Goal: Task Accomplishment & Management: Use online tool/utility

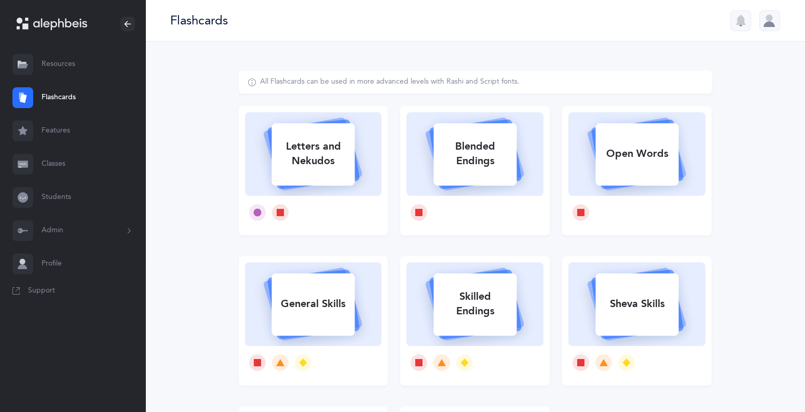
select select
select select "single"
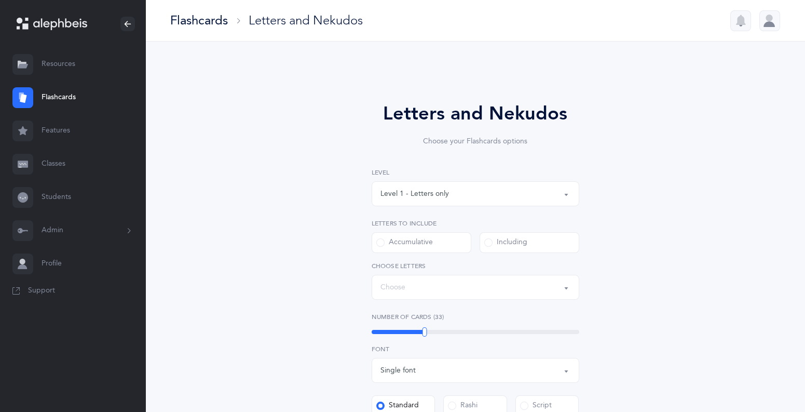
select select "27"
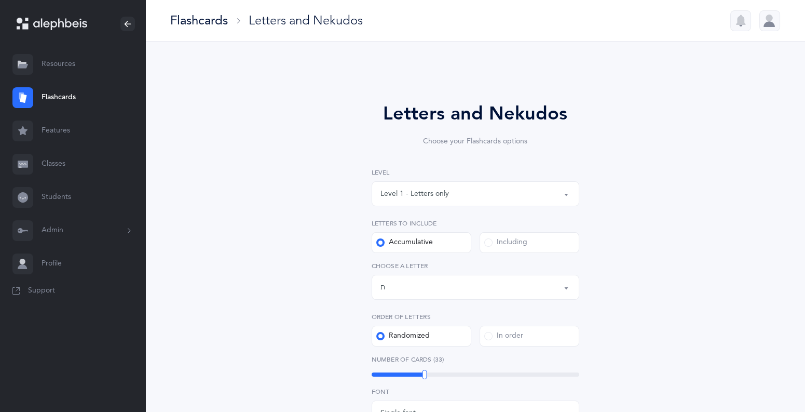
click at [68, 199] on link "Students" at bounding box center [72, 197] width 145 height 33
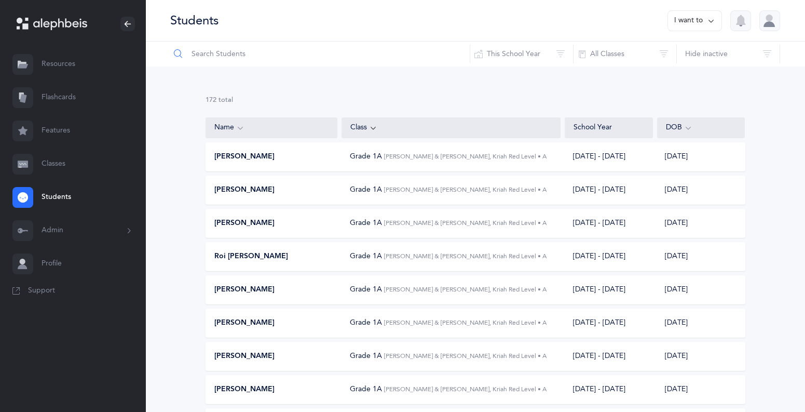
click at [286, 56] on input "text" at bounding box center [320, 54] width 301 height 25
type input "ariy"
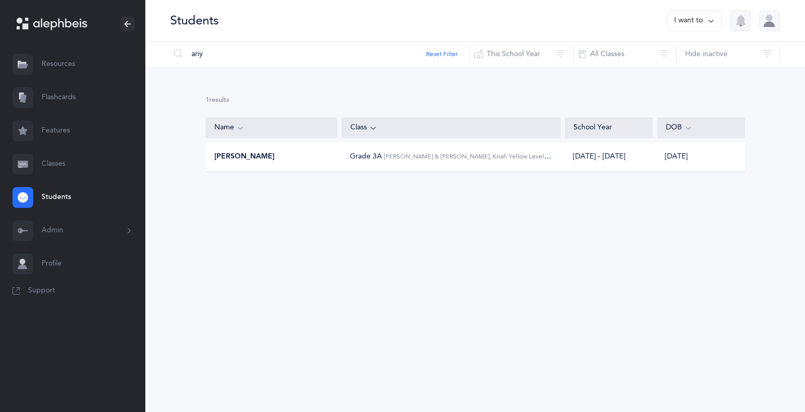
click at [365, 160] on span "Grade 3A" at bounding box center [366, 156] width 32 height 8
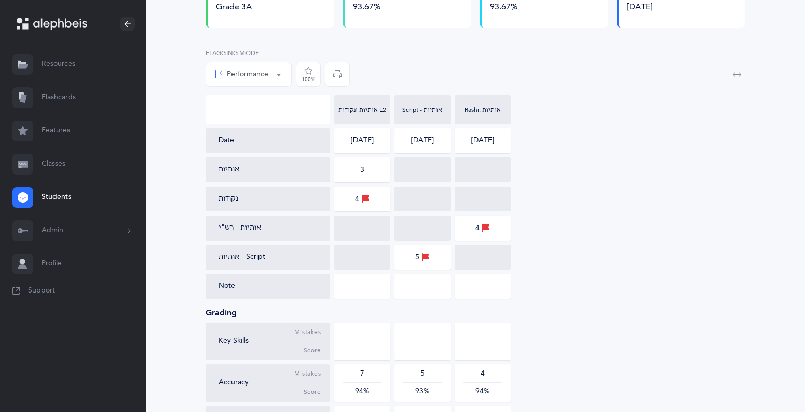
scroll to position [124, 0]
click at [374, 256] on div at bounding box center [362, 257] width 56 height 25
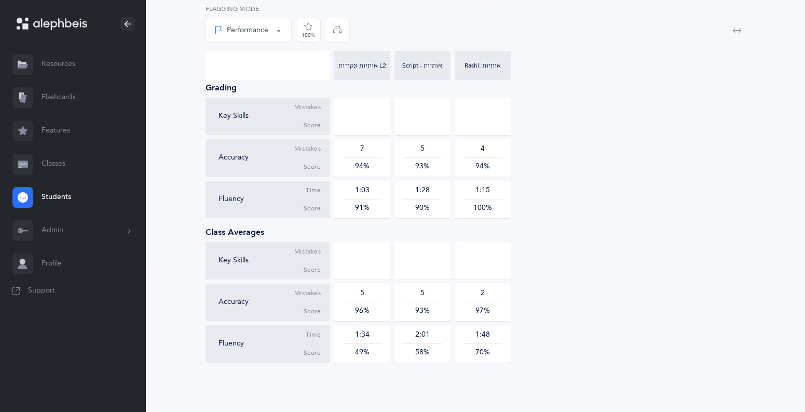
scroll to position [0, 0]
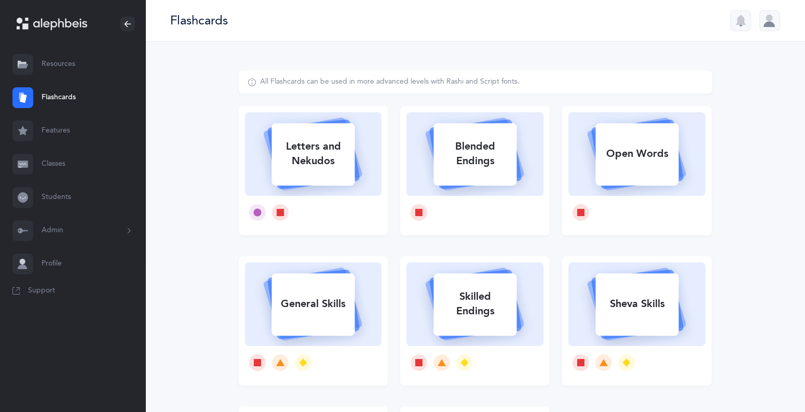
select select
select select "single"
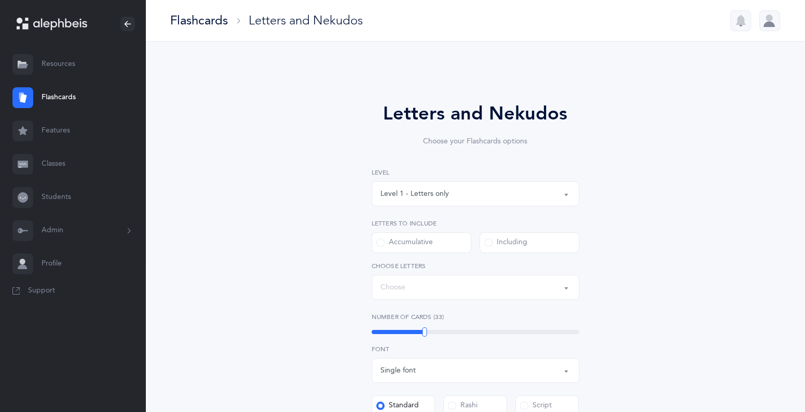
select select "27"
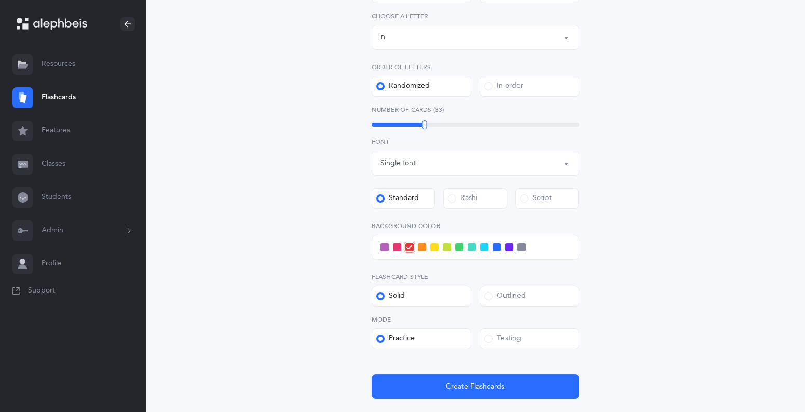
scroll to position [254, 0]
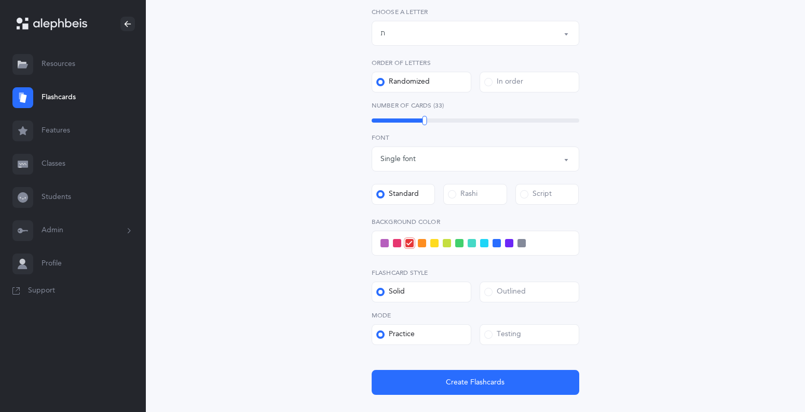
click at [482, 246] on span at bounding box center [484, 243] width 8 height 8
click at [0, 0] on input "checkbox" at bounding box center [0, 0] width 0 height 0
click at [493, 292] on div "Outlined" at bounding box center [505, 292] width 42 height 10
click at [0, 0] on input "Outlined" at bounding box center [0, 0] width 0 height 0
click at [470, 242] on span at bounding box center [472, 243] width 8 height 8
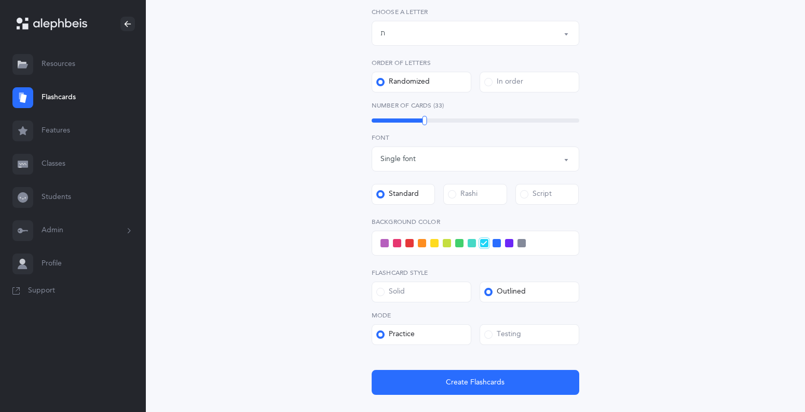
click at [0, 0] on input "checkbox" at bounding box center [0, 0] width 0 height 0
click at [489, 332] on span at bounding box center [488, 334] width 8 height 8
click at [0, 0] on input "Testing" at bounding box center [0, 0] width 0 height 0
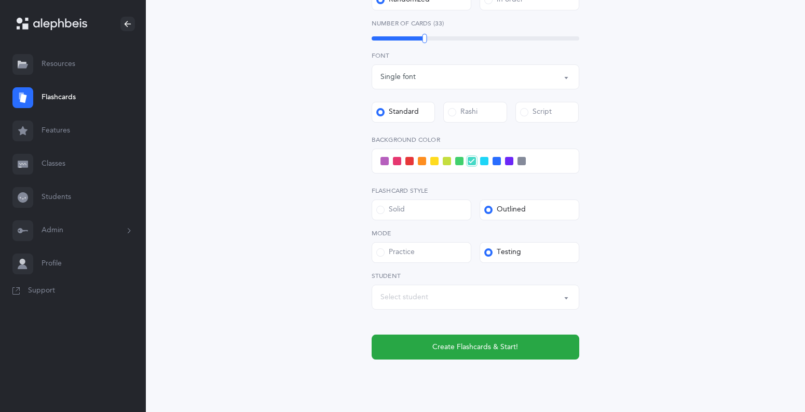
scroll to position [337, 0]
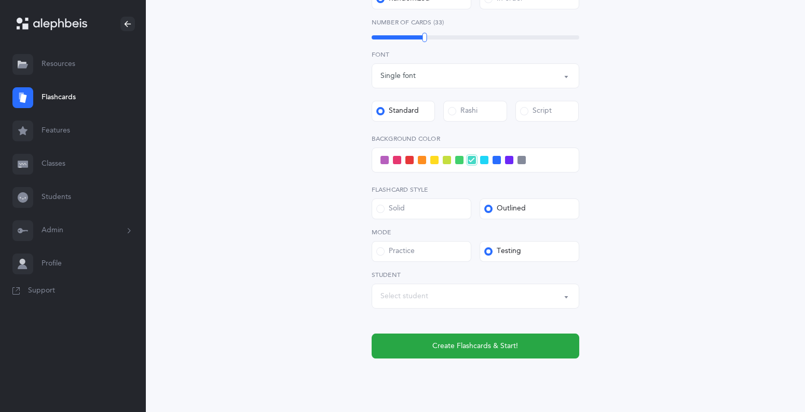
click at [571, 294] on button "Select student" at bounding box center [476, 296] width 208 height 25
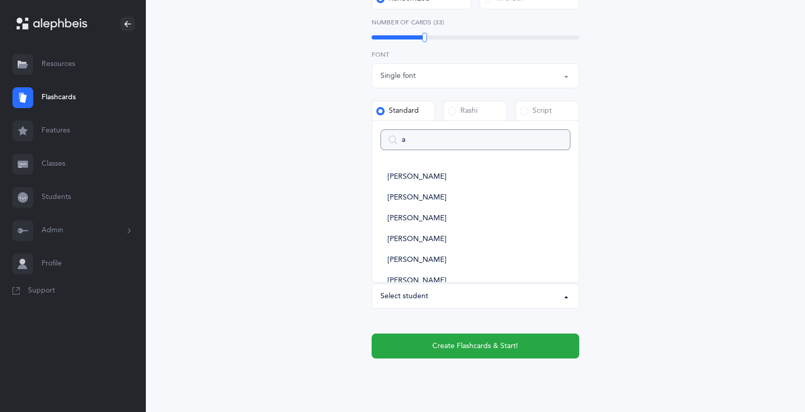
type input "ar"
select select
type input "aroy"
select select
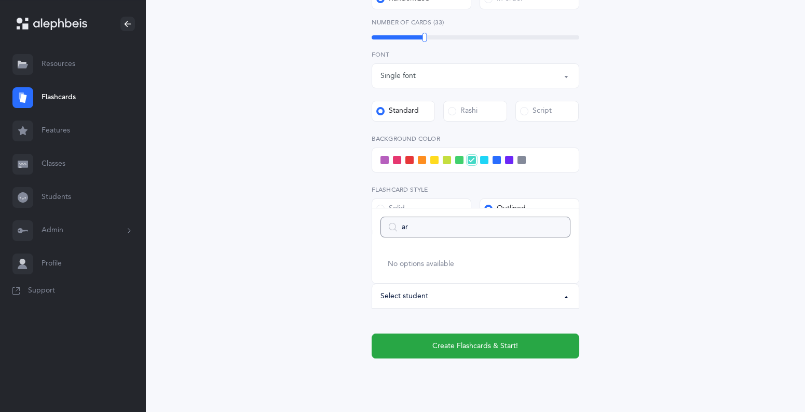
type input "a"
select select
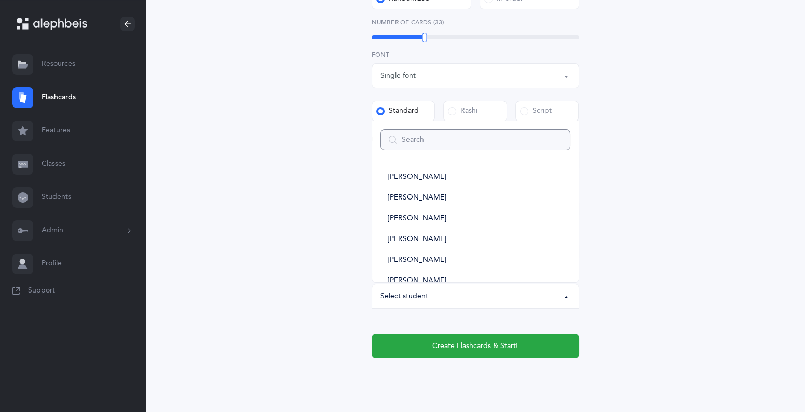
type input "a"
select select
type input "ar"
select select
type input "aru"
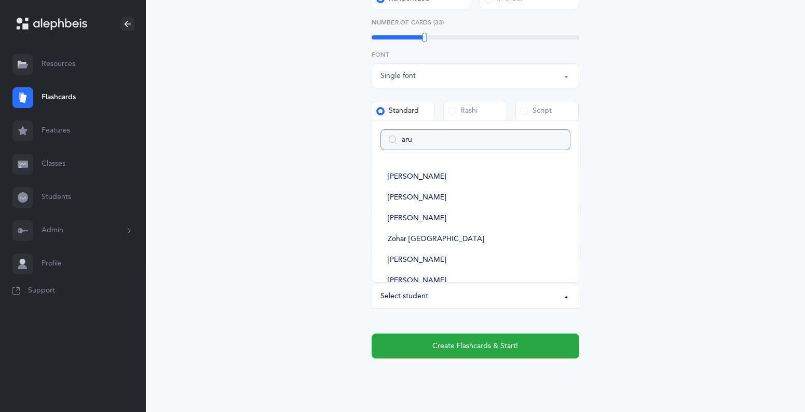
select select
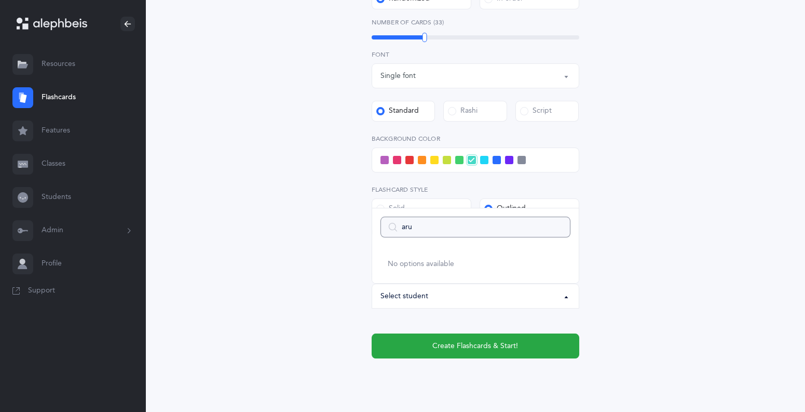
type input "ar"
select select
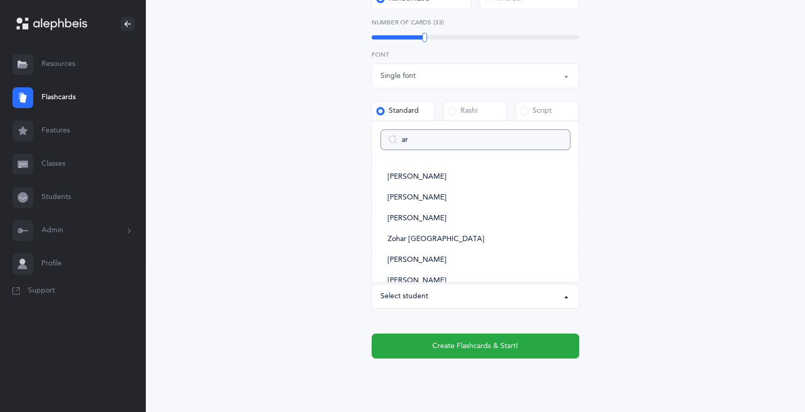
type input "ari"
select select
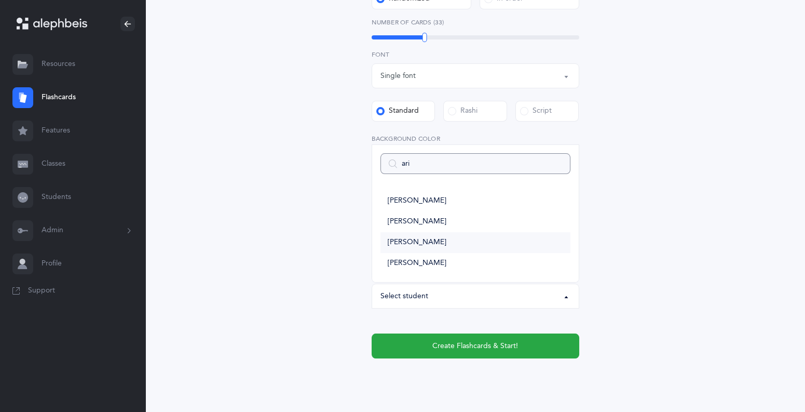
type input "ari"
click at [423, 251] on link "[PERSON_NAME]" at bounding box center [476, 242] width 190 height 21
select select "6011"
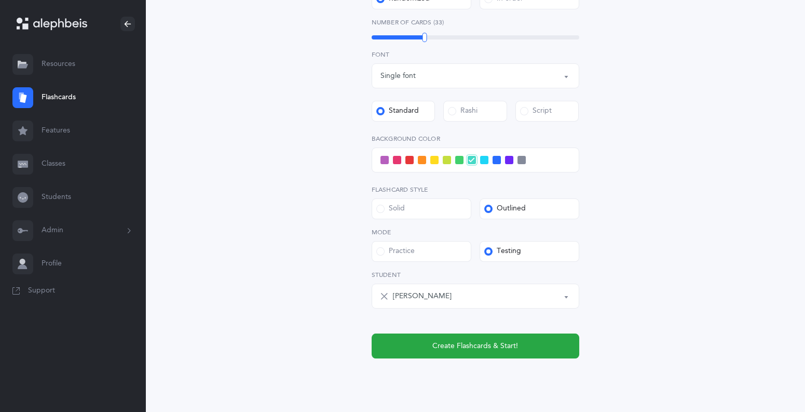
click at [442, 297] on div "[PERSON_NAME]" at bounding box center [482, 296] width 178 height 18
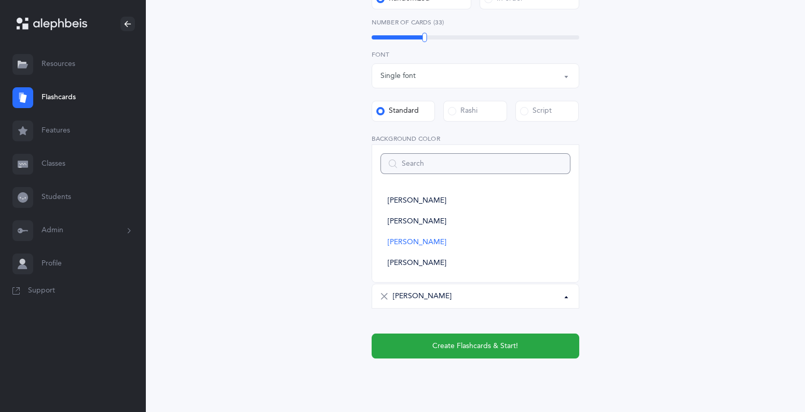
type input "t"
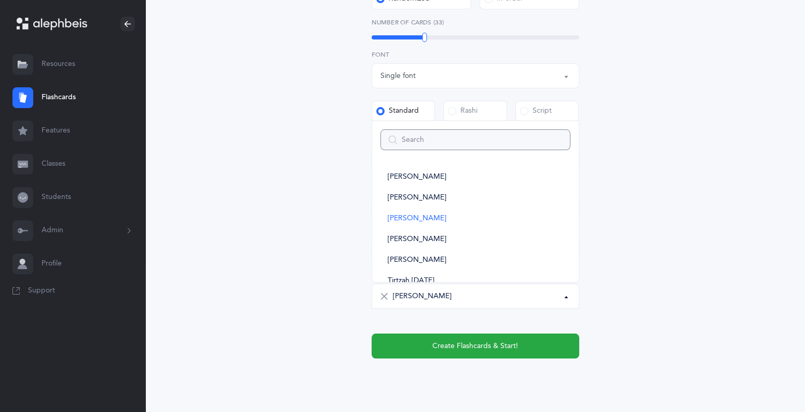
select select "6011"
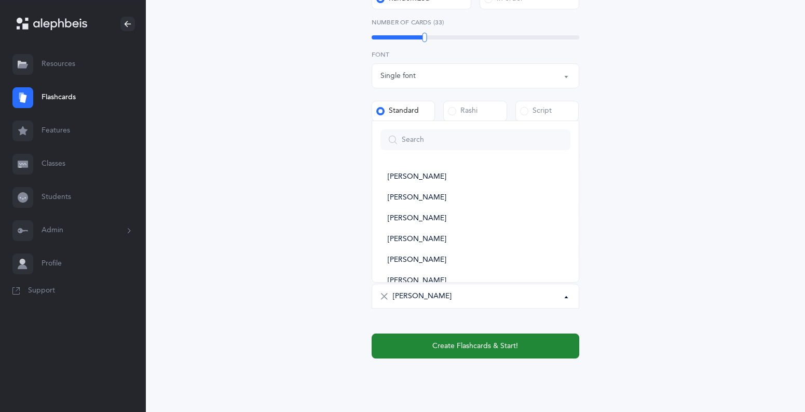
click at [538, 349] on button "Create Flashcards & Start!" at bounding box center [476, 345] width 208 height 25
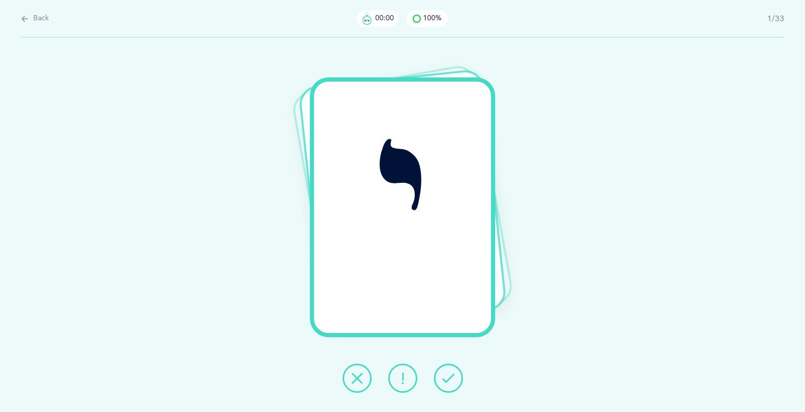
scroll to position [0, 0]
click at [449, 375] on icon at bounding box center [448, 378] width 12 height 12
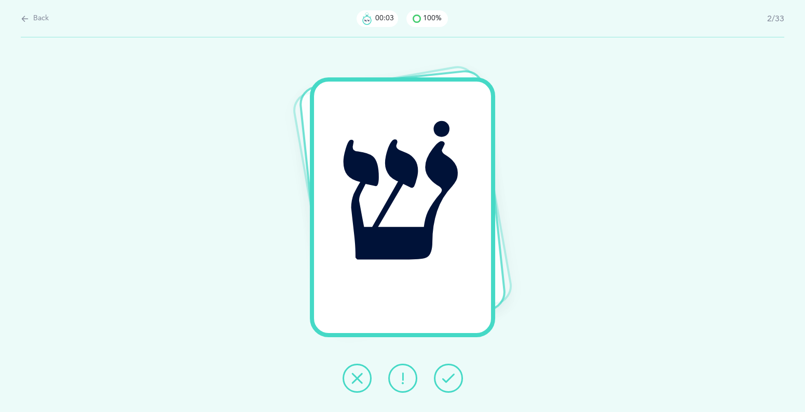
click at [449, 375] on icon at bounding box center [448, 378] width 12 height 12
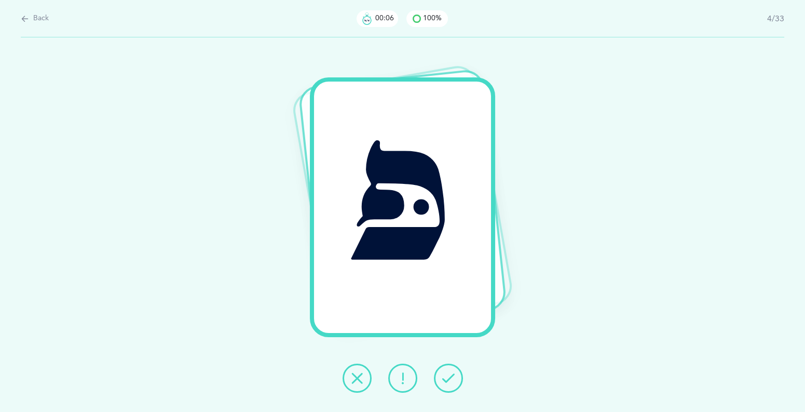
click at [449, 375] on icon at bounding box center [448, 378] width 12 height 12
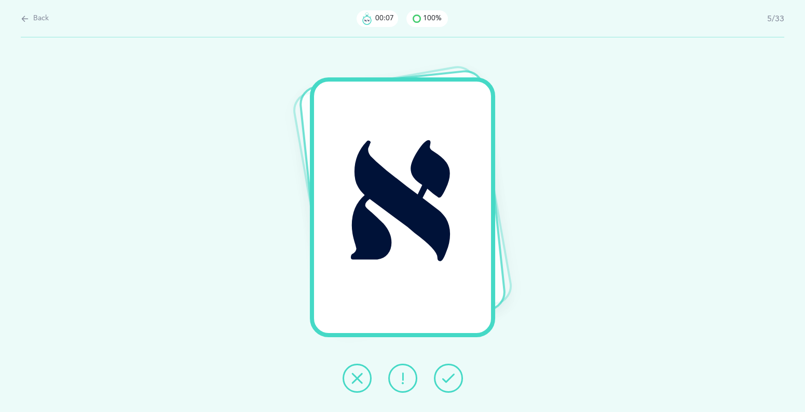
click at [449, 375] on icon at bounding box center [448, 378] width 12 height 12
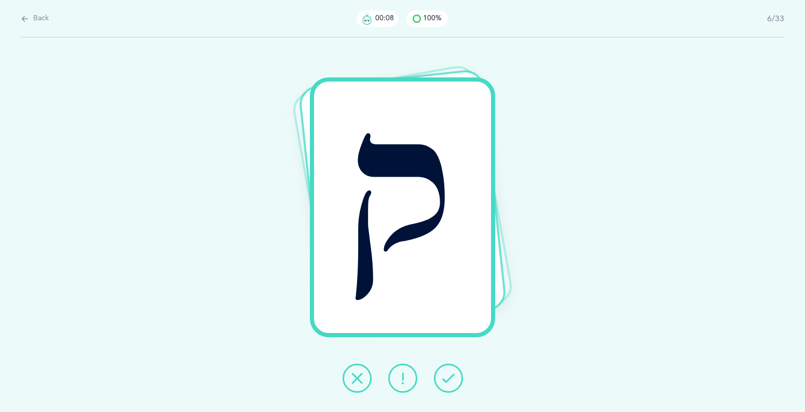
click at [449, 375] on icon at bounding box center [448, 378] width 12 height 12
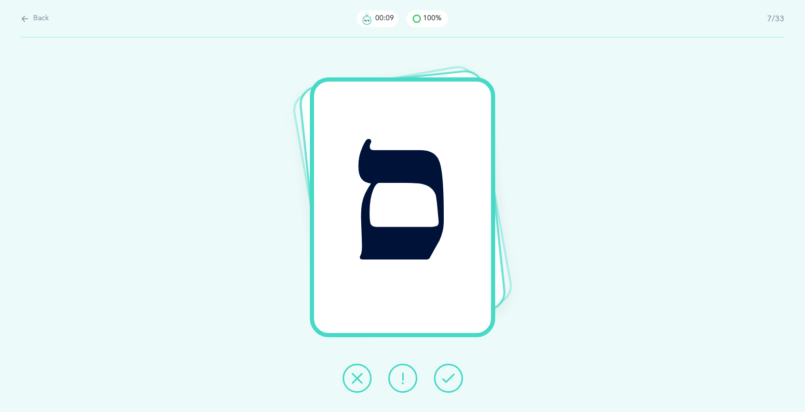
click at [449, 375] on icon at bounding box center [448, 378] width 12 height 12
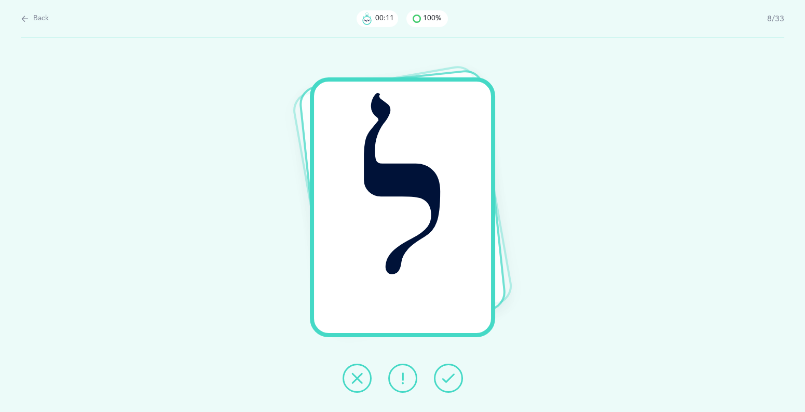
click at [449, 375] on icon at bounding box center [448, 378] width 12 height 12
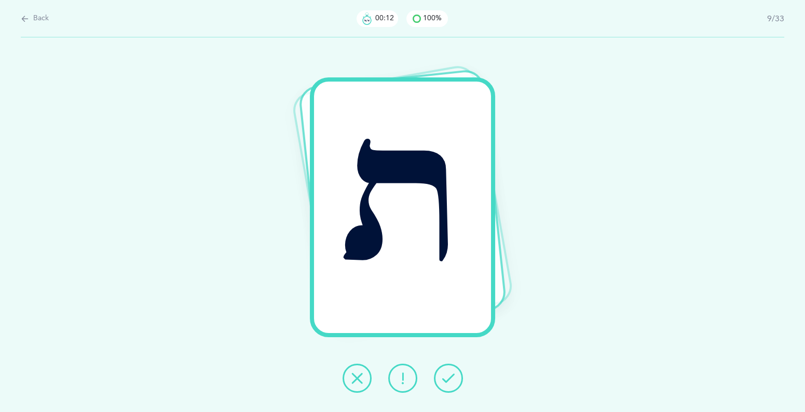
click at [449, 375] on icon at bounding box center [448, 378] width 12 height 12
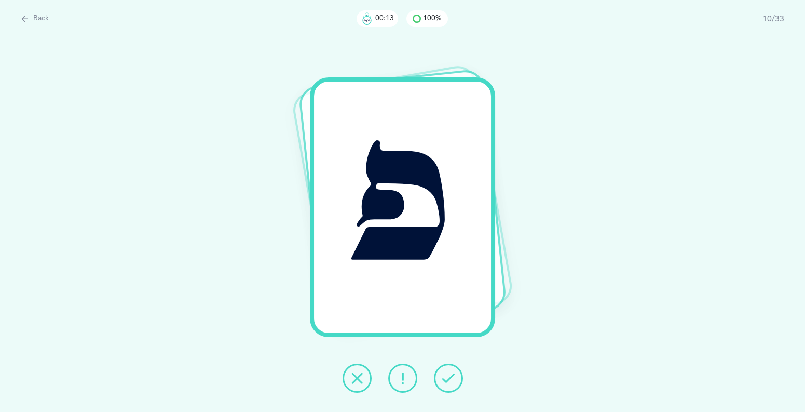
click at [449, 375] on icon at bounding box center [448, 378] width 12 height 12
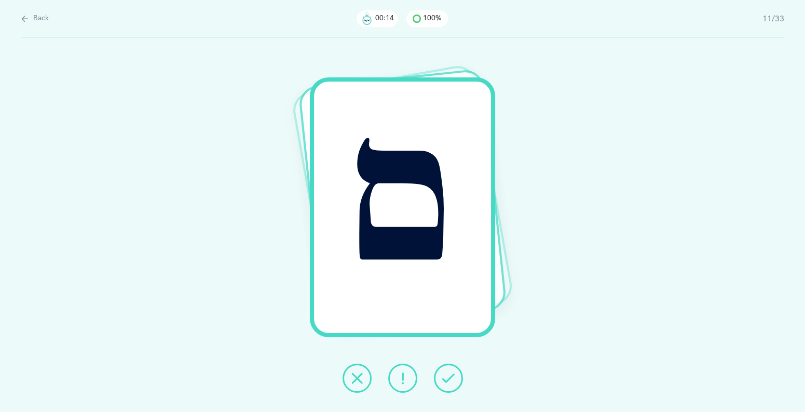
click at [449, 375] on icon at bounding box center [448, 378] width 12 height 12
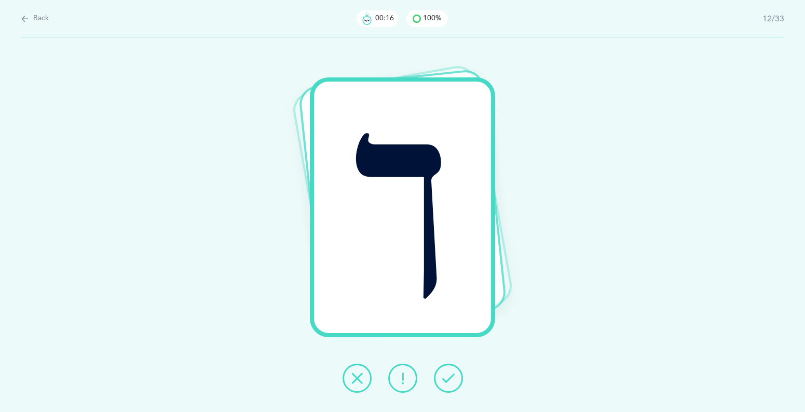
click at [449, 375] on icon at bounding box center [448, 378] width 12 height 12
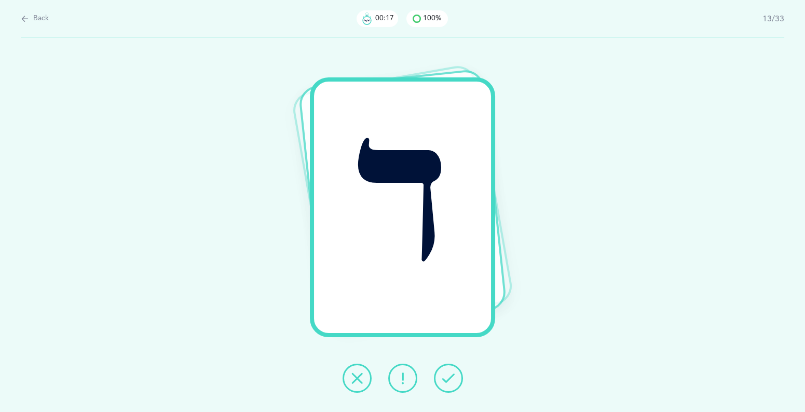
click at [449, 375] on icon at bounding box center [448, 378] width 12 height 12
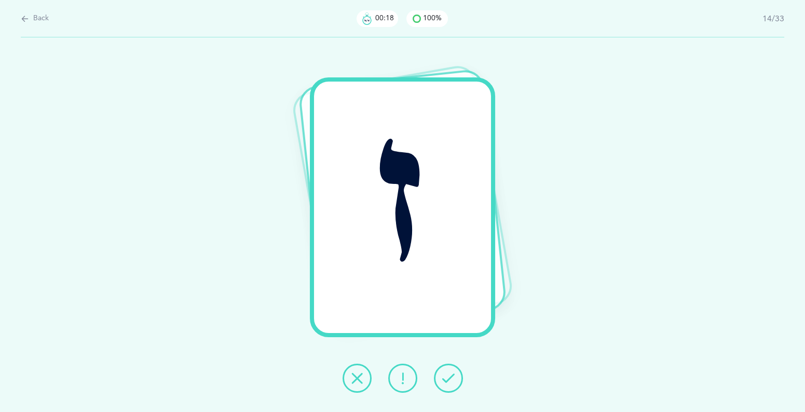
click at [449, 375] on icon at bounding box center [448, 378] width 12 height 12
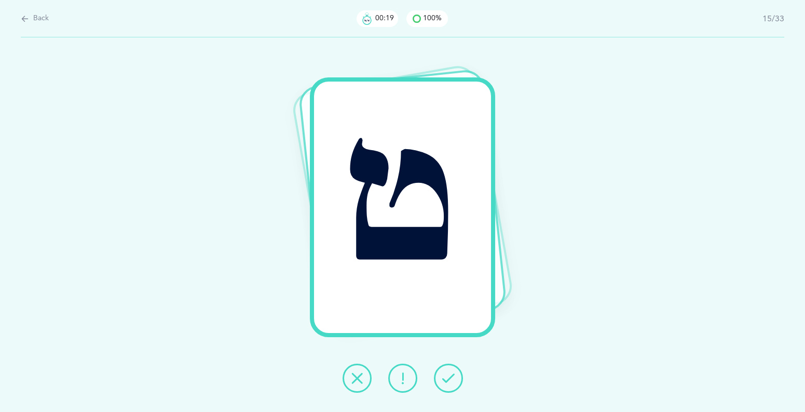
click at [449, 375] on icon at bounding box center [448, 378] width 12 height 12
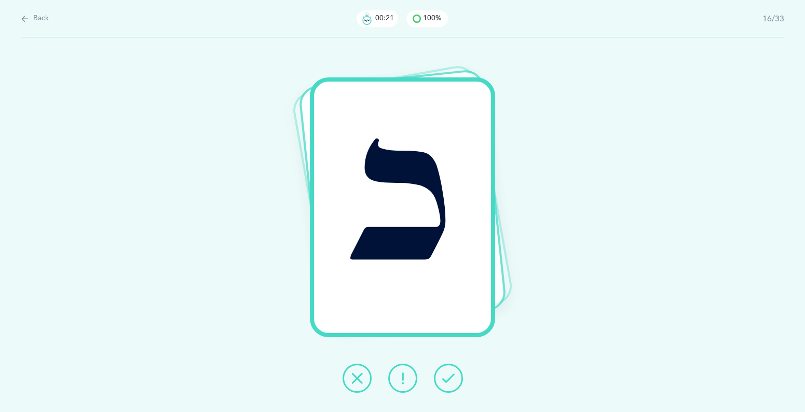
click at [449, 375] on icon at bounding box center [448, 378] width 12 height 12
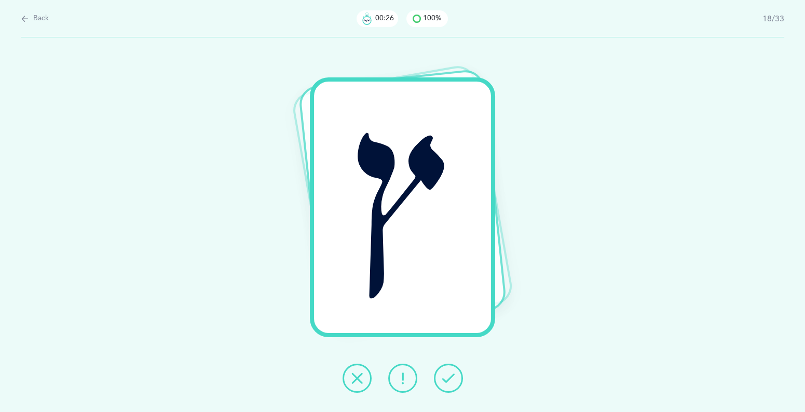
click at [449, 375] on icon at bounding box center [448, 378] width 12 height 12
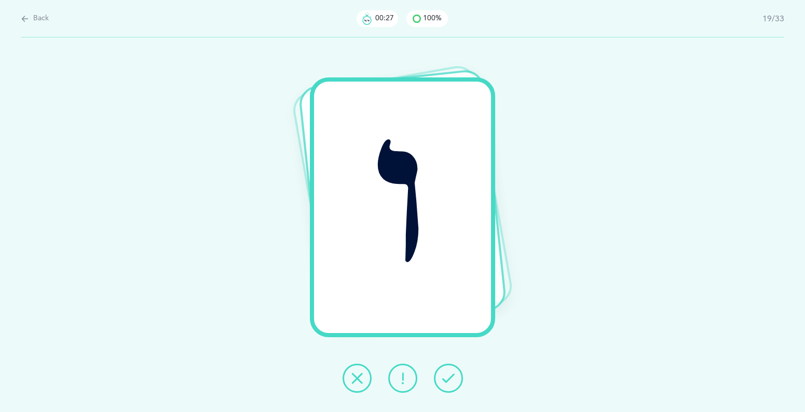
click at [449, 375] on icon at bounding box center [448, 378] width 12 height 12
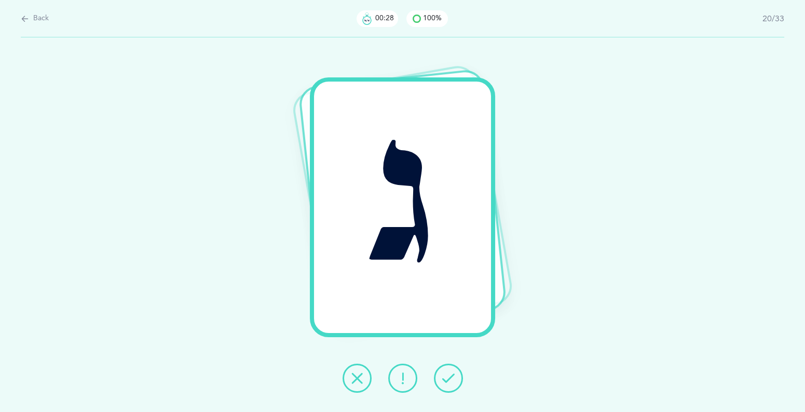
click at [449, 375] on icon at bounding box center [448, 378] width 12 height 12
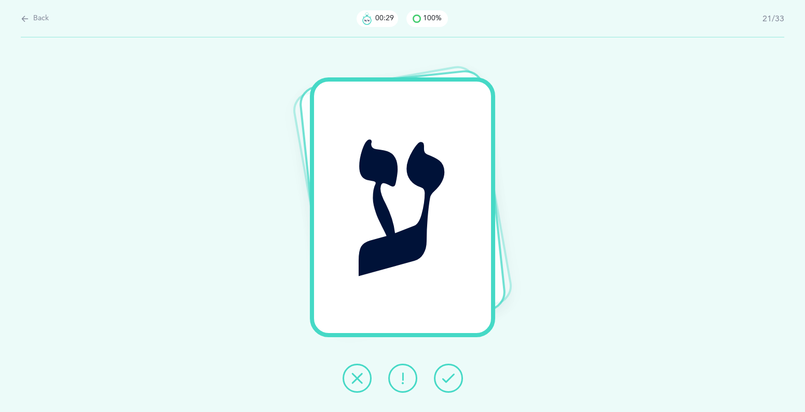
click at [449, 375] on icon at bounding box center [448, 378] width 12 height 12
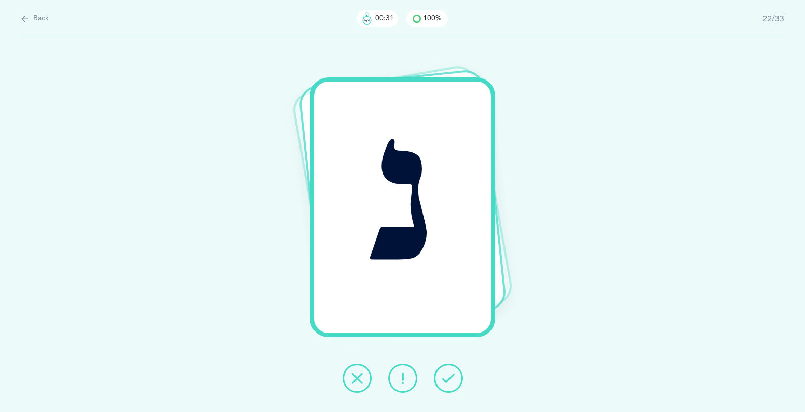
click at [449, 375] on icon at bounding box center [448, 378] width 12 height 12
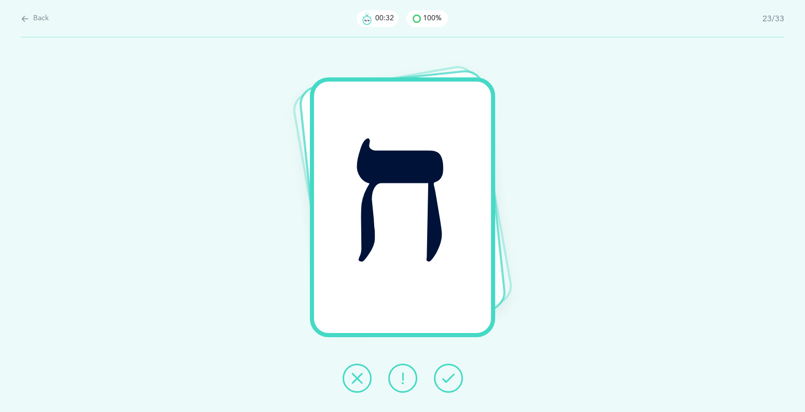
click at [449, 375] on icon at bounding box center [448, 378] width 12 height 12
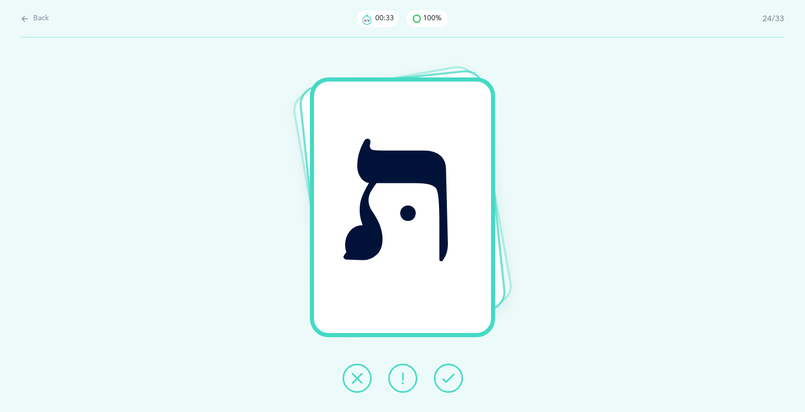
click at [449, 375] on icon at bounding box center [448, 378] width 12 height 12
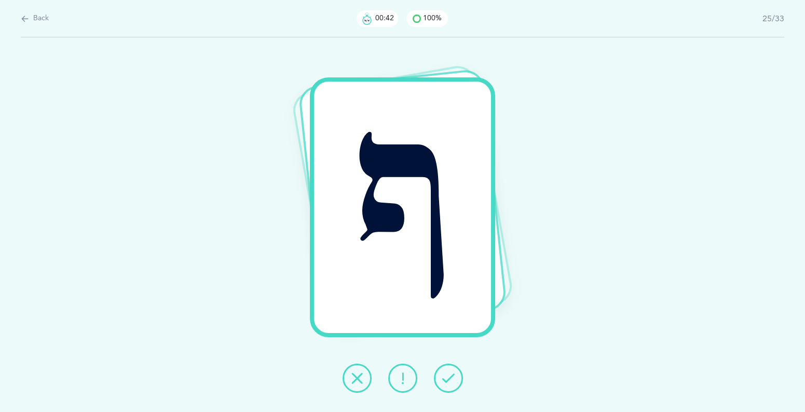
click at [449, 375] on icon at bounding box center [448, 378] width 12 height 12
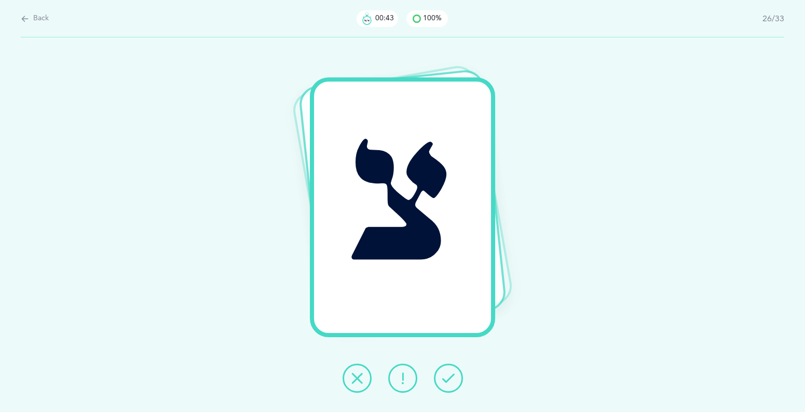
click at [449, 375] on icon at bounding box center [448, 378] width 12 height 12
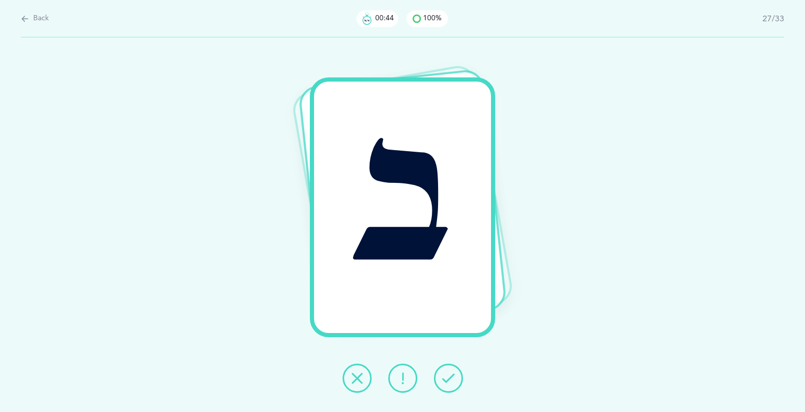
click at [449, 375] on icon at bounding box center [448, 378] width 12 height 12
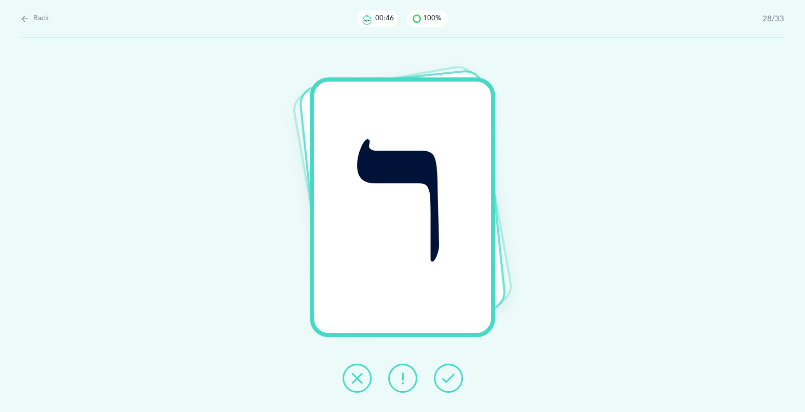
click at [449, 375] on icon at bounding box center [448, 378] width 12 height 12
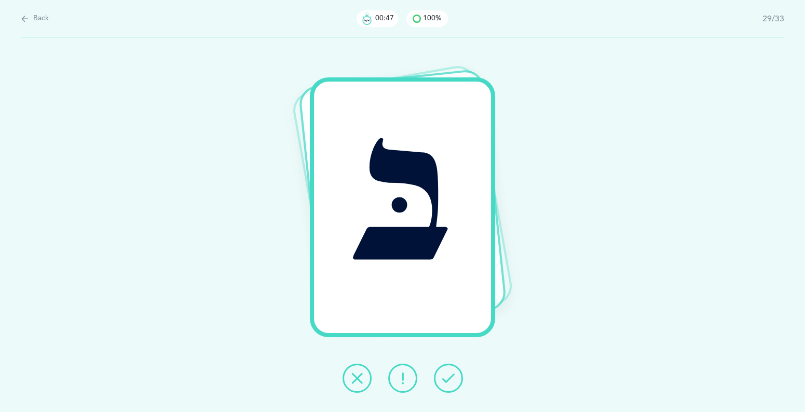
click at [449, 375] on icon at bounding box center [448, 378] width 12 height 12
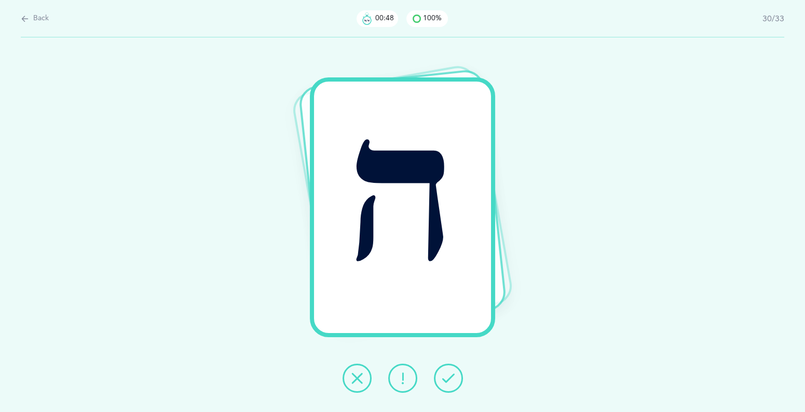
click at [449, 375] on icon at bounding box center [448, 378] width 12 height 12
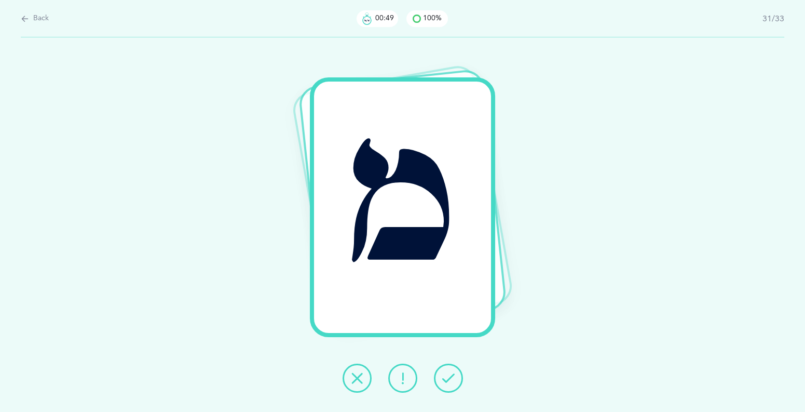
click at [449, 375] on icon at bounding box center [448, 378] width 12 height 12
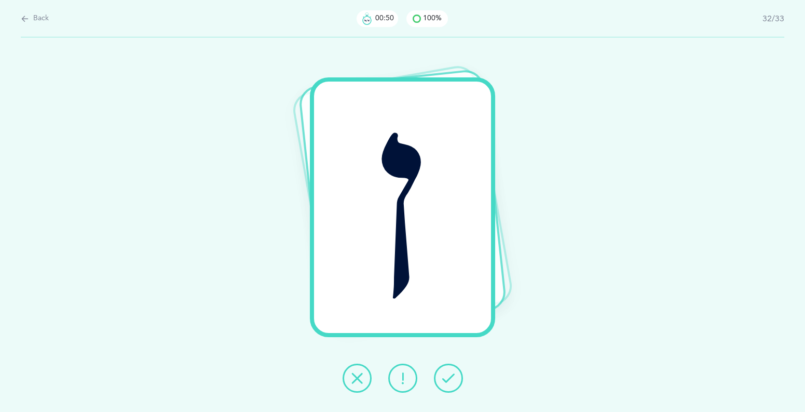
click at [449, 375] on icon at bounding box center [448, 378] width 12 height 12
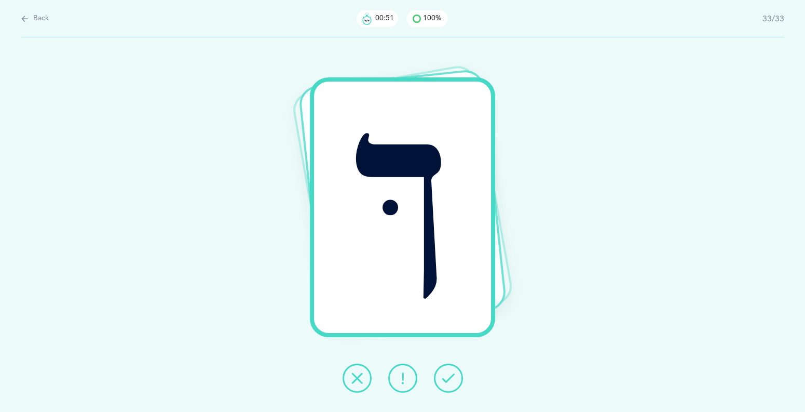
click at [449, 375] on icon at bounding box center [448, 378] width 12 height 12
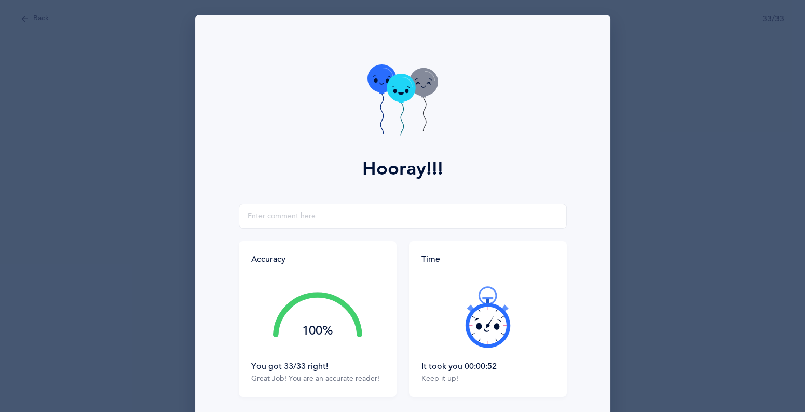
click at [449, 375] on div "Keep it up!" at bounding box center [488, 379] width 133 height 10
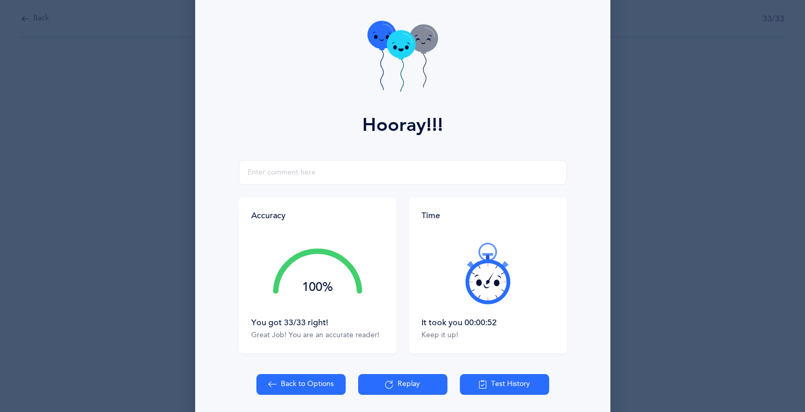
scroll to position [57, 0]
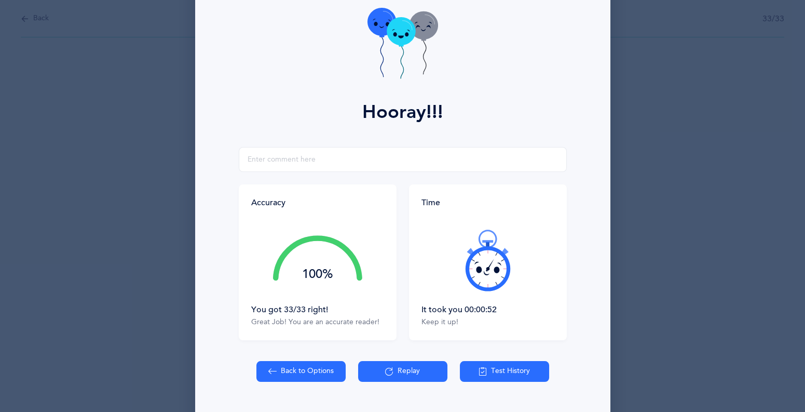
click at [339, 373] on button "Back to Options" at bounding box center [301, 371] width 89 height 21
select select "27"
select select "single"
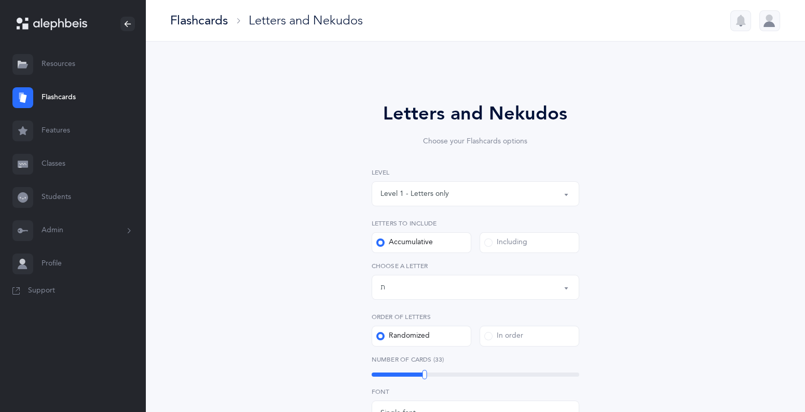
click at [571, 287] on button "Letters up until: ת" at bounding box center [476, 287] width 208 height 25
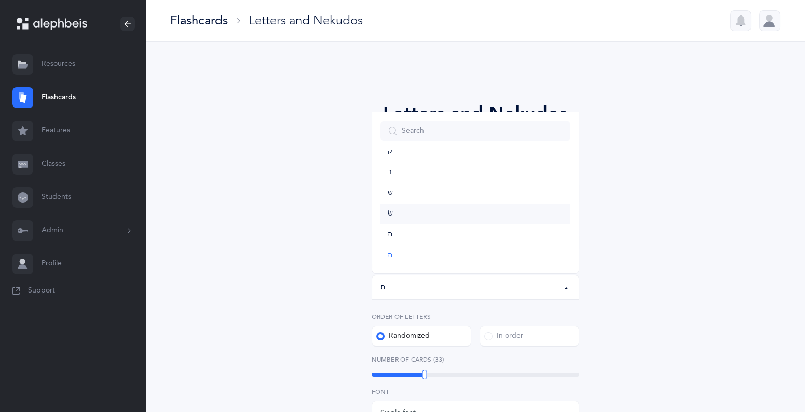
click at [468, 223] on link "שׂ" at bounding box center [476, 214] width 190 height 21
select select "87"
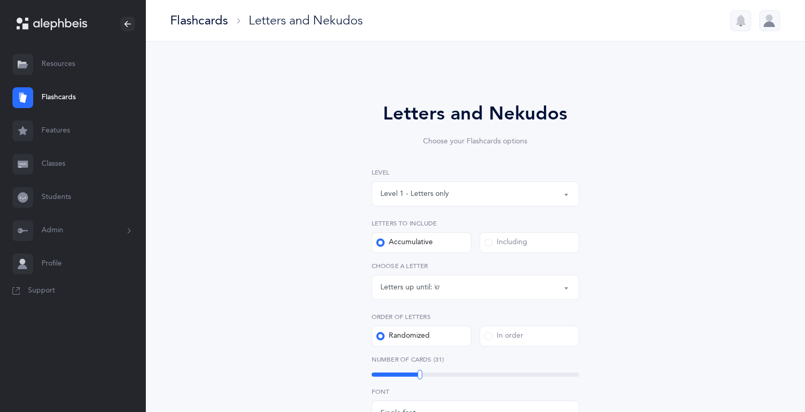
click at [487, 243] on span at bounding box center [488, 242] width 8 height 8
click at [0, 0] on input "Including" at bounding box center [0, 0] width 0 height 0
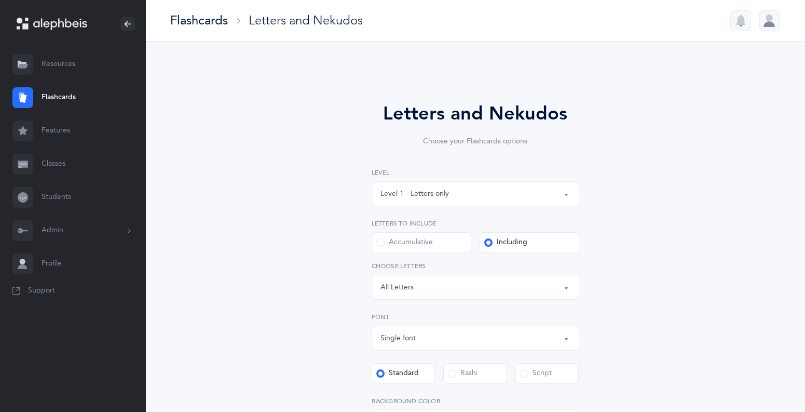
click at [569, 290] on button "Letters: All Letters" at bounding box center [476, 287] width 208 height 25
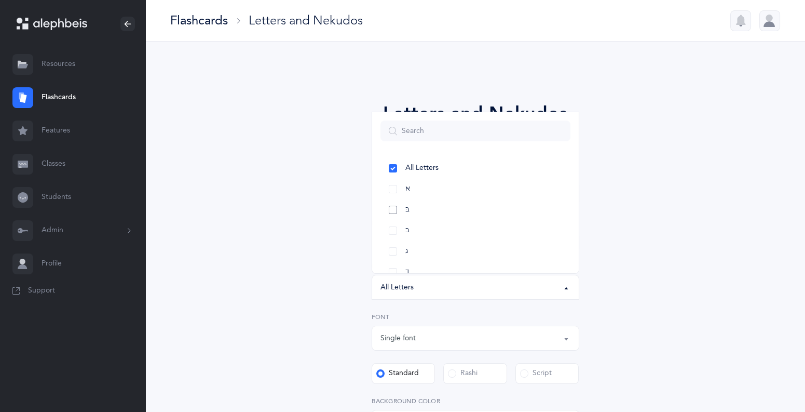
click at [393, 210] on link "בּ" at bounding box center [476, 209] width 190 height 21
select select "81"
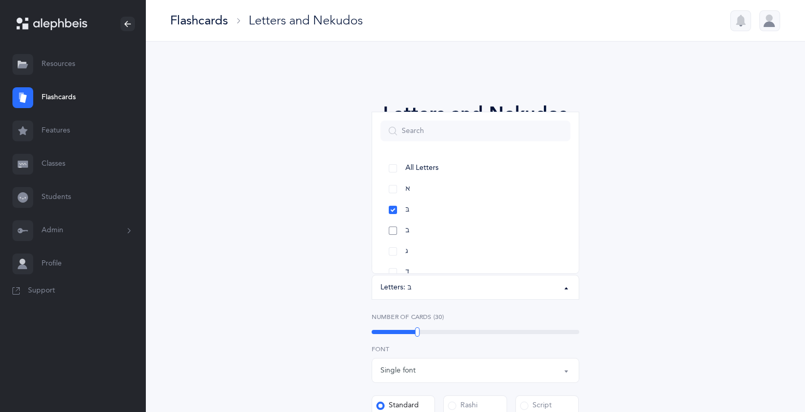
click at [391, 233] on link "ב" at bounding box center [476, 230] width 190 height 21
click at [398, 212] on link "ט" at bounding box center [476, 212] width 190 height 21
click at [396, 188] on link "כּ" at bounding box center [476, 191] width 190 height 21
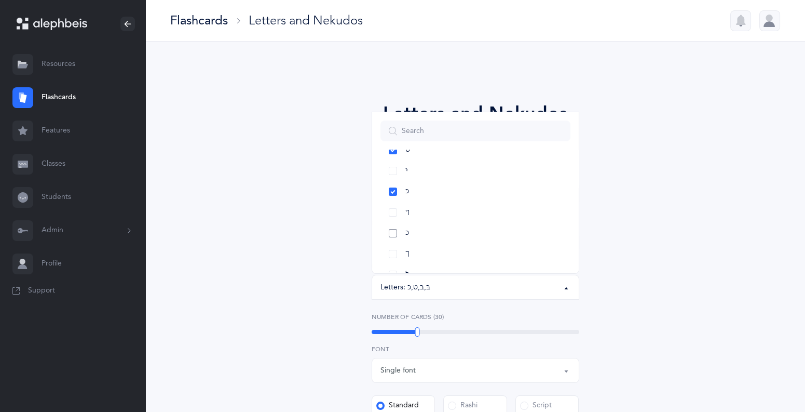
click at [396, 237] on link "כ" at bounding box center [476, 233] width 190 height 21
click at [483, 233] on link "ם" at bounding box center [476, 226] width 190 height 21
click at [394, 190] on link "ם" at bounding box center [476, 188] width 190 height 21
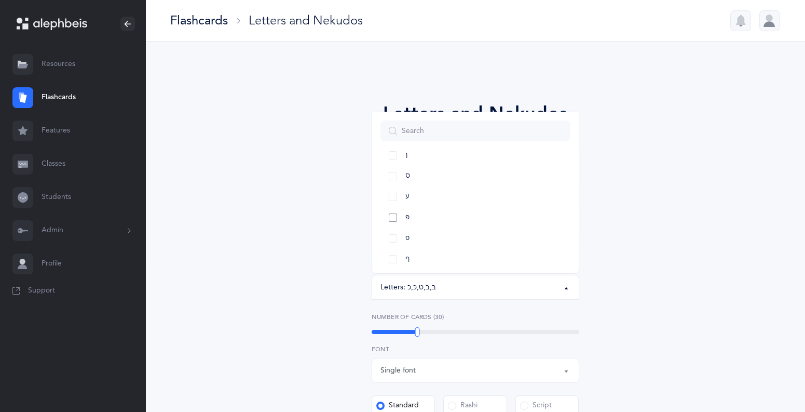
click at [391, 219] on link "פּ" at bounding box center [476, 217] width 190 height 21
click at [393, 234] on link "פ" at bounding box center [476, 238] width 190 height 21
click at [396, 229] on link "תּ" at bounding box center [476, 235] width 190 height 21
click at [392, 252] on link "ת" at bounding box center [476, 256] width 190 height 21
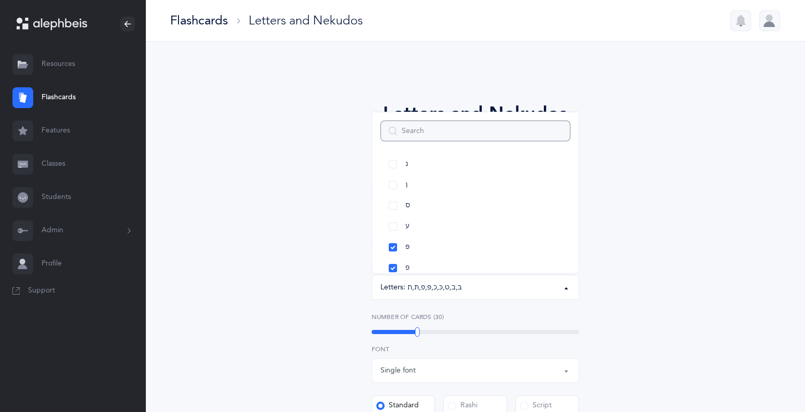
scroll to position [398, 0]
click at [391, 271] on link "פ" at bounding box center [476, 268] width 190 height 21
click at [394, 251] on link "פּ" at bounding box center [476, 247] width 190 height 21
click at [392, 194] on link "שׁ" at bounding box center [476, 193] width 190 height 21
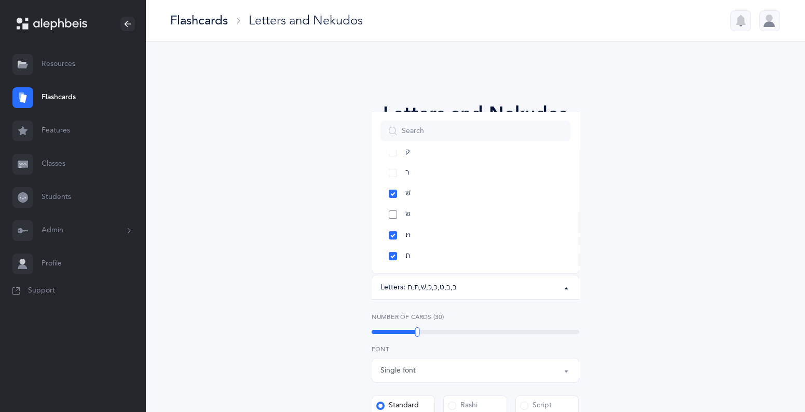
click at [394, 215] on link "שׂ" at bounding box center [476, 214] width 190 height 21
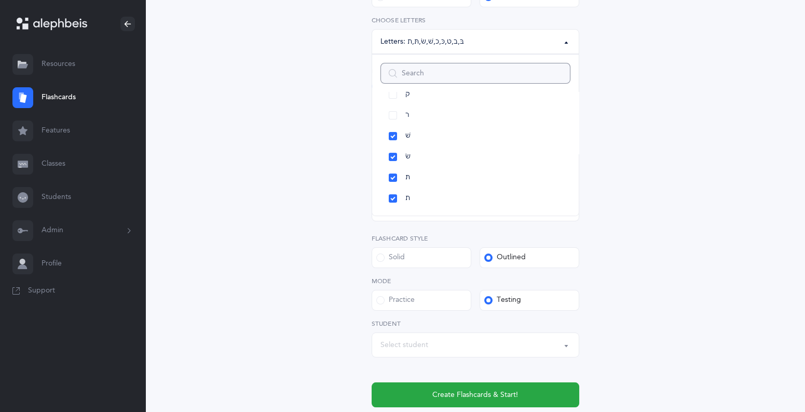
scroll to position [246, 0]
click at [626, 351] on div "Letters and Nekudos Choose your Flashcards options Level 1 - Letters only Level…" at bounding box center [476, 136] width 474 height 624
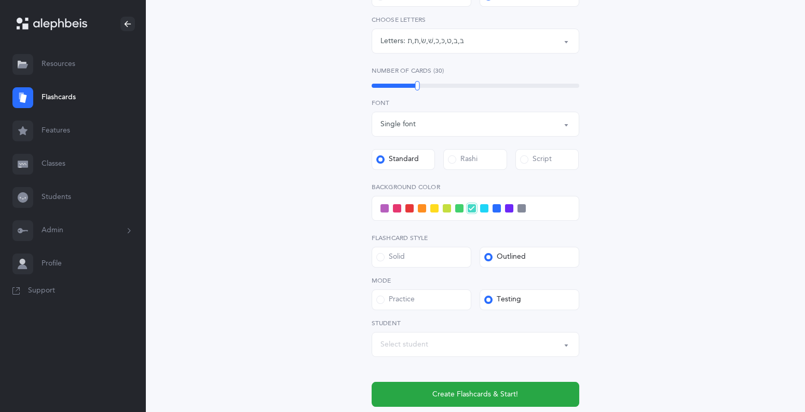
click at [568, 346] on button "Select student" at bounding box center [476, 344] width 208 height 25
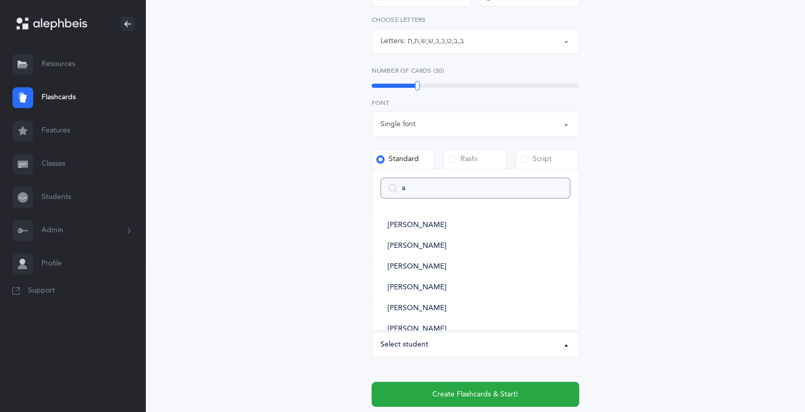
type input "ar"
select select
type input "ariy"
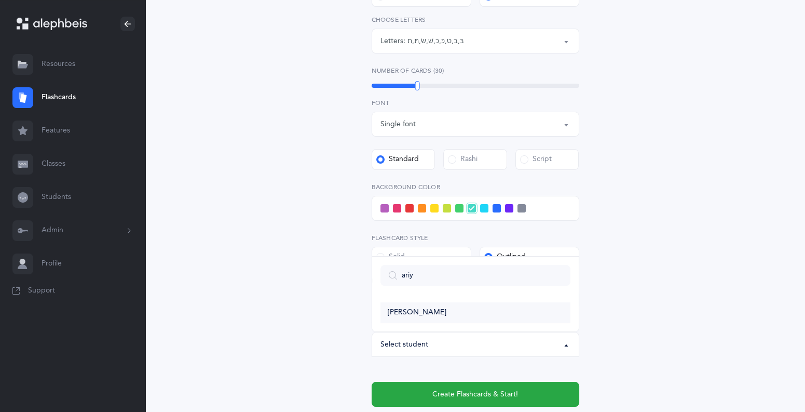
click at [451, 316] on link "[PERSON_NAME]" at bounding box center [476, 312] width 190 height 21
select select "6011"
click at [451, 316] on div "Level 1 - Letters only Level 2 - Nekudos only Level 3 - Letters and Nekudos Lev…" at bounding box center [476, 164] width 208 height 485
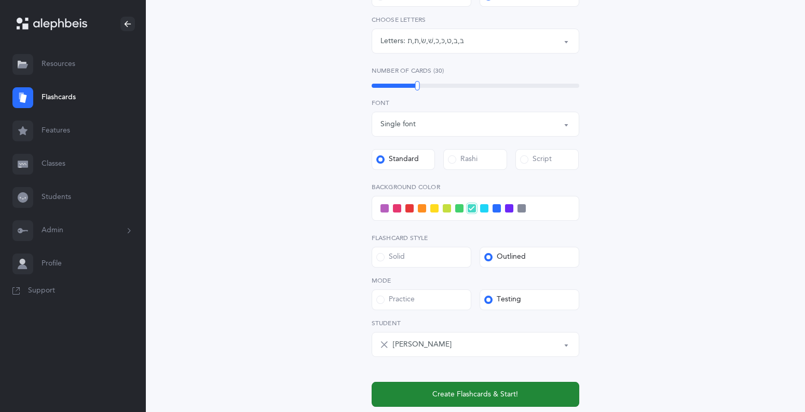
click at [498, 398] on span "Create Flashcards & Start!" at bounding box center [476, 394] width 86 height 11
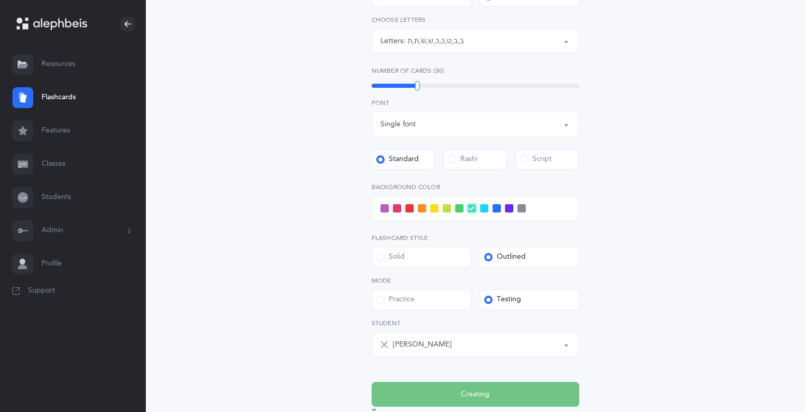
scroll to position [0, 0]
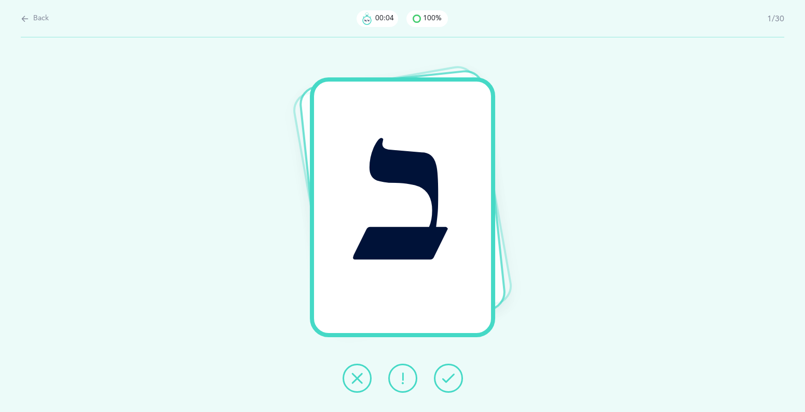
click at [36, 15] on span "Back" at bounding box center [41, 19] width 16 height 10
select select "81"
select select "single"
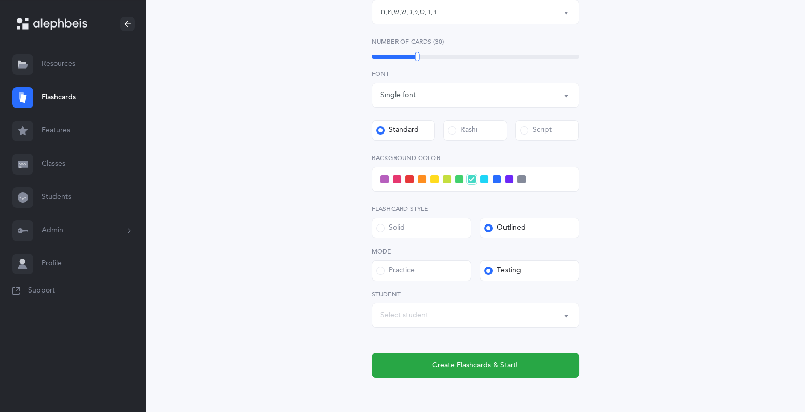
scroll to position [324, 0]
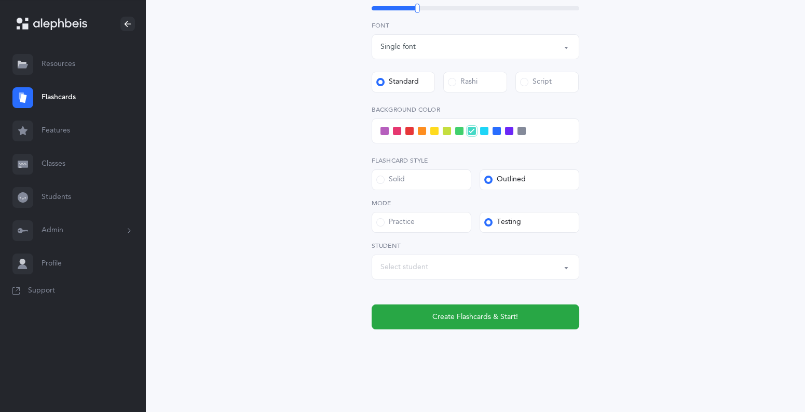
click at [564, 269] on button "Select student" at bounding box center [476, 266] width 208 height 25
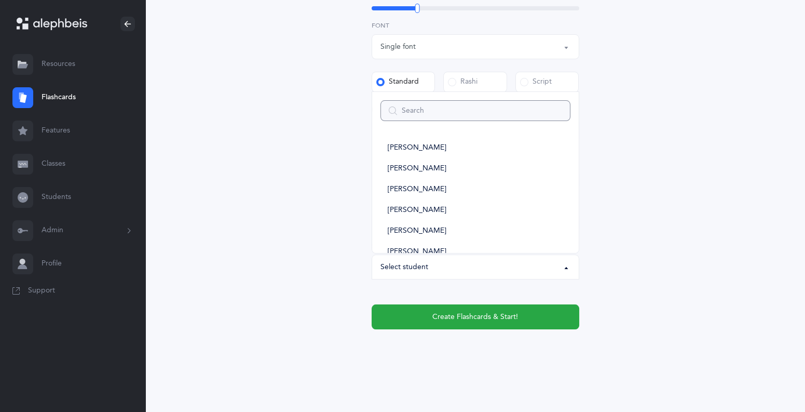
type input "a"
select select
type input "ariy"
select select
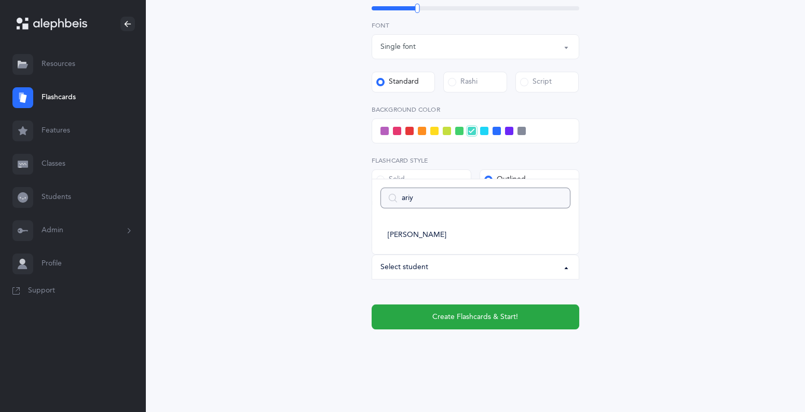
type input "ariya"
click at [559, 201] on input "ariya" at bounding box center [476, 197] width 190 height 21
click at [558, 198] on input "ariya" at bounding box center [476, 197] width 190 height 21
select select
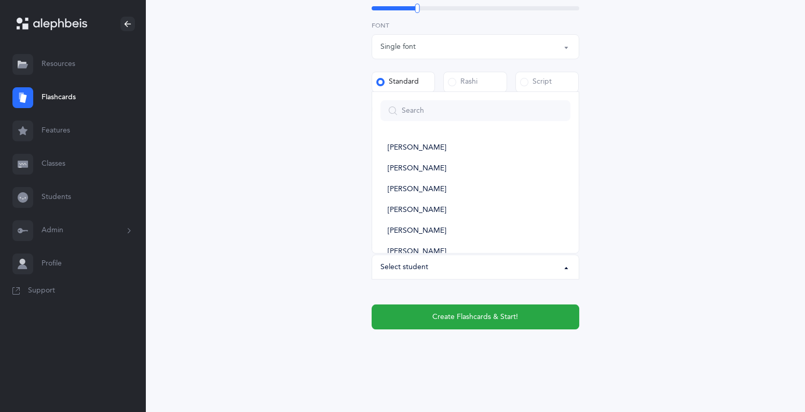
click at [437, 260] on div "Select student" at bounding box center [476, 267] width 190 height 18
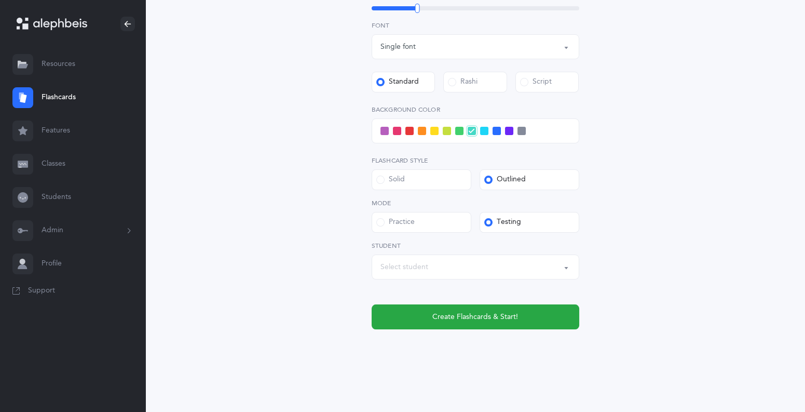
click at [437, 260] on div "Select student" at bounding box center [476, 267] width 190 height 18
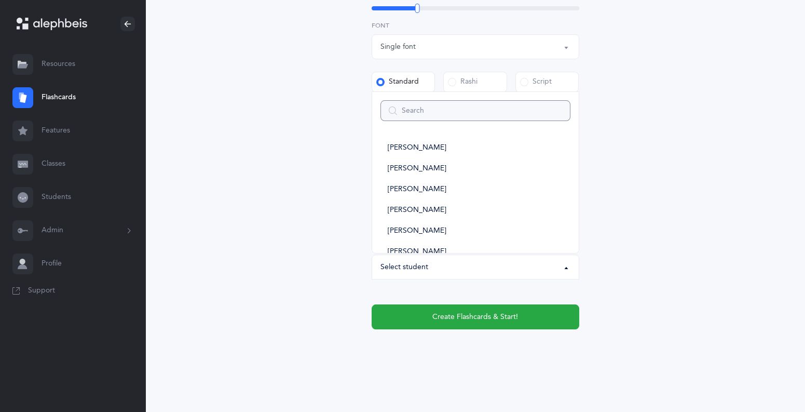
type input "ש"
select select
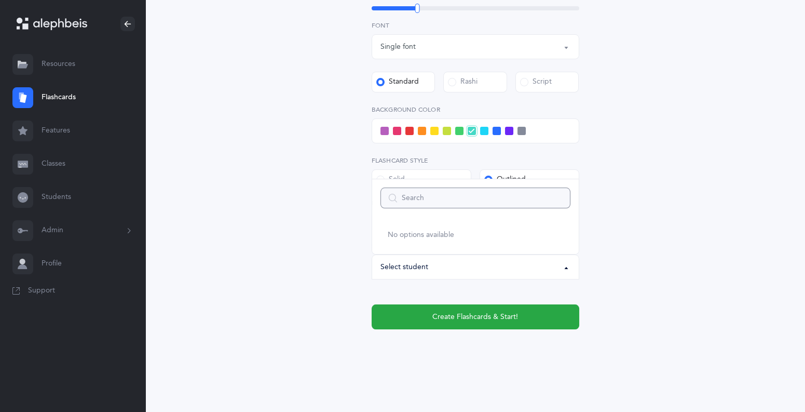
select select
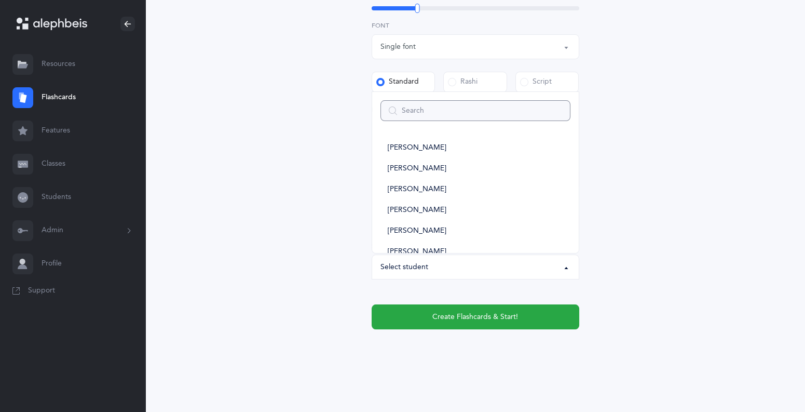
type input "א"
select select
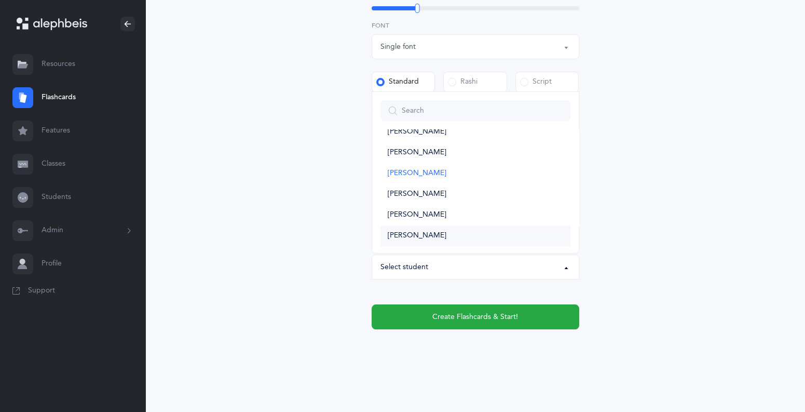
click at [451, 240] on link "[PERSON_NAME]" at bounding box center [476, 235] width 190 height 21
select select "6020"
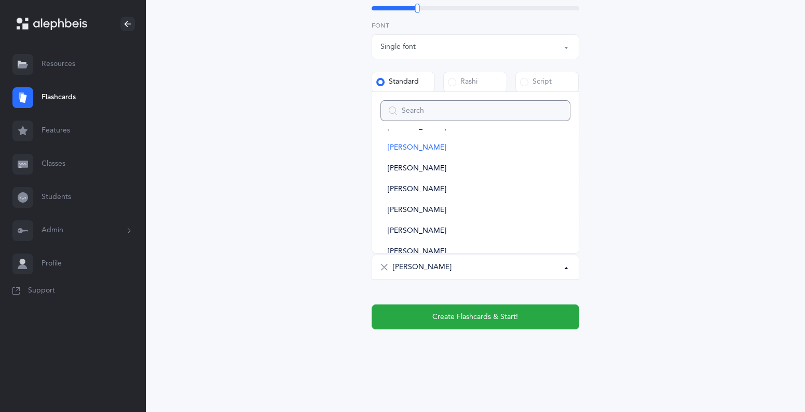
scroll to position [2492, 0]
type input "שדגעכעה"
select select
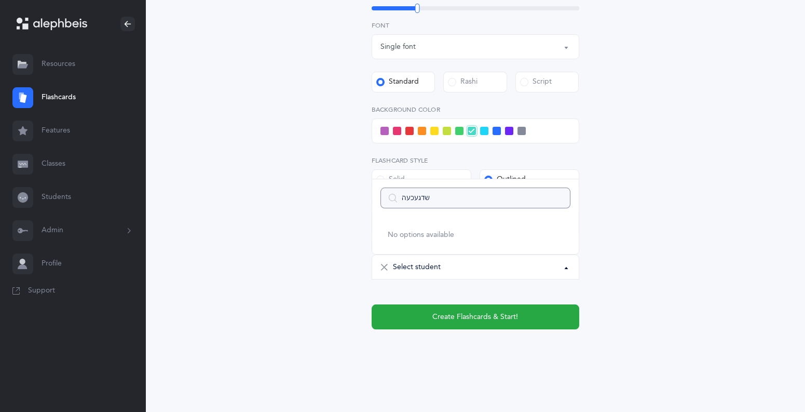
scroll to position [0, 0]
type input "ש"
select select "6020"
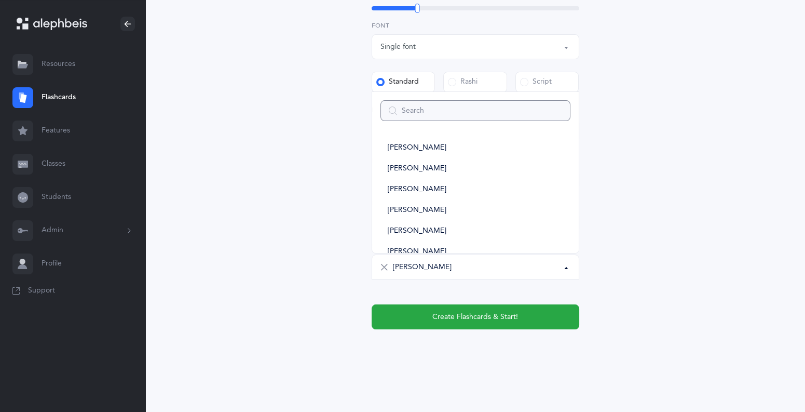
type input "א"
select select
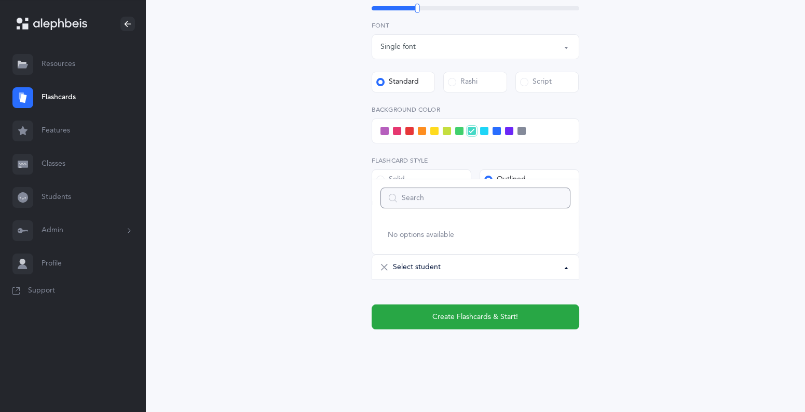
select select "6020"
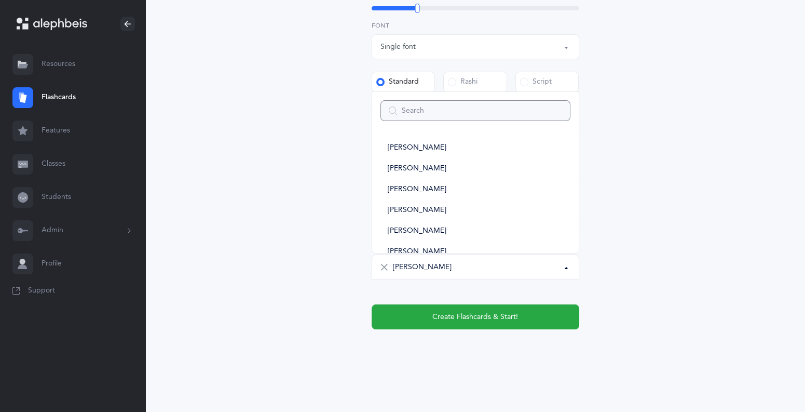
type input "ה"
select select
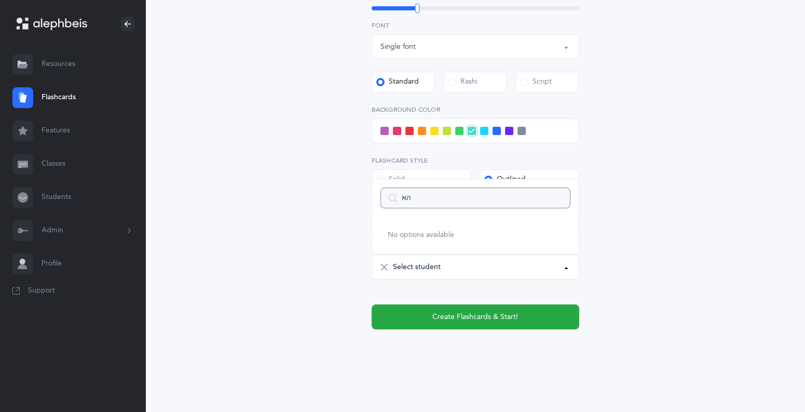
type input "ה"
select select "6020"
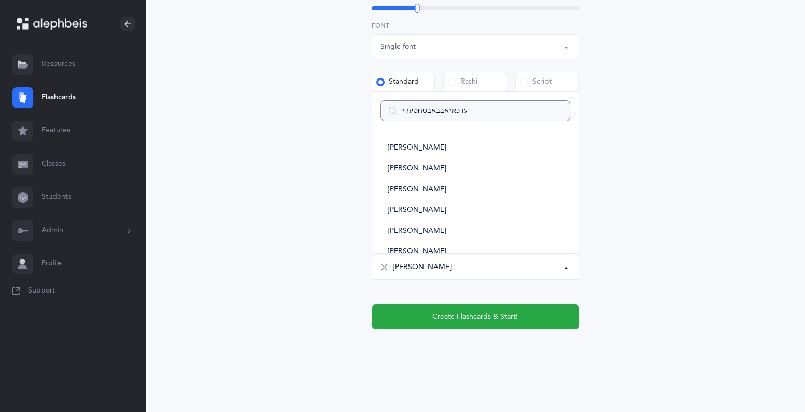
type input "עדכאיאבבאבטחטעחיח"
select select
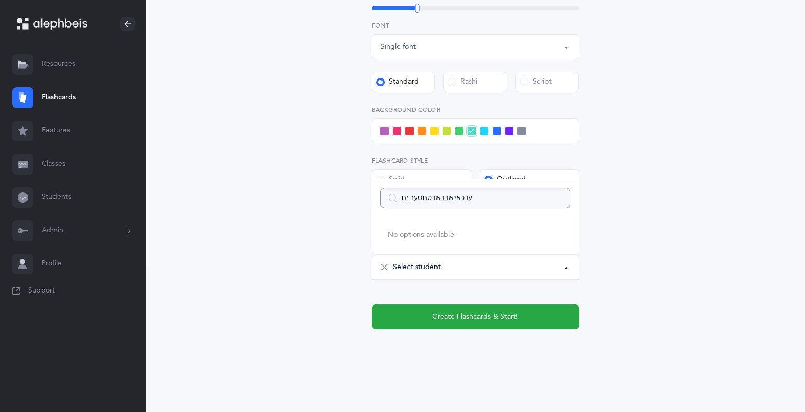
click at [500, 201] on input "עדכאיאבבאבטחטעחיח" at bounding box center [476, 197] width 190 height 21
type input "עדכאיאבבאבטחטעחי"
click at [557, 198] on input "עדכאיאבבאבטחטעחי" at bounding box center [476, 197] width 190 height 21
select select "6020"
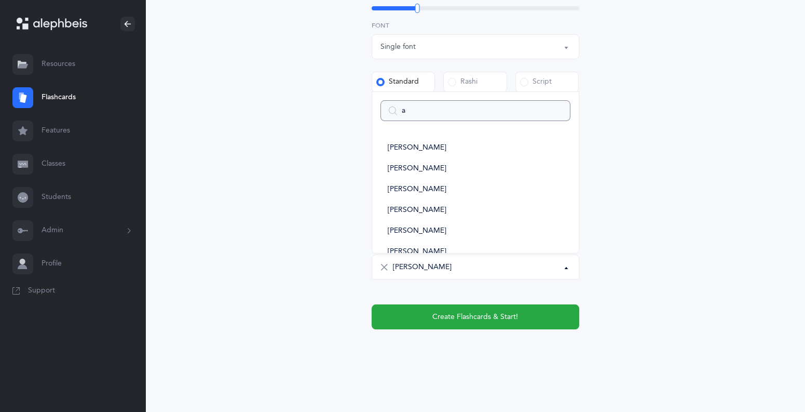
type input "ar"
select select
type input "ari"
select select
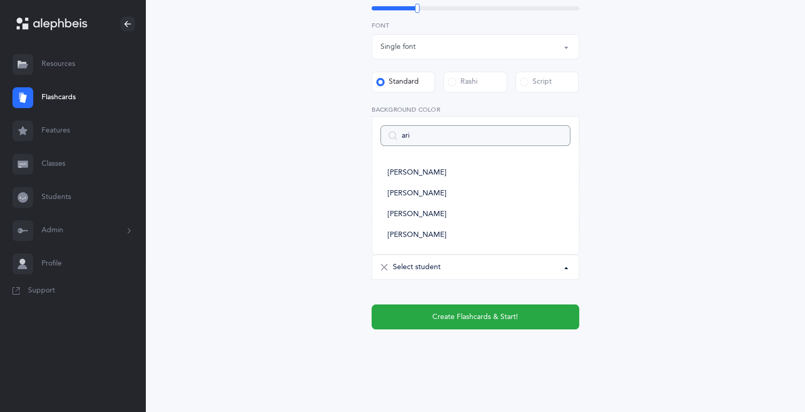
type input "arit"
select select
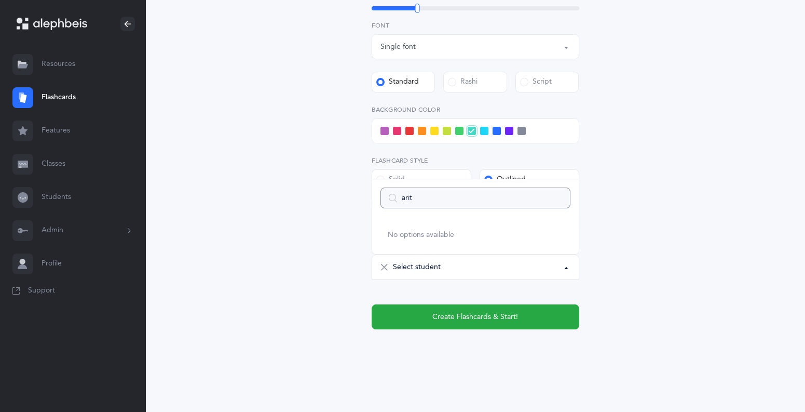
type input "ari"
select select
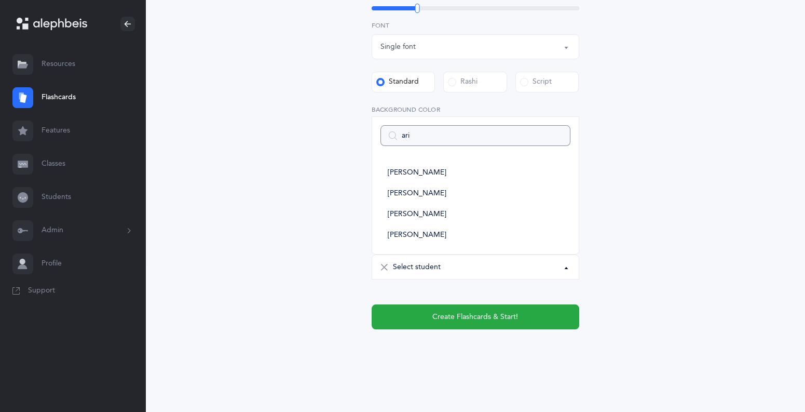
type input "aria"
select select
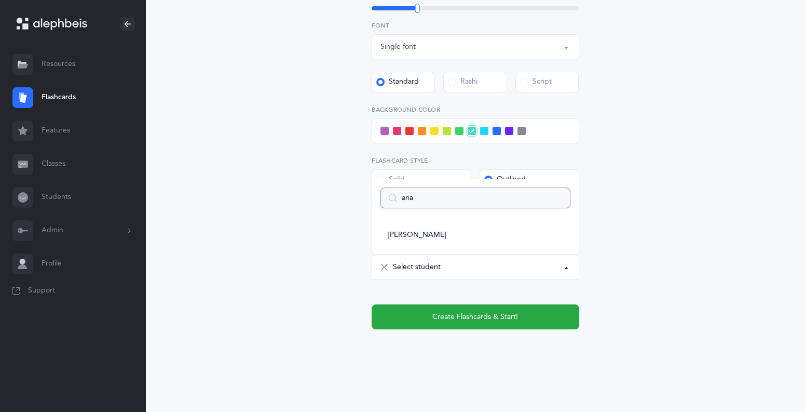
type input "ariav"
select select
type input "aria"
select select
type input "ari"
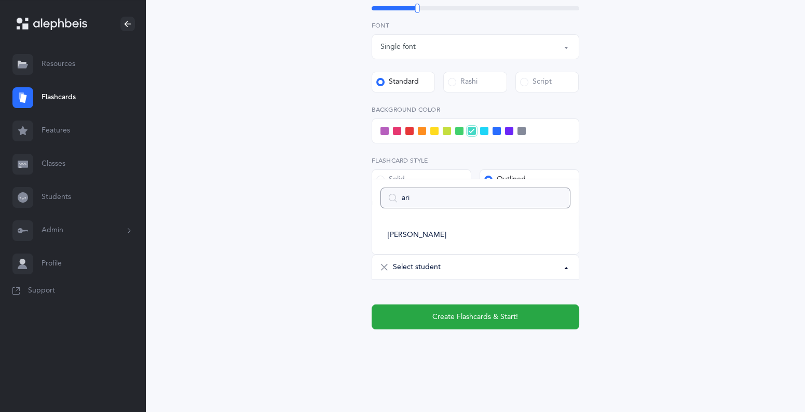
select select
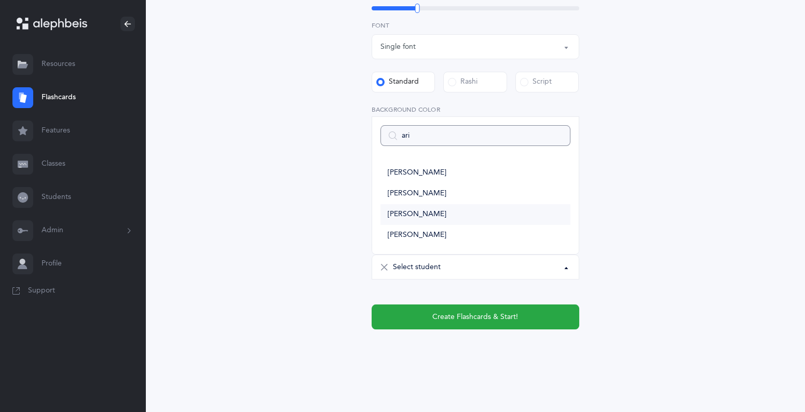
type input "ari"
click at [397, 219] on link "[PERSON_NAME]" at bounding box center [476, 214] width 190 height 21
select select "6011"
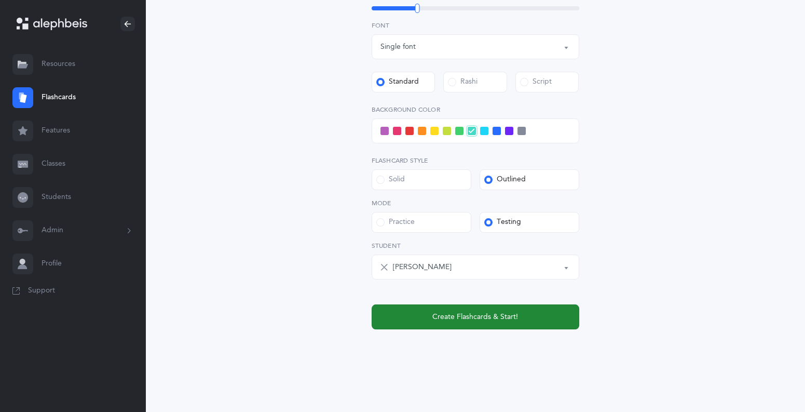
click at [493, 321] on span "Create Flashcards & Start!" at bounding box center [476, 317] width 86 height 11
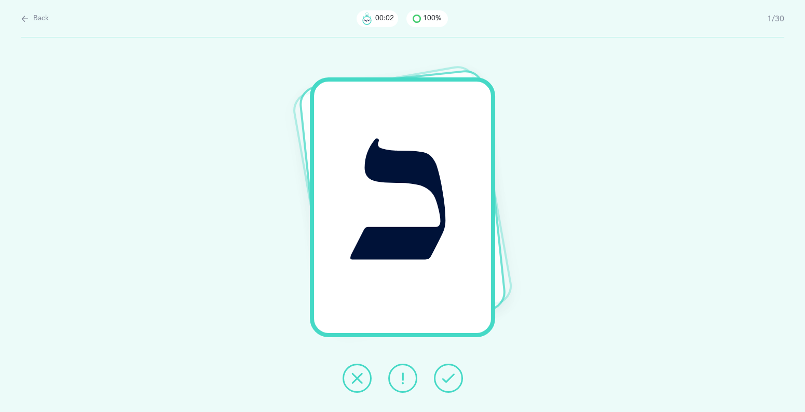
click at [361, 370] on button at bounding box center [357, 377] width 29 height 29
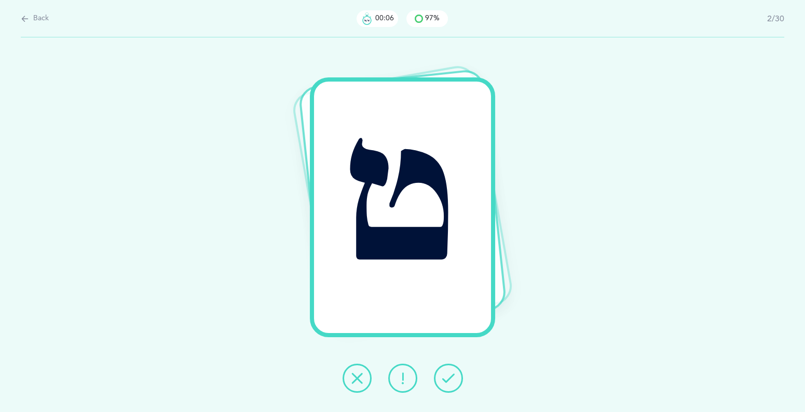
click at [447, 384] on button at bounding box center [448, 377] width 29 height 29
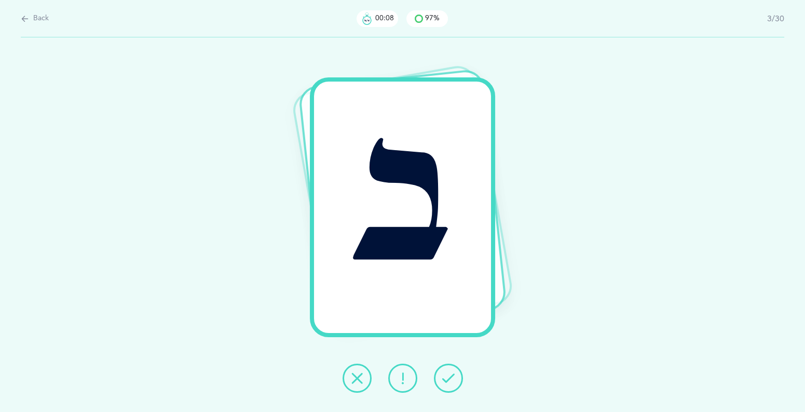
click at [447, 384] on button at bounding box center [448, 377] width 29 height 29
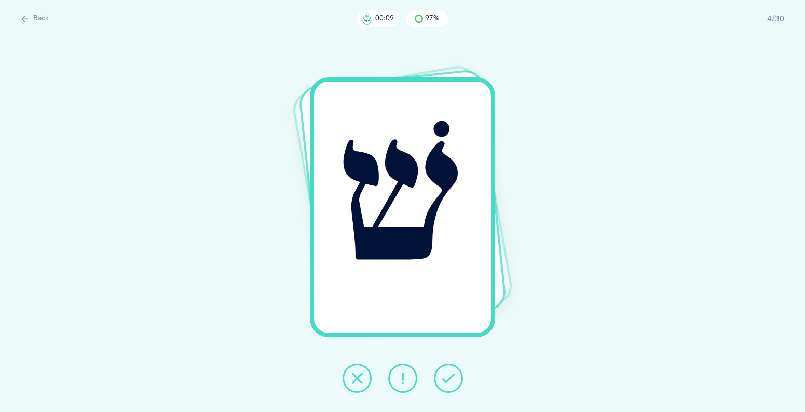
click at [447, 384] on button at bounding box center [448, 377] width 29 height 29
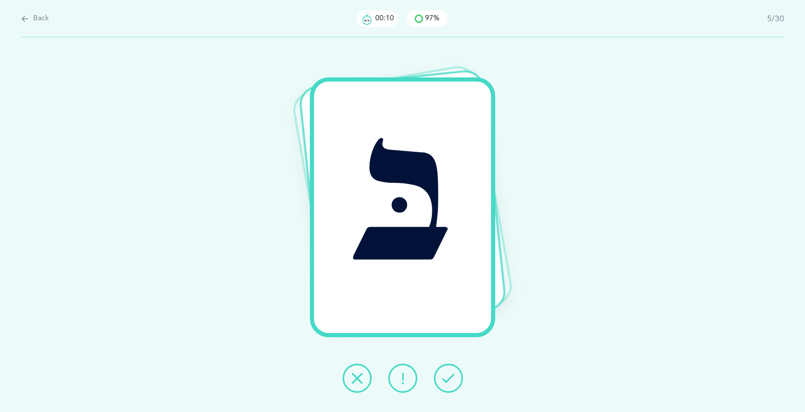
click at [447, 384] on button at bounding box center [448, 377] width 29 height 29
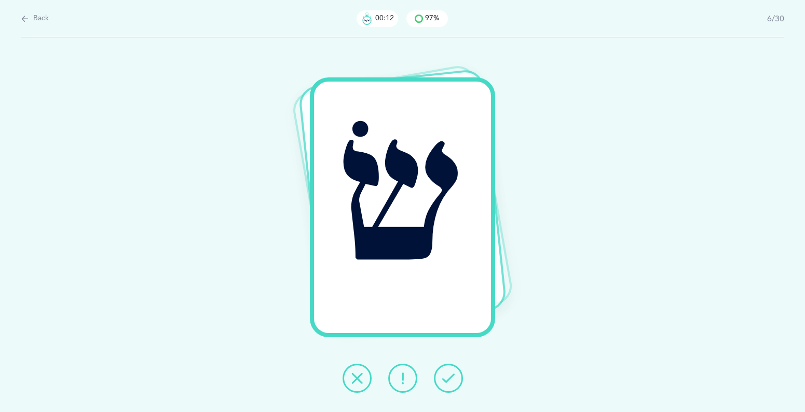
click at [447, 384] on button at bounding box center [448, 377] width 29 height 29
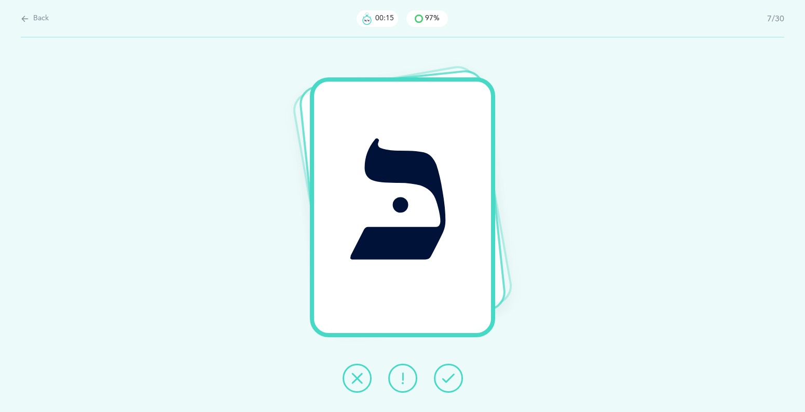
click at [346, 384] on button at bounding box center [357, 377] width 29 height 29
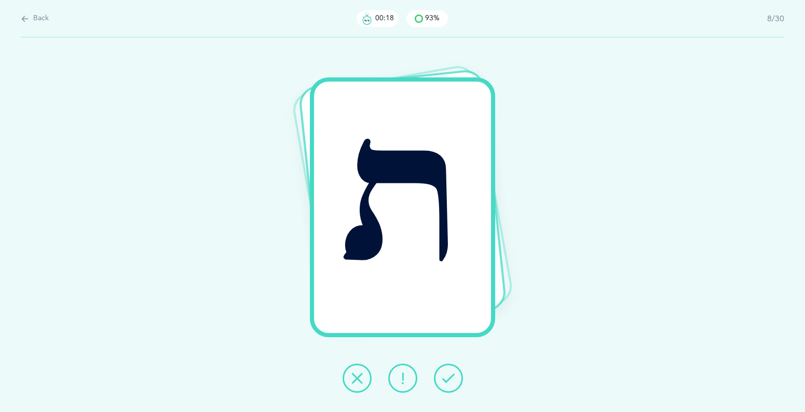
click at [446, 375] on icon at bounding box center [448, 378] width 12 height 12
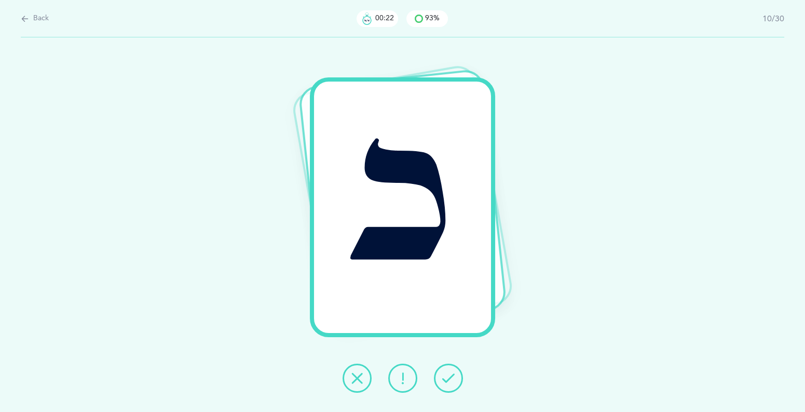
click at [446, 375] on icon at bounding box center [448, 378] width 12 height 12
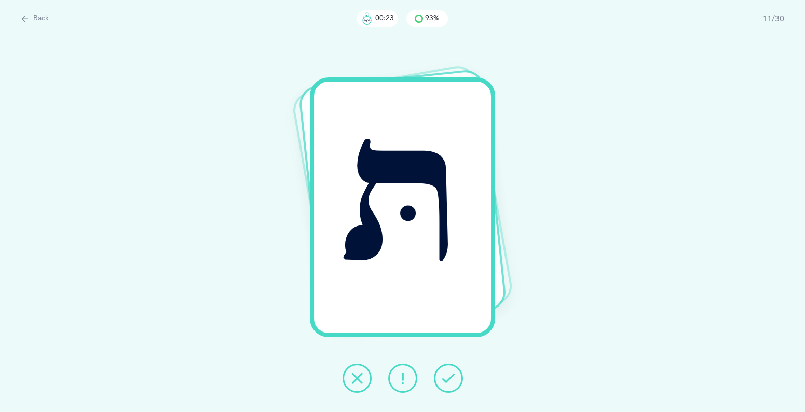
click at [446, 375] on icon at bounding box center [448, 378] width 12 height 12
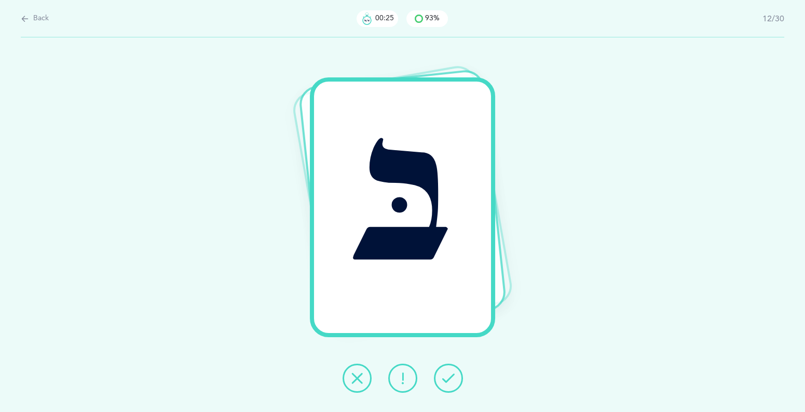
click at [446, 375] on icon at bounding box center [448, 378] width 12 height 12
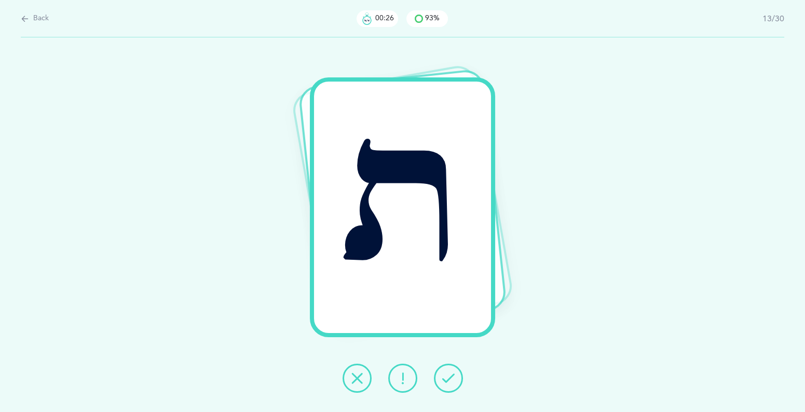
click at [446, 375] on icon at bounding box center [448, 378] width 12 height 12
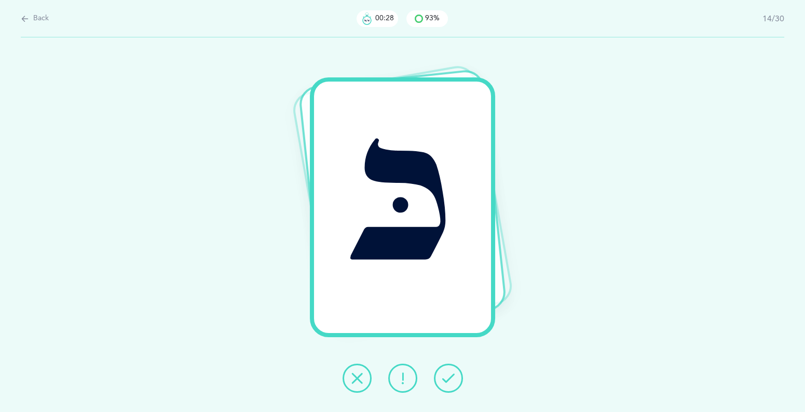
click at [446, 375] on icon at bounding box center [448, 378] width 12 height 12
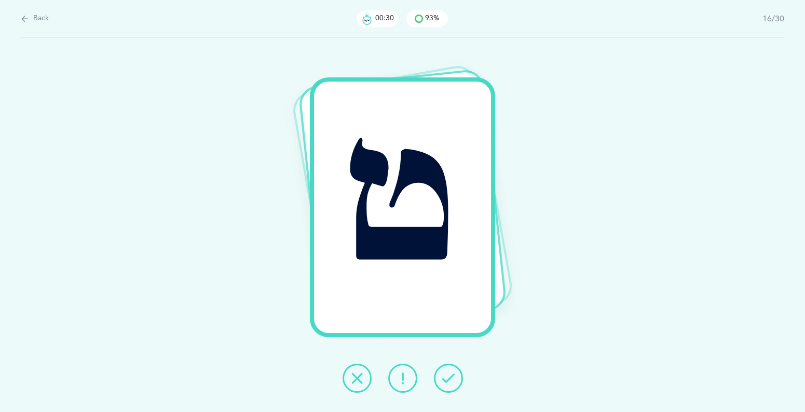
click at [446, 375] on icon at bounding box center [448, 378] width 12 height 12
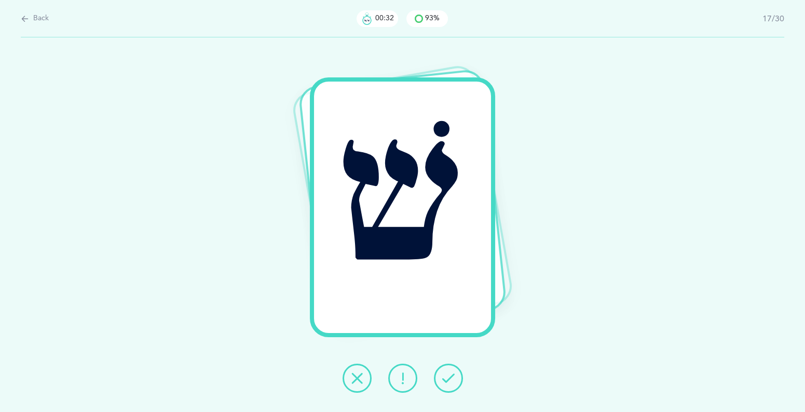
click at [446, 375] on icon at bounding box center [448, 378] width 12 height 12
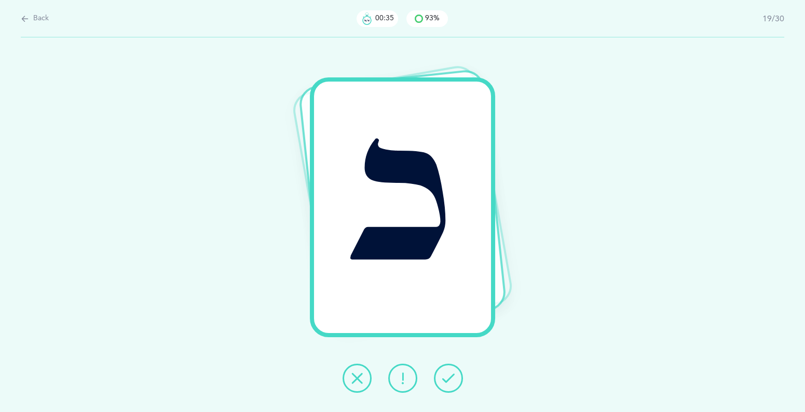
click at [446, 375] on icon at bounding box center [448, 378] width 12 height 12
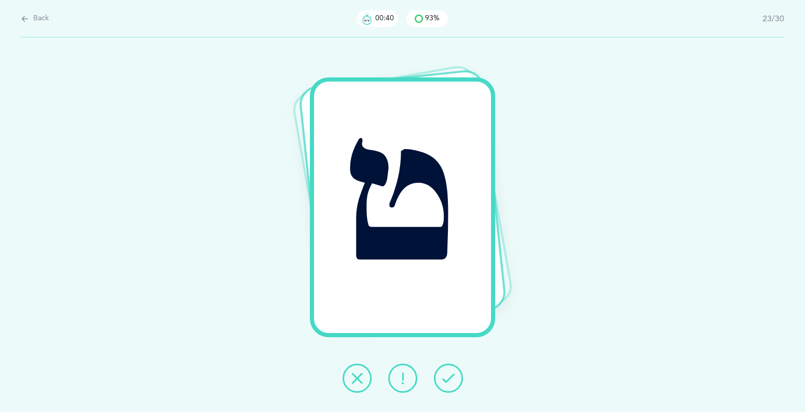
click at [446, 375] on icon at bounding box center [448, 378] width 12 height 12
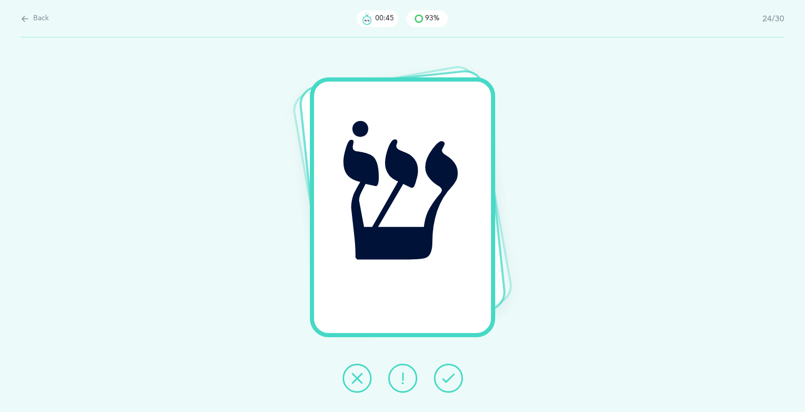
click at [446, 375] on icon at bounding box center [448, 378] width 12 height 12
click at [352, 376] on icon at bounding box center [357, 378] width 12 height 12
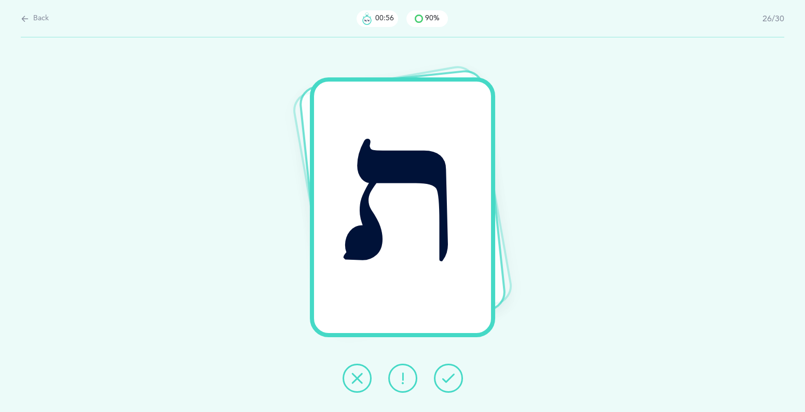
click at [455, 373] on button at bounding box center [448, 377] width 29 height 29
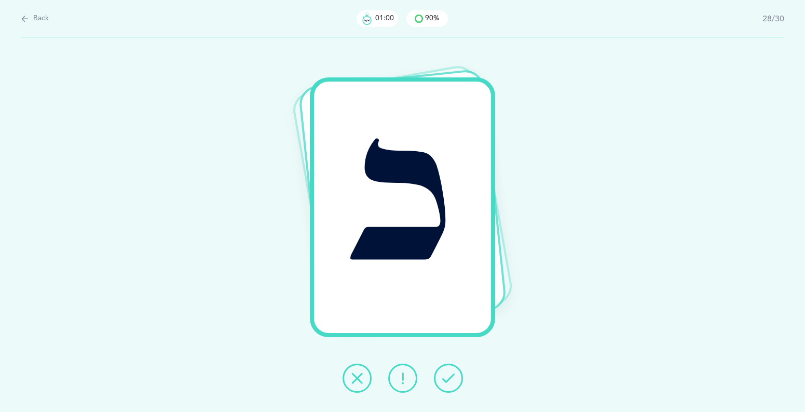
click at [455, 373] on button at bounding box center [448, 377] width 29 height 29
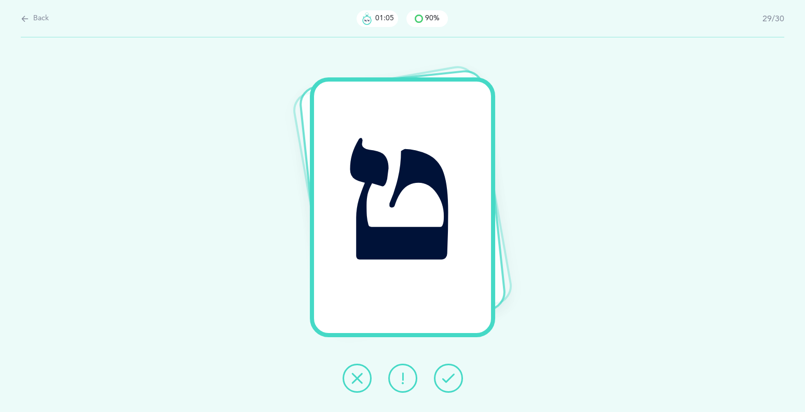
click at [455, 373] on button at bounding box center [448, 377] width 29 height 29
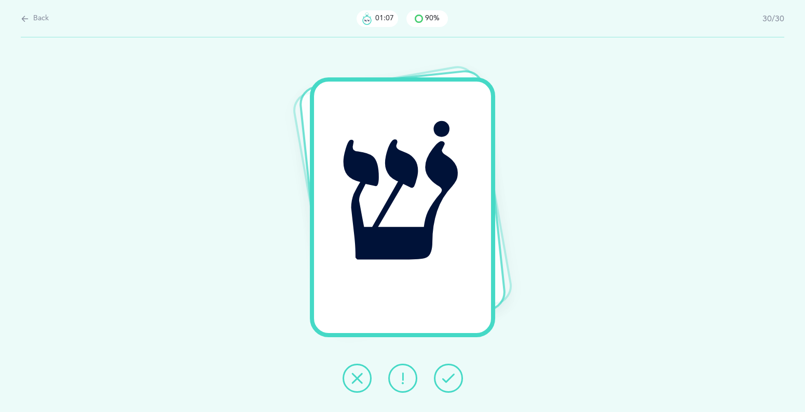
click at [455, 373] on button at bounding box center [448, 377] width 29 height 29
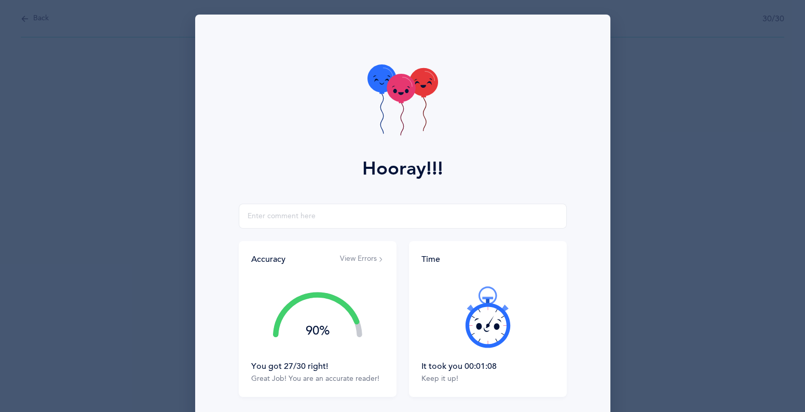
click at [358, 255] on button "View Errors" at bounding box center [362, 259] width 44 height 10
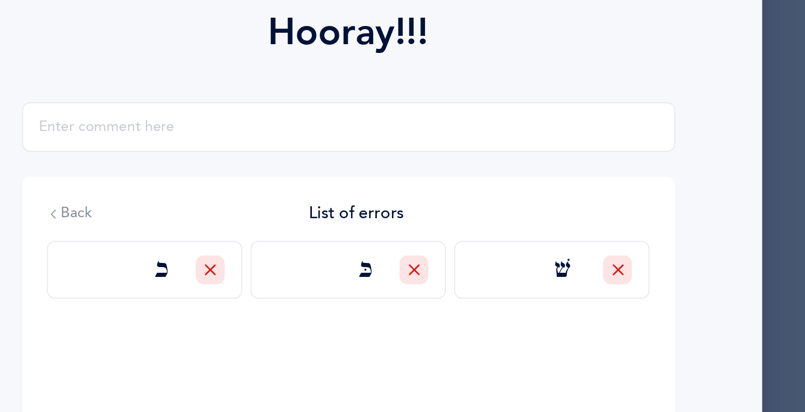
click at [397, 309] on div "Back List of errors כ כּ שׁ" at bounding box center [403, 319] width 328 height 156
click at [433, 322] on div "Back List of errors כ כּ שׁ" at bounding box center [403, 319] width 328 height 156
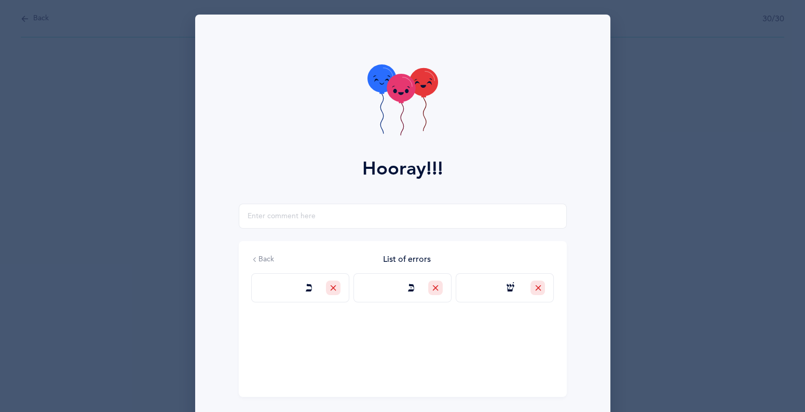
click at [435, 293] on div at bounding box center [435, 287] width 15 height 15
click at [387, 338] on span at bounding box center [387, 342] width 8 height 8
click at [0, 0] on input "Self Correct" at bounding box center [0, 0] width 0 height 0
click at [438, 288] on icon at bounding box center [436, 288] width 6 height 6
click at [385, 327] on span at bounding box center [387, 328] width 8 height 8
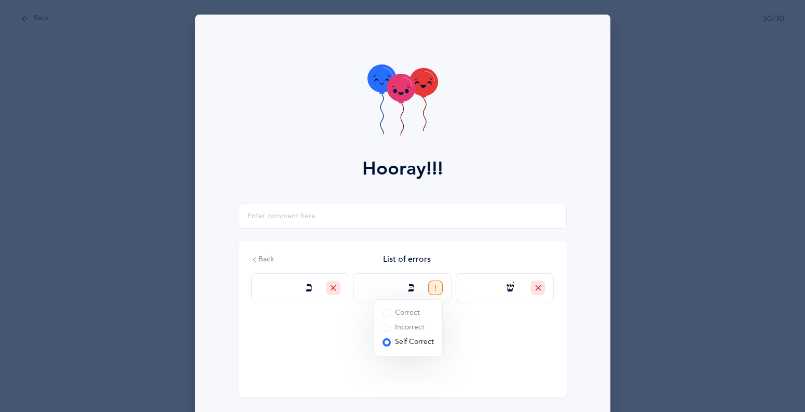
click at [0, 0] on input "Incorrect" at bounding box center [0, 0] width 0 height 0
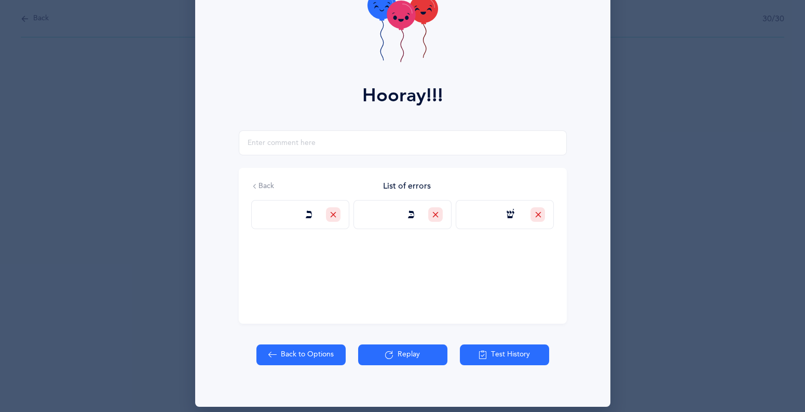
scroll to position [82, 0]
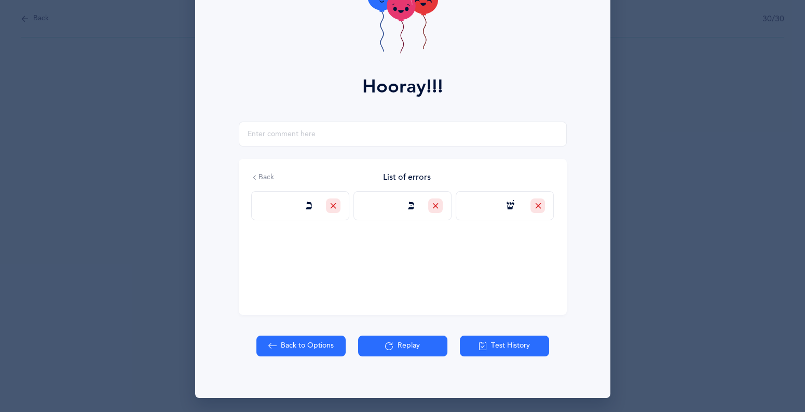
click at [415, 350] on button "Replay" at bounding box center [402, 345] width 89 height 21
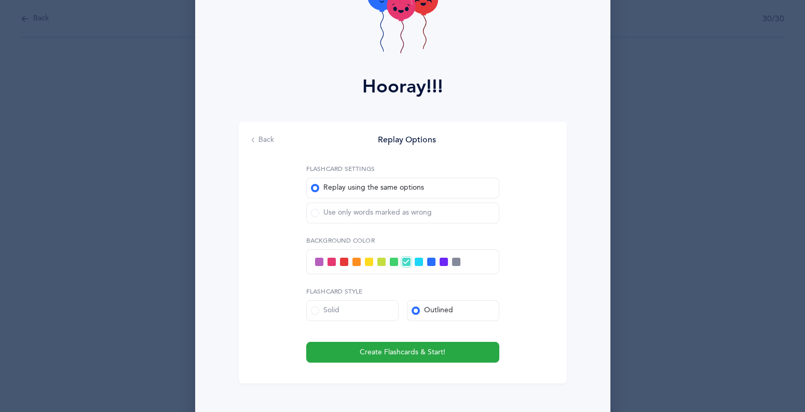
click at [315, 212] on span at bounding box center [315, 213] width 8 height 8
click at [0, 0] on input "Use only words marked as wrong" at bounding box center [0, 0] width 0 height 0
click at [253, 141] on icon at bounding box center [255, 140] width 10 height 7
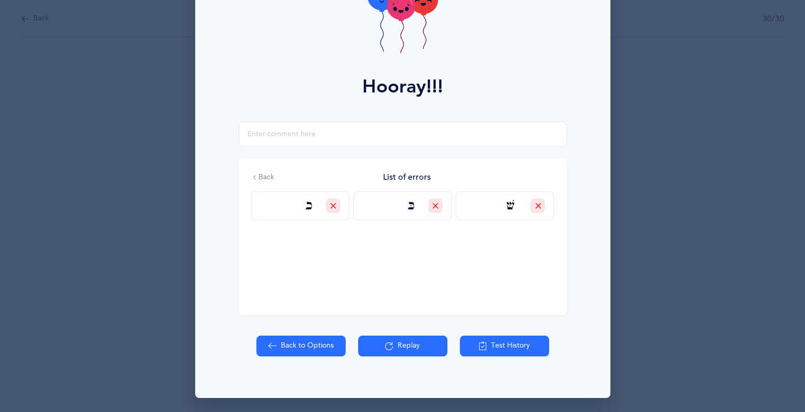
click at [405, 348] on button "Replay" at bounding box center [402, 345] width 89 height 21
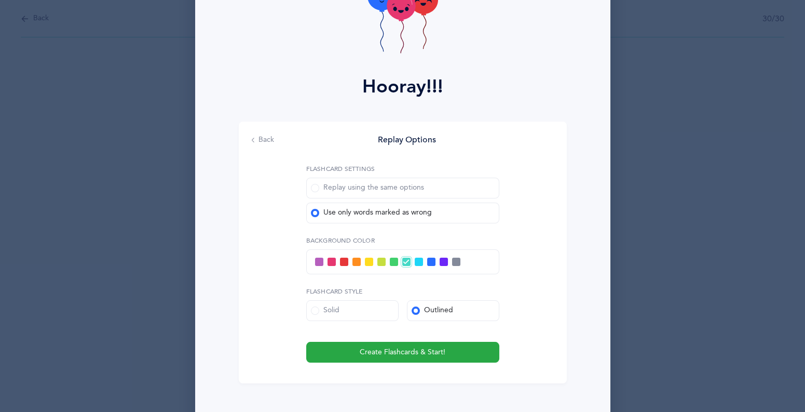
click at [418, 362] on div "Back Replay Options Flashcard Settings Replay using the same options Use only w…" at bounding box center [403, 253] width 328 height 262
click at [413, 355] on span "Create Flashcards & Start!" at bounding box center [403, 352] width 86 height 11
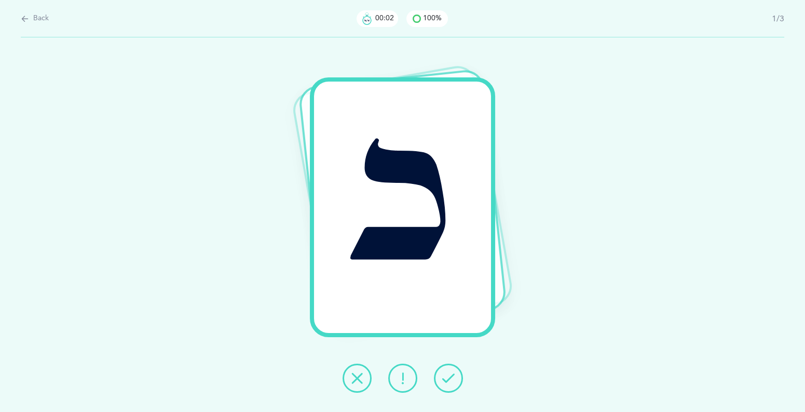
click at [366, 379] on button at bounding box center [357, 377] width 29 height 29
click at [446, 380] on icon at bounding box center [448, 378] width 12 height 12
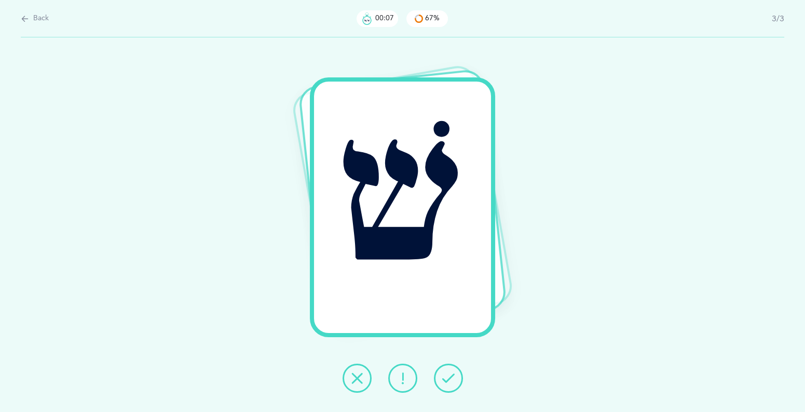
click at [446, 380] on icon at bounding box center [448, 378] width 12 height 12
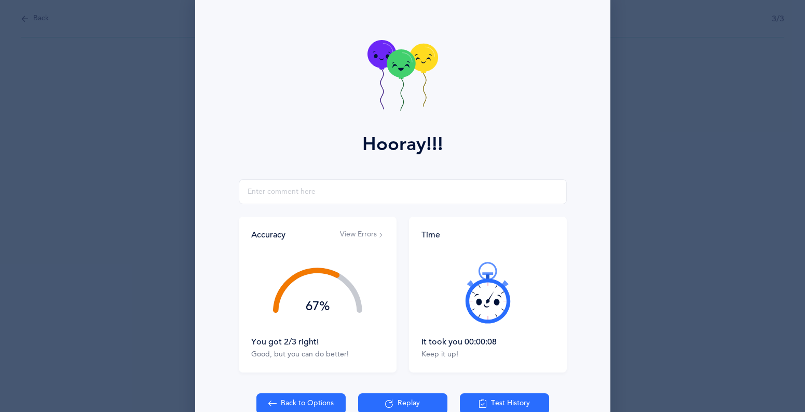
scroll to position [25, 0]
click at [369, 235] on button "View Errors" at bounding box center [362, 234] width 44 height 10
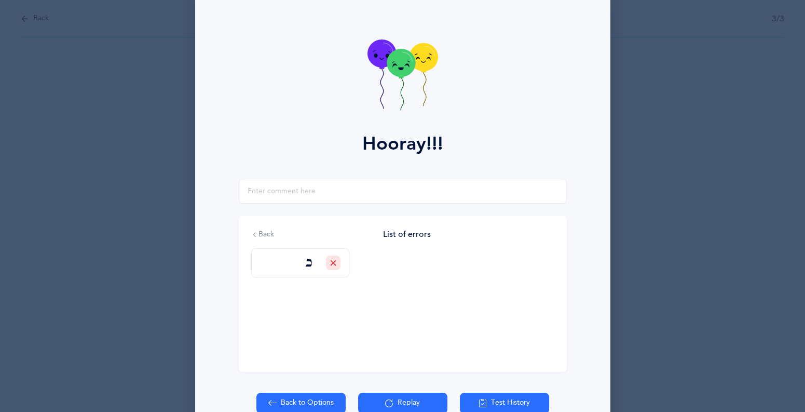
click at [406, 398] on button "Replay" at bounding box center [402, 403] width 89 height 21
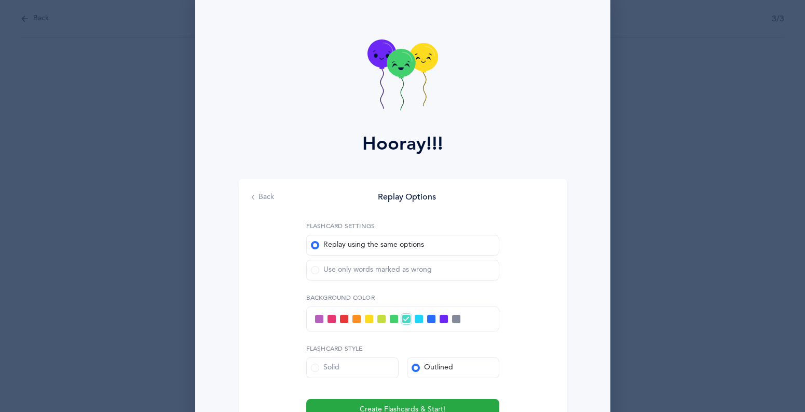
click at [316, 272] on span at bounding box center [315, 270] width 8 height 8
click at [0, 0] on input "Use only words marked as wrong" at bounding box center [0, 0] width 0 height 0
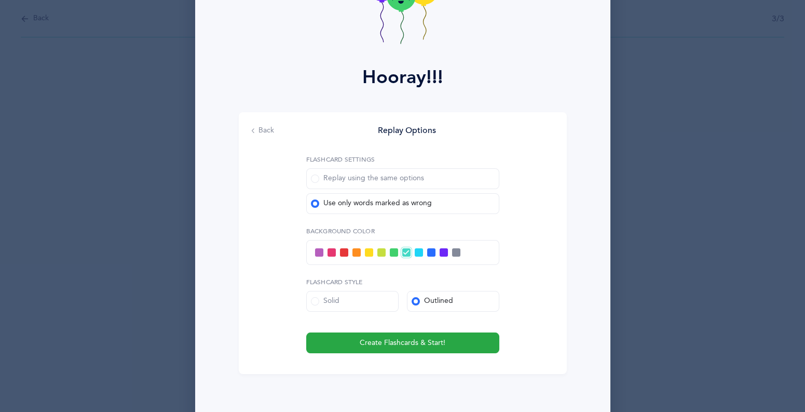
scroll to position [95, 0]
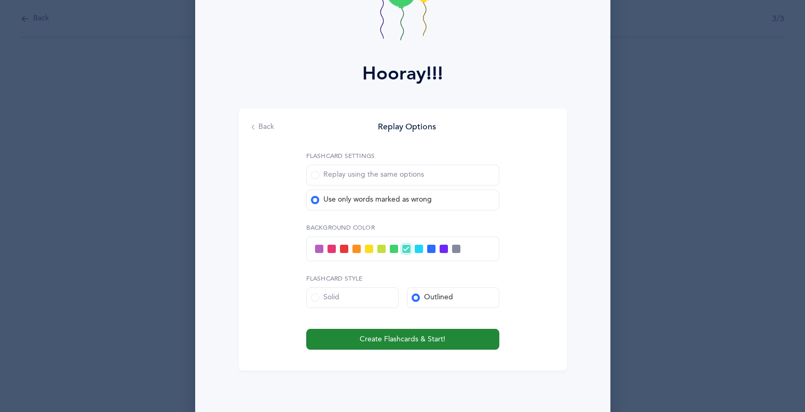
click at [403, 334] on span "Create Flashcards & Start!" at bounding box center [403, 339] width 86 height 11
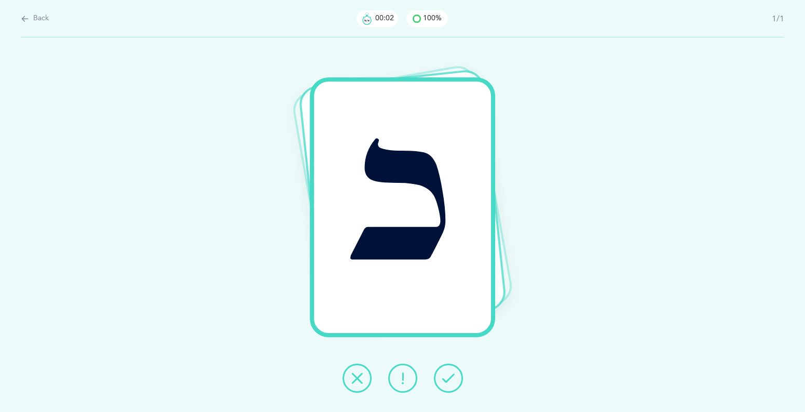
click at [443, 372] on icon at bounding box center [448, 378] width 12 height 12
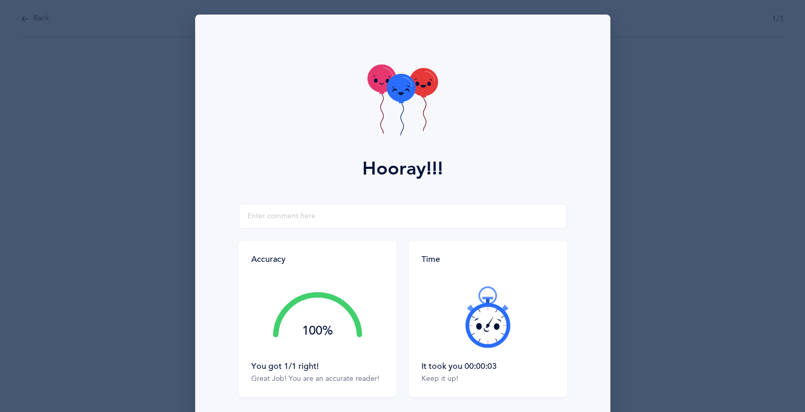
scroll to position [82, 0]
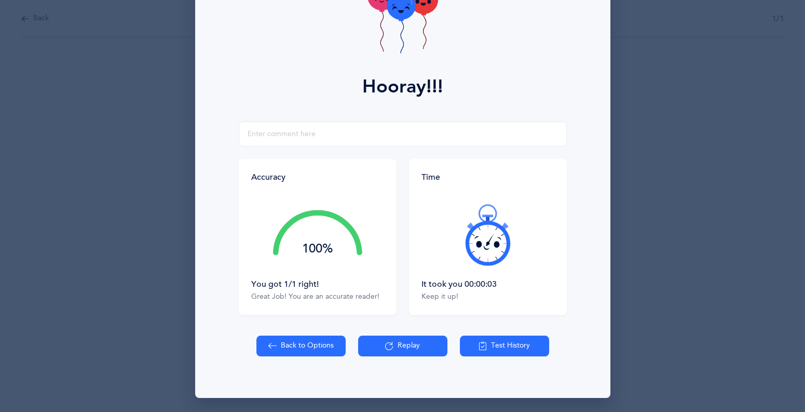
click at [289, 348] on button "Back to Options" at bounding box center [301, 345] width 89 height 21
select select "81"
select select "single"
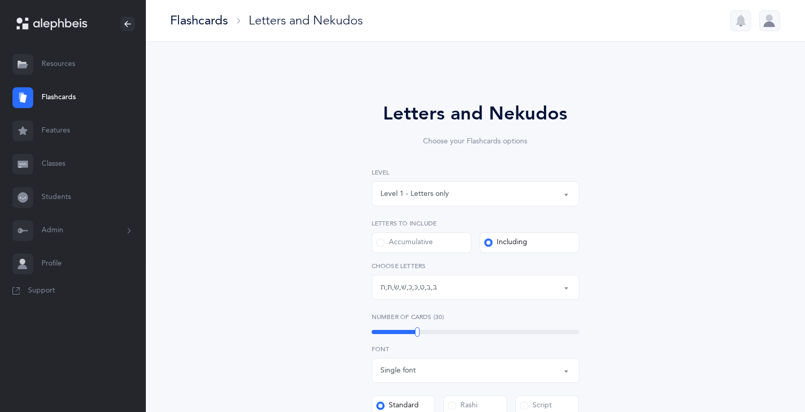
scroll to position [1, 0]
click at [382, 243] on span at bounding box center [380, 242] width 8 height 8
click at [0, 0] on input "Accumulative" at bounding box center [0, 0] width 0 height 0
select select "87"
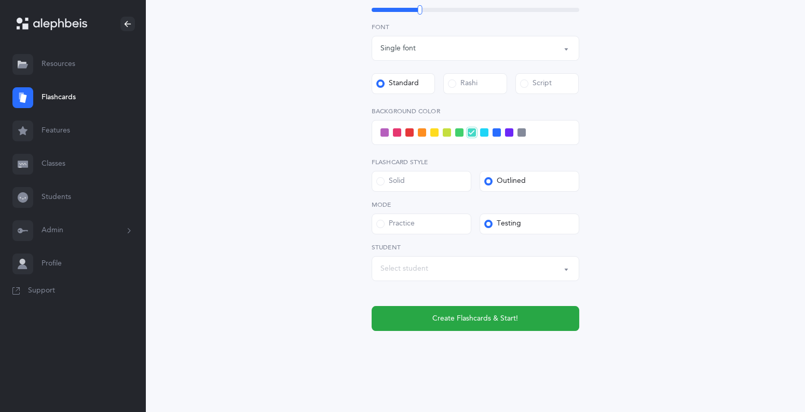
scroll to position [366, 0]
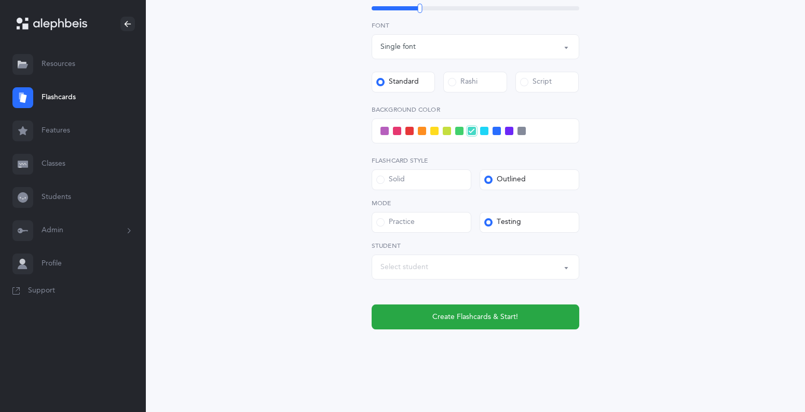
click at [565, 266] on button "Select student" at bounding box center [476, 266] width 208 height 25
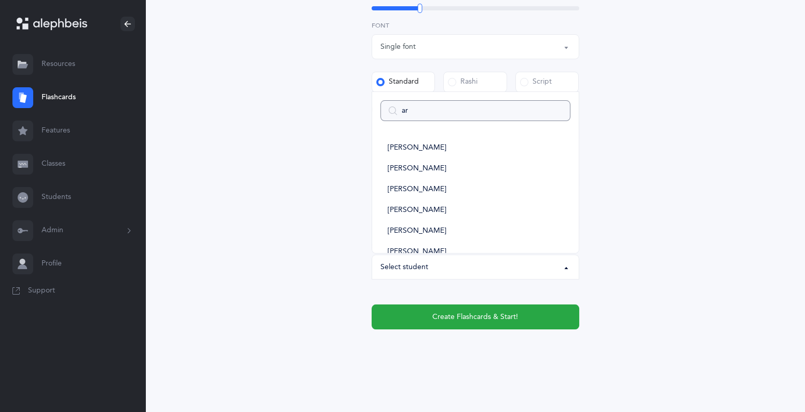
type input "ari"
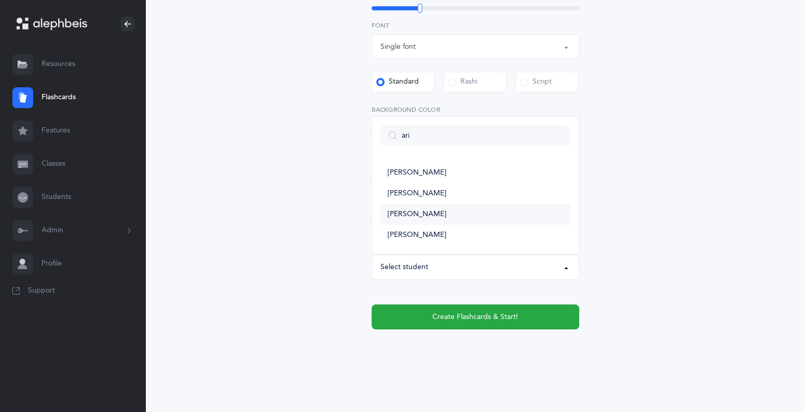
click at [397, 216] on span "[PERSON_NAME]" at bounding box center [417, 214] width 59 height 9
select select "6011"
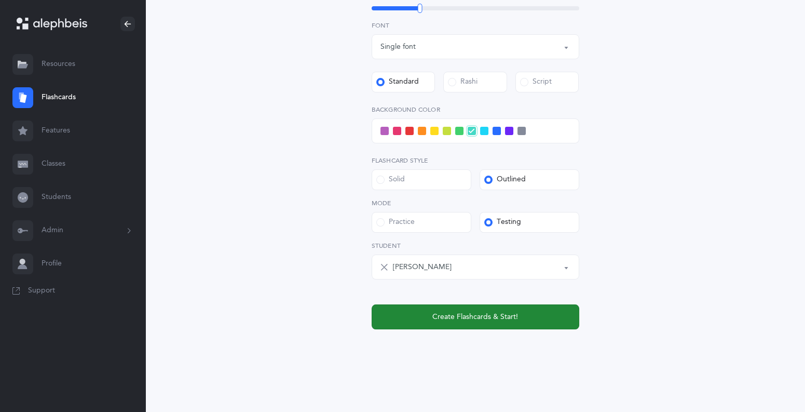
click at [513, 316] on span "Create Flashcards & Start!" at bounding box center [476, 317] width 86 height 11
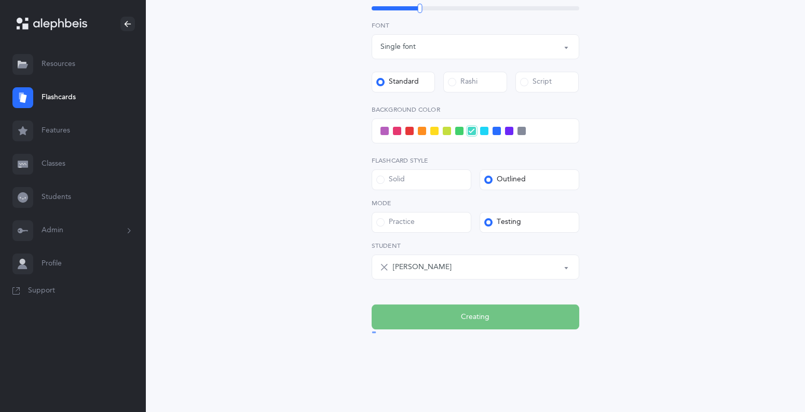
scroll to position [0, 0]
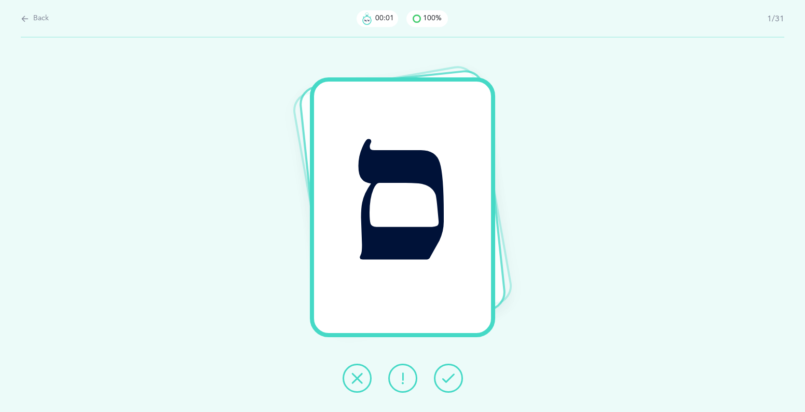
click at [447, 375] on icon at bounding box center [448, 378] width 12 height 12
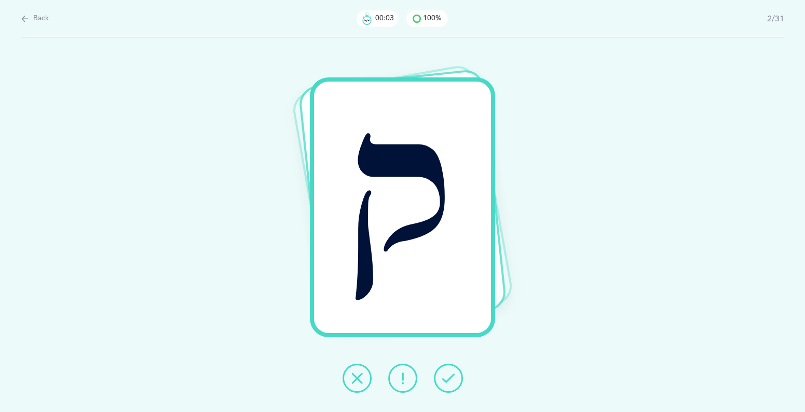
click at [447, 375] on icon at bounding box center [448, 378] width 12 height 12
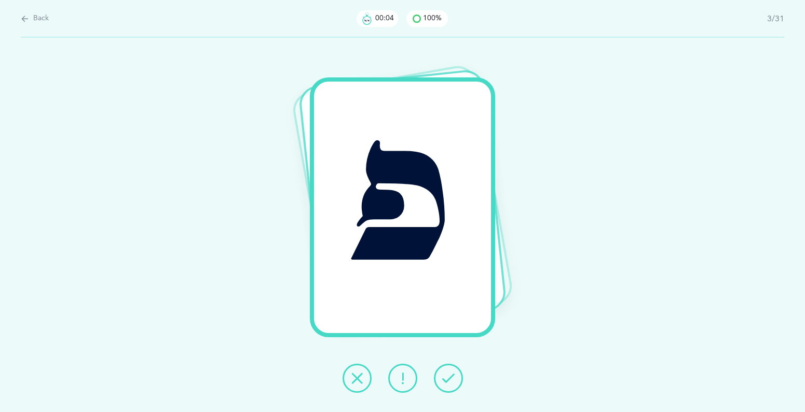
click at [447, 375] on icon at bounding box center [448, 378] width 12 height 12
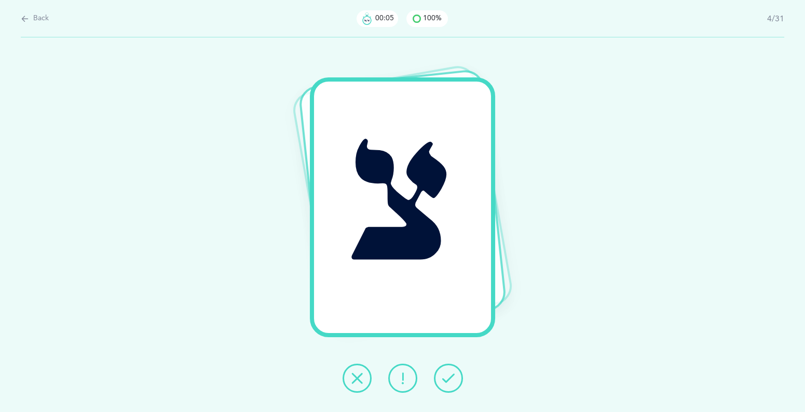
click at [447, 375] on icon at bounding box center [448, 378] width 12 height 12
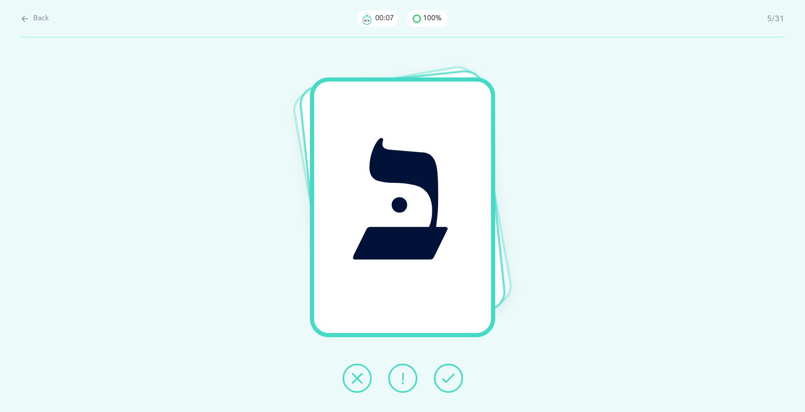
click at [447, 375] on icon at bounding box center [448, 378] width 12 height 12
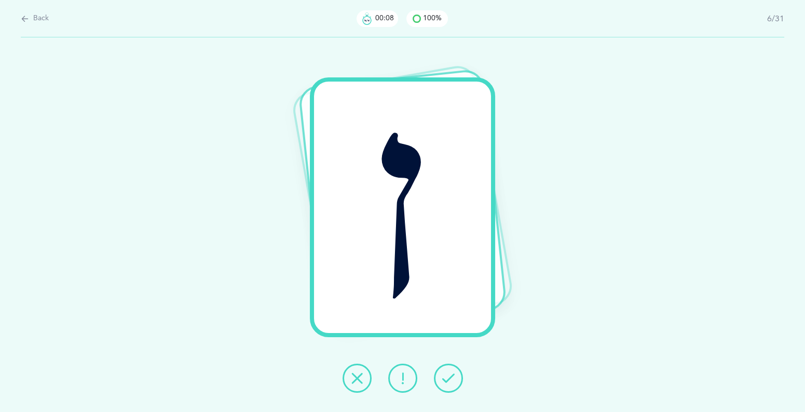
click at [447, 375] on icon at bounding box center [448, 378] width 12 height 12
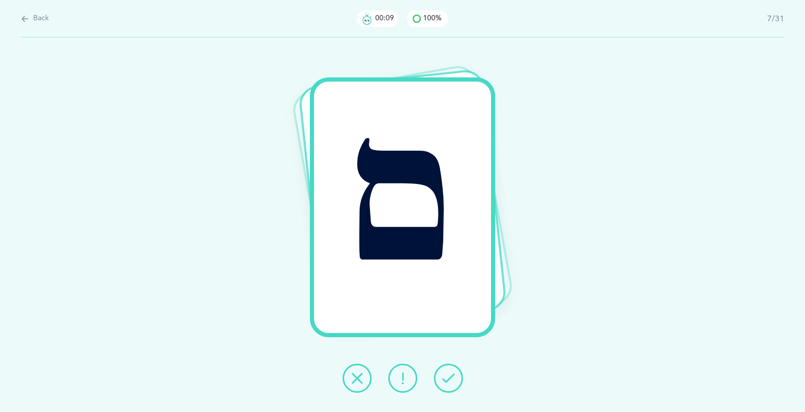
click at [447, 375] on icon at bounding box center [448, 378] width 12 height 12
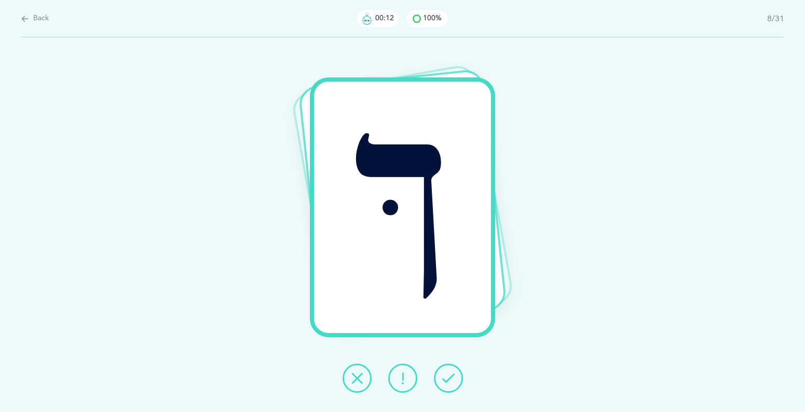
click at [447, 375] on icon at bounding box center [448, 378] width 12 height 12
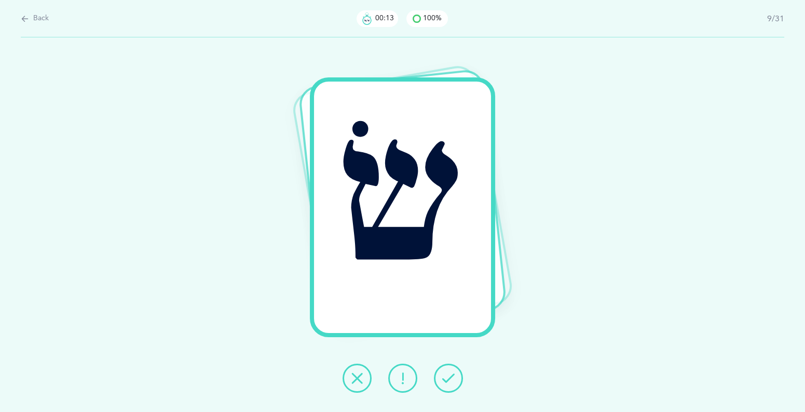
click at [447, 375] on icon at bounding box center [448, 378] width 12 height 12
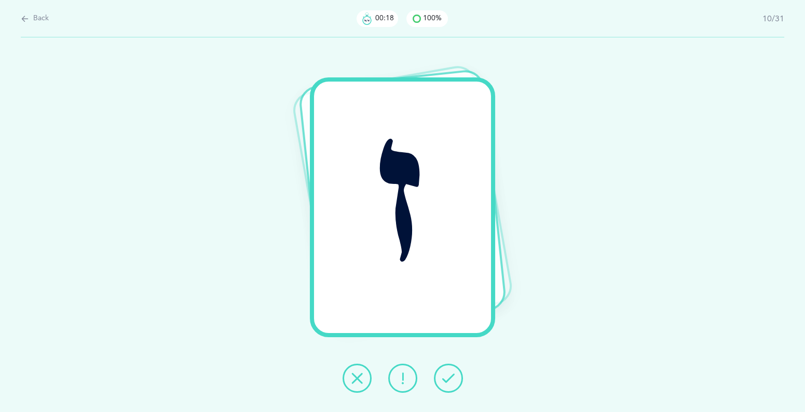
click at [447, 375] on icon at bounding box center [448, 378] width 12 height 12
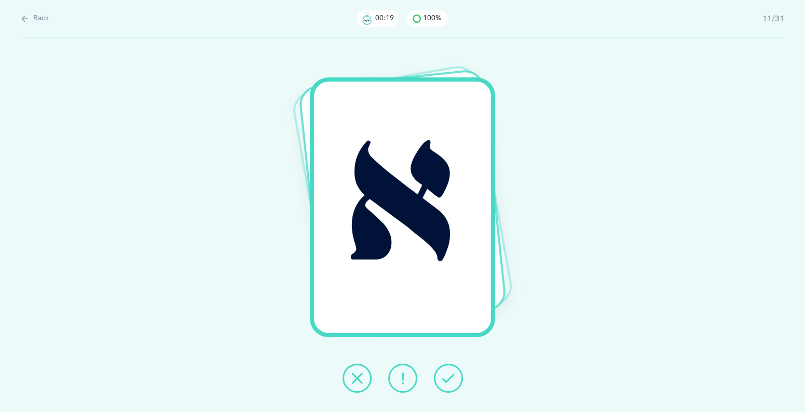
click at [447, 375] on icon at bounding box center [448, 378] width 12 height 12
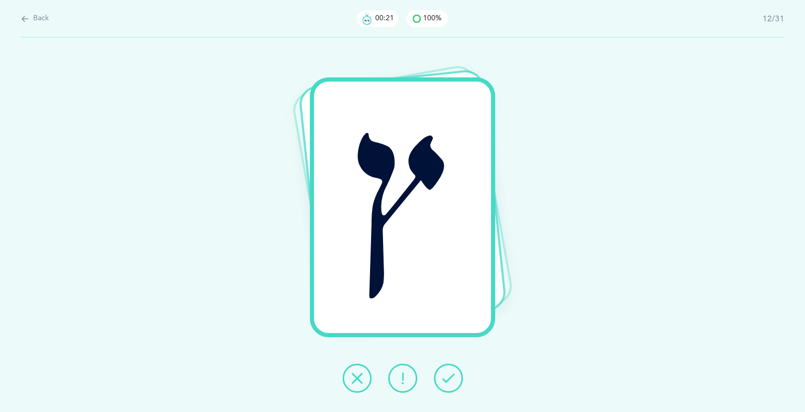
click at [447, 375] on icon at bounding box center [448, 378] width 12 height 12
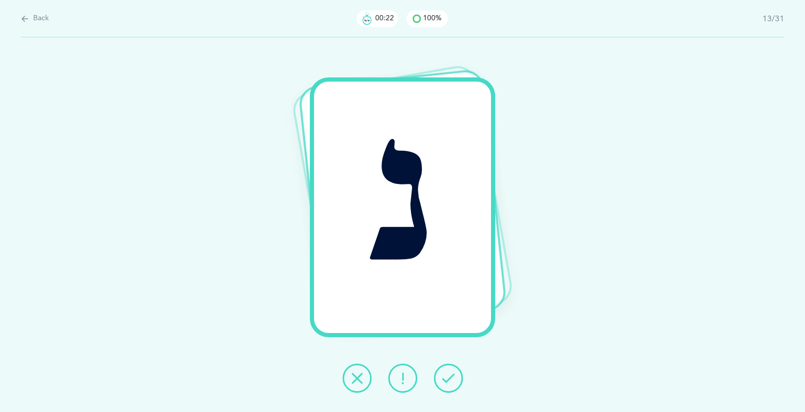
click at [447, 375] on icon at bounding box center [448, 378] width 12 height 12
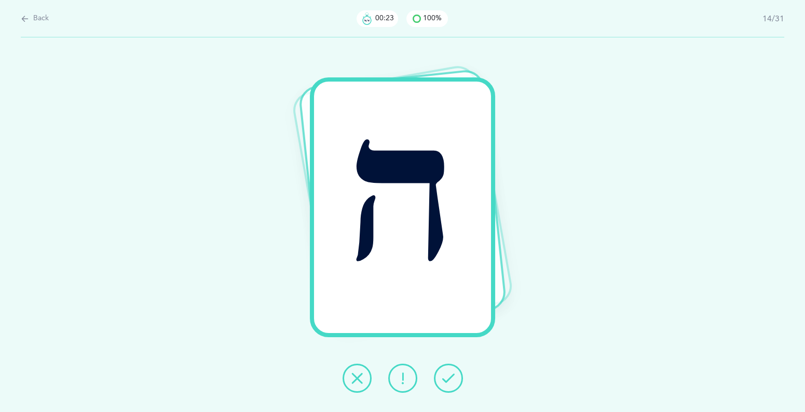
click at [447, 375] on icon at bounding box center [448, 378] width 12 height 12
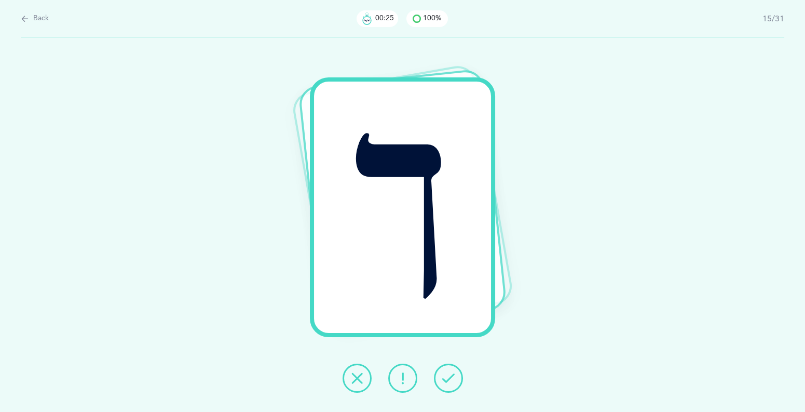
click at [447, 375] on icon at bounding box center [448, 378] width 12 height 12
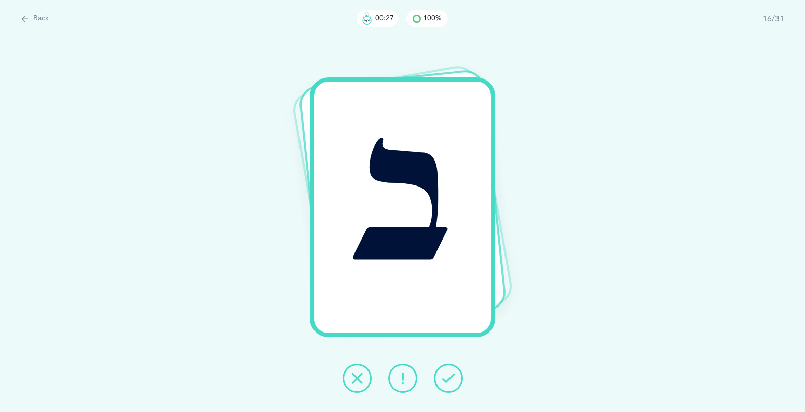
click at [447, 375] on icon at bounding box center [448, 378] width 12 height 12
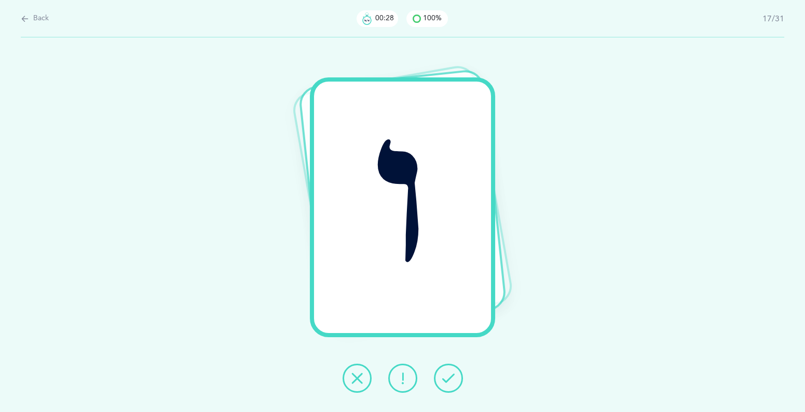
click at [447, 375] on icon at bounding box center [448, 378] width 12 height 12
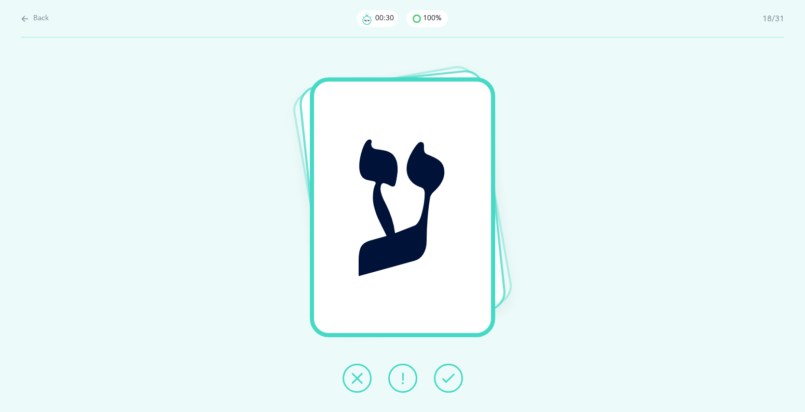
click at [447, 375] on icon at bounding box center [448, 378] width 12 height 12
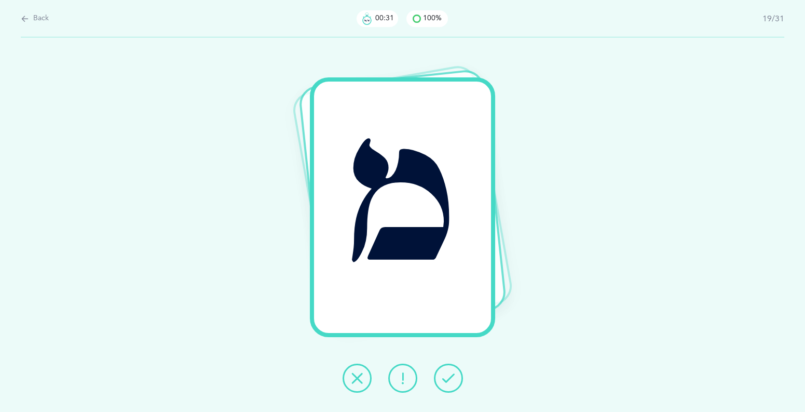
click at [447, 375] on icon at bounding box center [448, 378] width 12 height 12
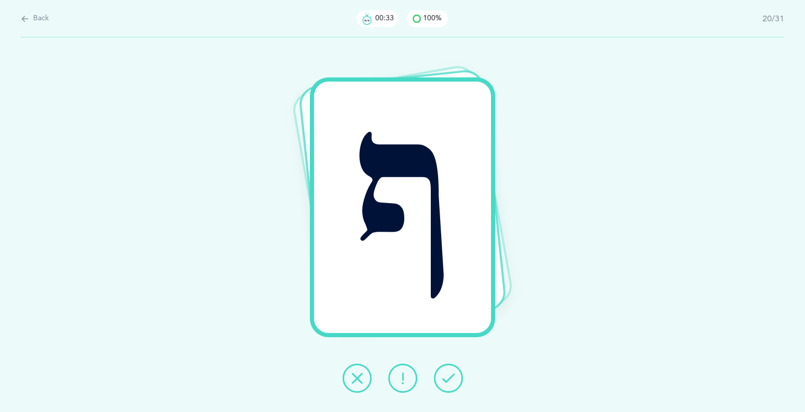
click at [447, 375] on icon at bounding box center [448, 378] width 12 height 12
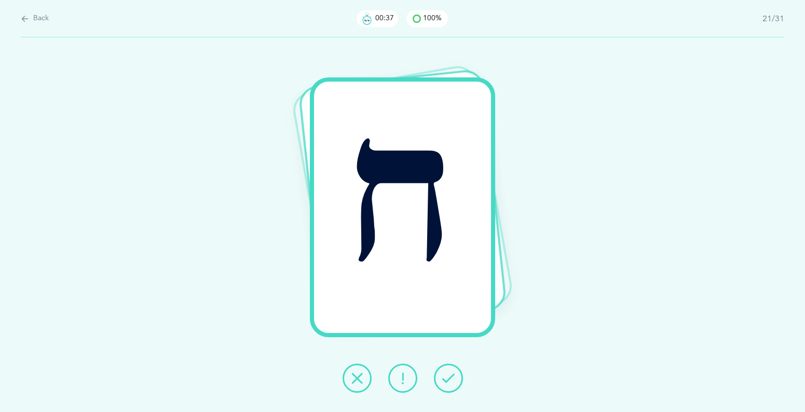
click at [399, 383] on icon at bounding box center [403, 378] width 12 height 12
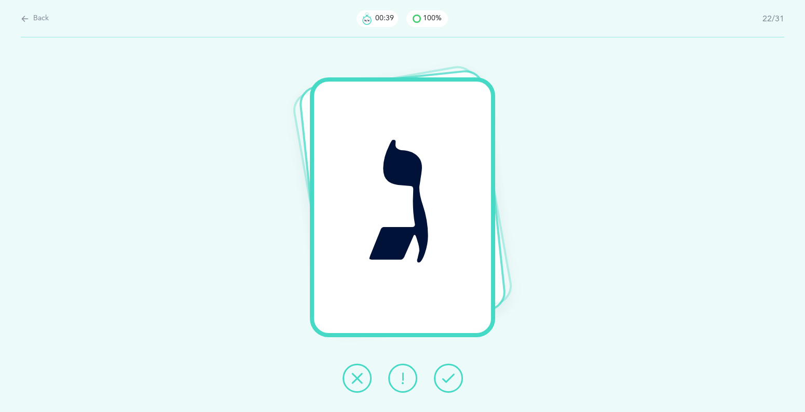
click at [455, 382] on button at bounding box center [448, 377] width 29 height 29
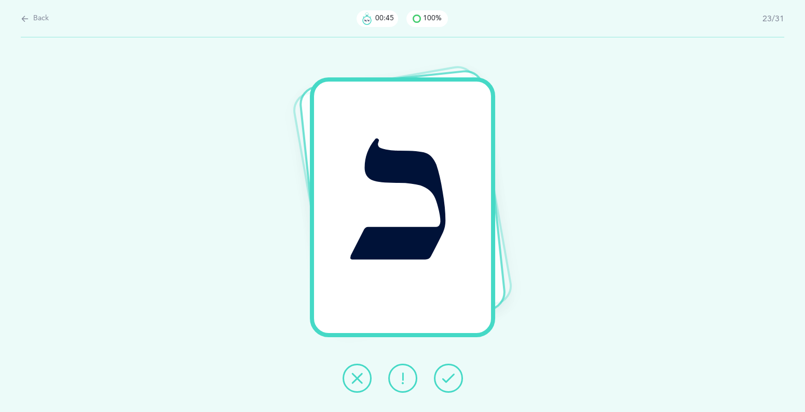
click at [455, 382] on button at bounding box center [448, 377] width 29 height 29
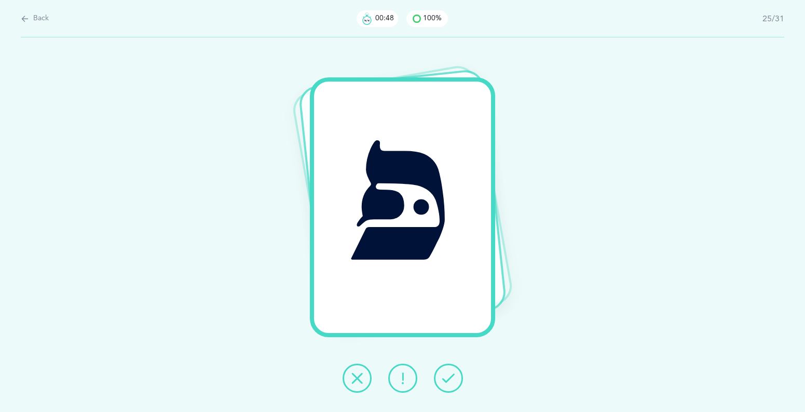
click at [455, 382] on button at bounding box center [448, 377] width 29 height 29
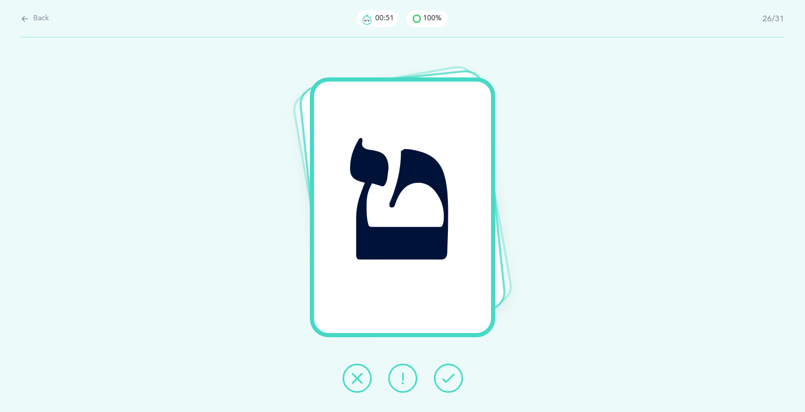
click at [398, 376] on icon at bounding box center [403, 378] width 12 height 12
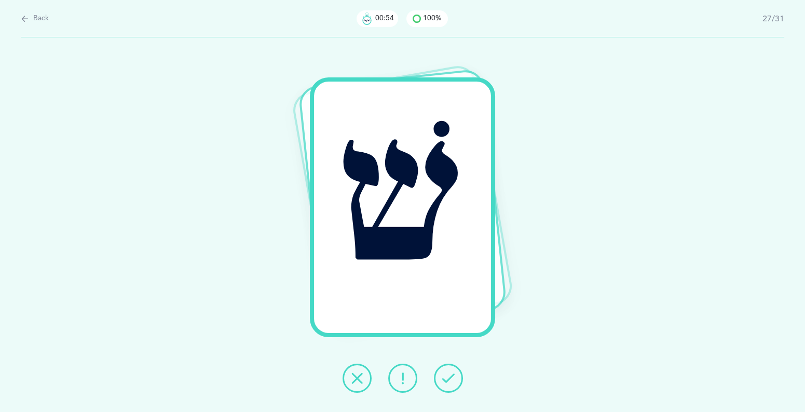
click at [448, 379] on icon at bounding box center [448, 378] width 12 height 12
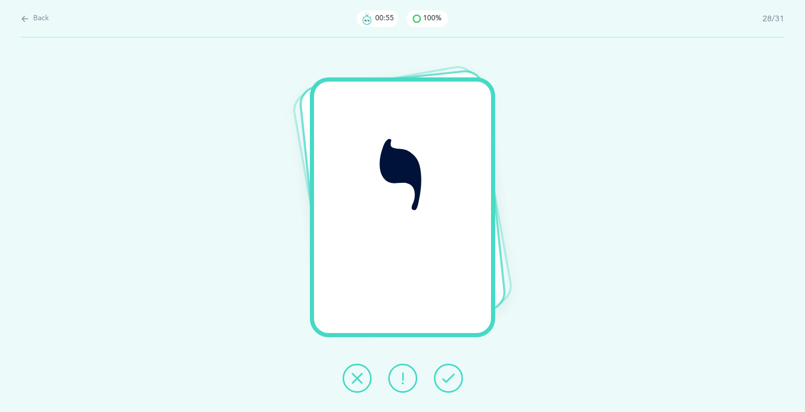
click at [448, 379] on icon at bounding box center [448, 378] width 12 height 12
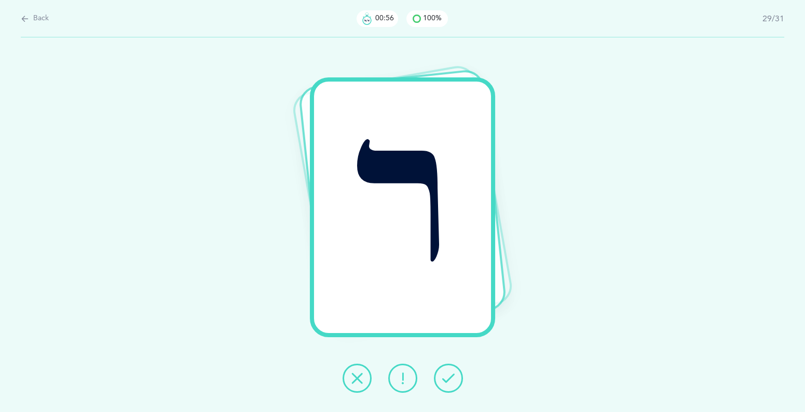
click at [448, 379] on icon at bounding box center [448, 378] width 12 height 12
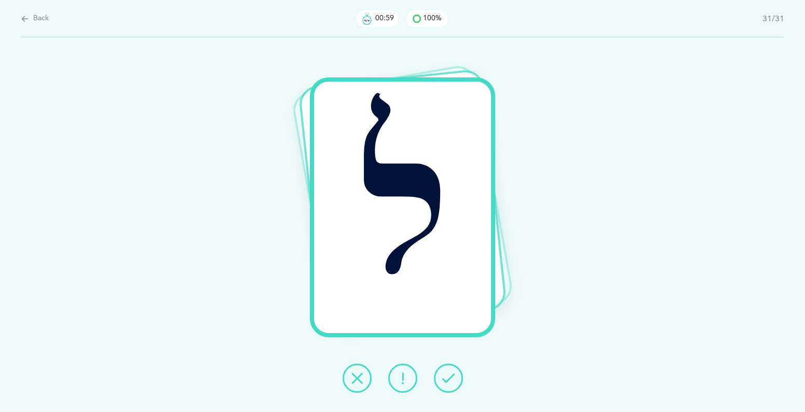
click at [448, 379] on icon at bounding box center [448, 378] width 12 height 12
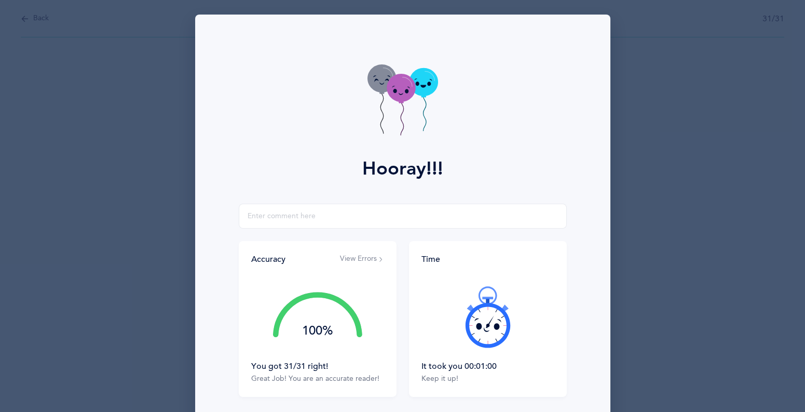
click at [348, 256] on button "View Errors" at bounding box center [362, 259] width 44 height 10
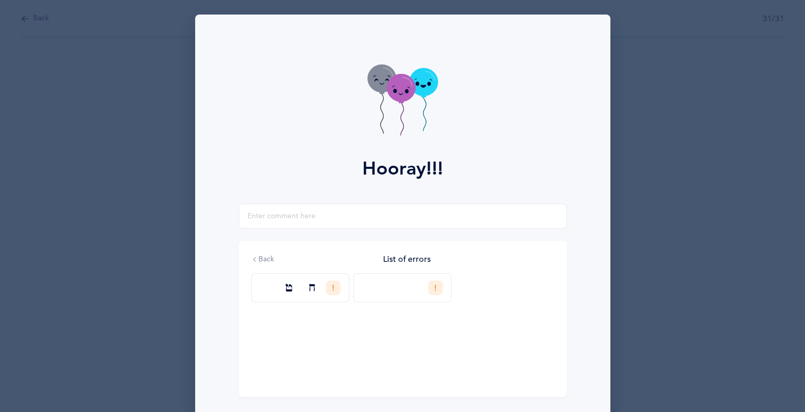
click at [440, 285] on div at bounding box center [435, 287] width 15 height 15
click at [401, 324] on div "Incorrect" at bounding box center [404, 327] width 42 height 10
click at [0, 0] on input "Incorrect" at bounding box center [0, 0] width 0 height 0
click at [330, 288] on icon at bounding box center [333, 288] width 6 height 6
click at [311, 329] on div "Incorrect" at bounding box center [301, 327] width 42 height 10
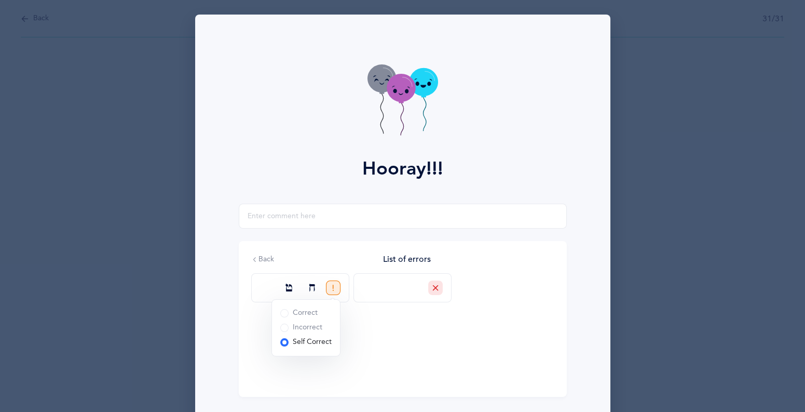
click at [0, 0] on input "Incorrect" at bounding box center [0, 0] width 0 height 0
click at [305, 315] on div "Back List of errors ח ט" at bounding box center [403, 319] width 328 height 156
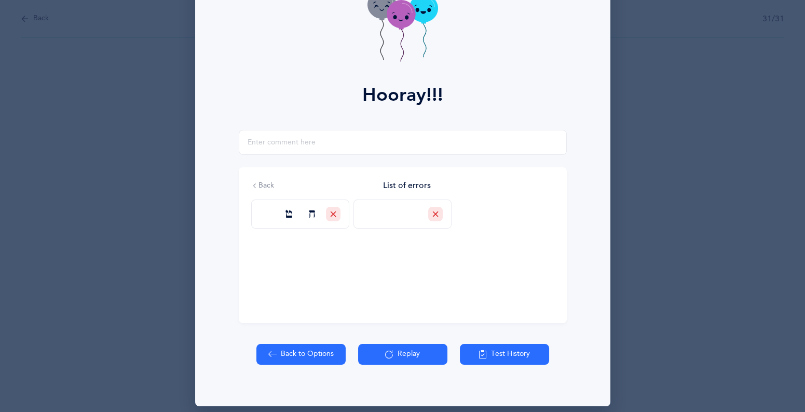
scroll to position [82, 0]
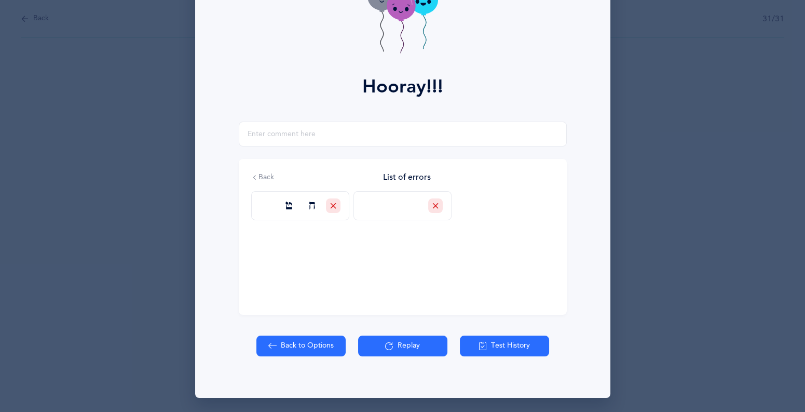
click at [433, 209] on div at bounding box center [435, 205] width 15 height 15
click at [395, 259] on div "Self Correct" at bounding box center [408, 260] width 51 height 10
click at [0, 0] on input "Self Correct" at bounding box center [0, 0] width 0 height 0
click at [334, 203] on icon at bounding box center [333, 206] width 6 height 6
click at [285, 264] on div "Self Correct" at bounding box center [305, 260] width 51 height 10
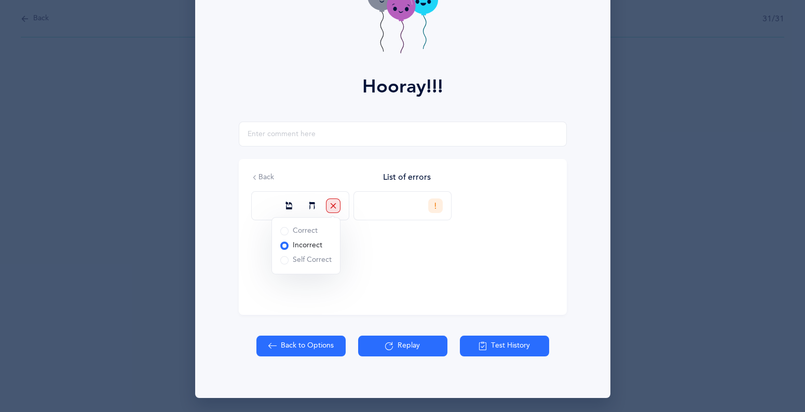
click at [0, 0] on input "Self Correct" at bounding box center [0, 0] width 0 height 0
click at [432, 207] on div at bounding box center [435, 205] width 15 height 15
click at [410, 245] on div "Incorrect" at bounding box center [404, 245] width 42 height 10
click at [0, 0] on input "Incorrect" at bounding box center [0, 0] width 0 height 0
click at [337, 209] on div at bounding box center [333, 205] width 15 height 15
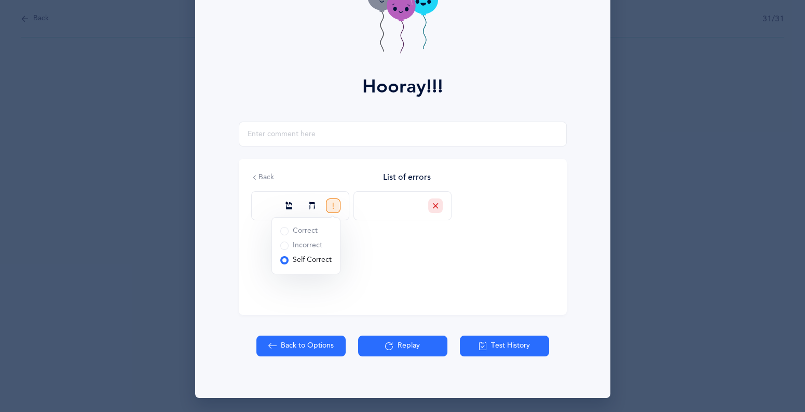
click at [314, 240] on div "Incorrect" at bounding box center [301, 245] width 42 height 10
click at [0, 0] on input "Incorrect" at bounding box center [0, 0] width 0 height 0
click at [422, 343] on button "Replay" at bounding box center [402, 345] width 89 height 21
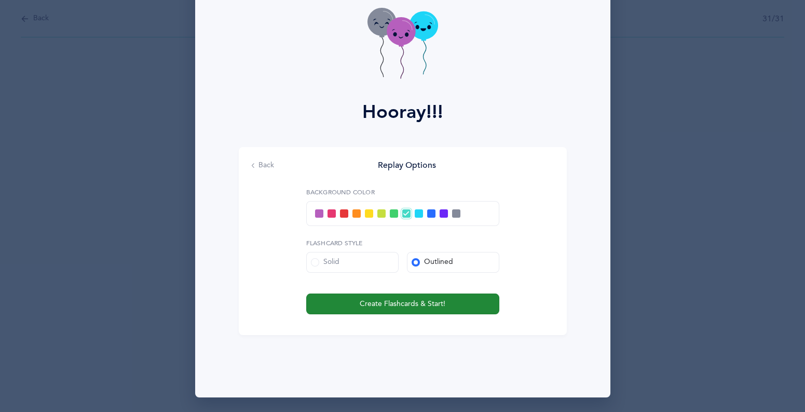
click at [411, 299] on span "Create Flashcards & Start!" at bounding box center [403, 304] width 86 height 11
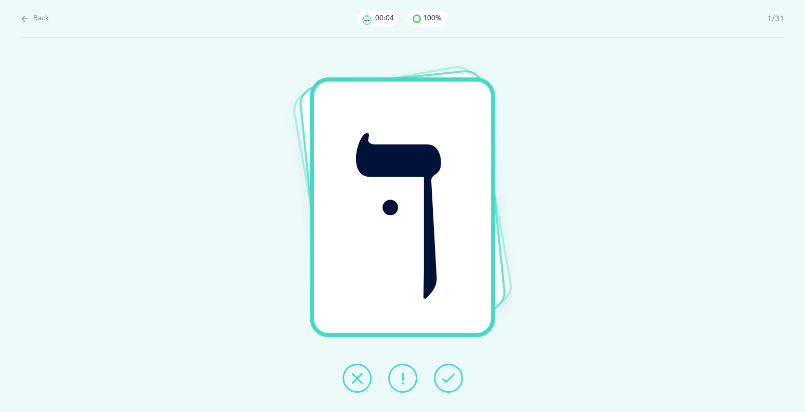
click at [35, 17] on span "Back" at bounding box center [41, 19] width 16 height 10
select select "87"
select select "single"
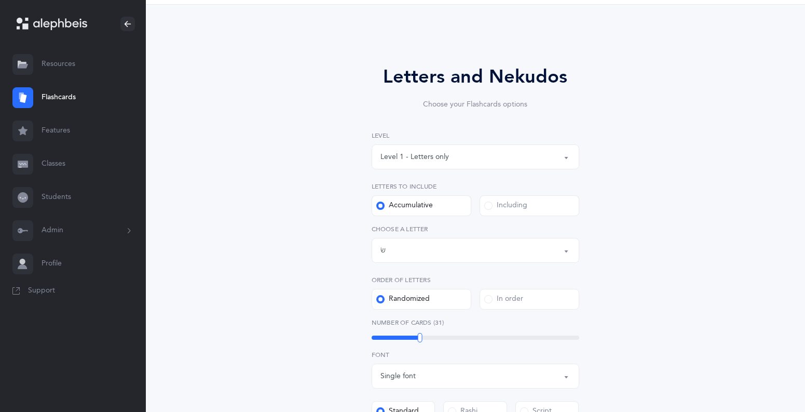
scroll to position [46, 0]
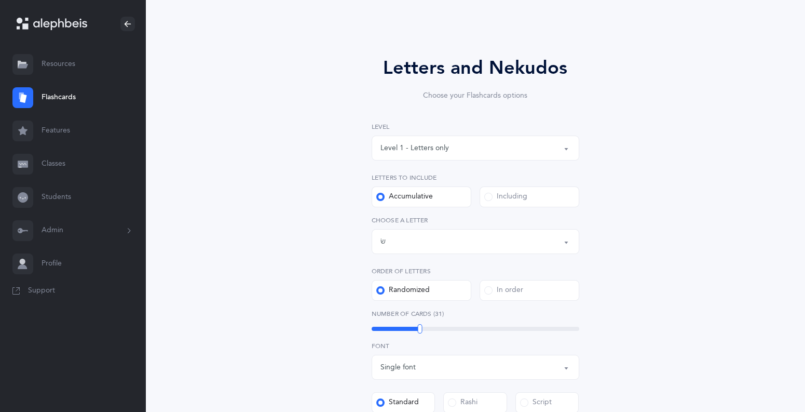
click at [569, 240] on button "Letters up until: שׂ" at bounding box center [476, 241] width 208 height 25
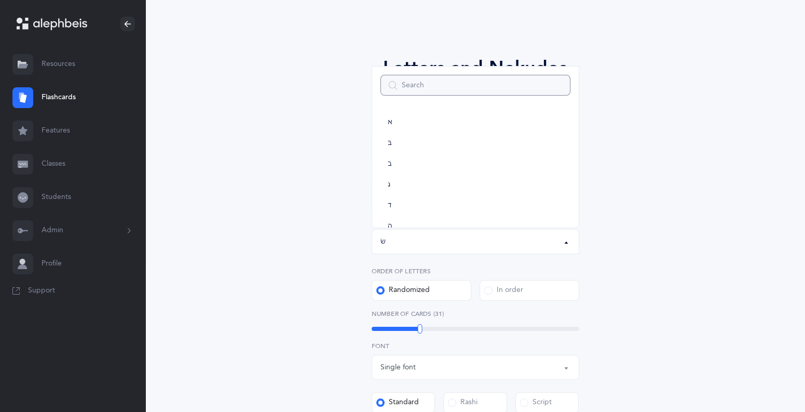
scroll to position [571, 0]
click at [419, 223] on link "ת" at bounding box center [476, 216] width 190 height 21
select select "27"
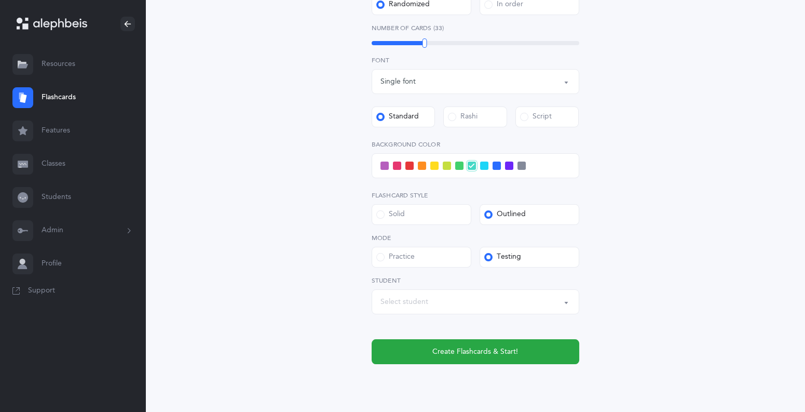
scroll to position [366, 0]
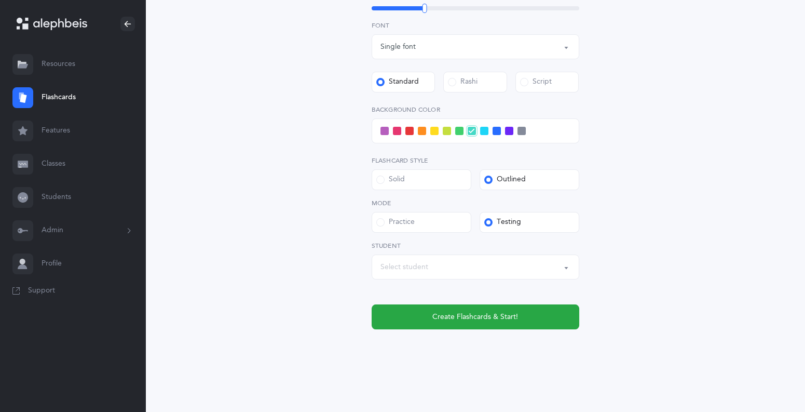
click at [568, 265] on button "Select student" at bounding box center [476, 266] width 208 height 25
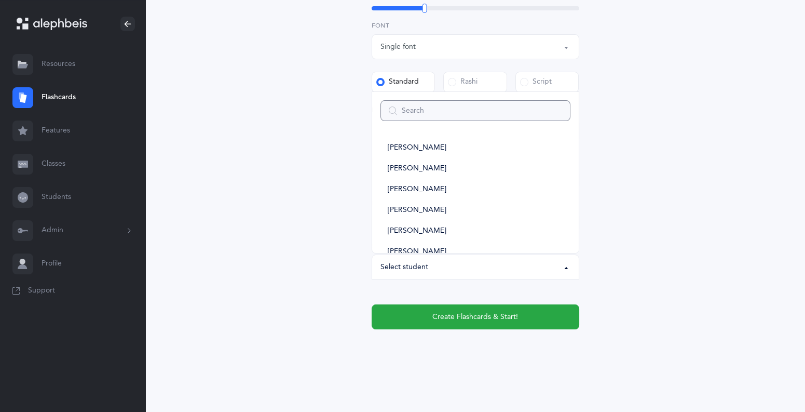
type input "a"
select select
type input "ari"
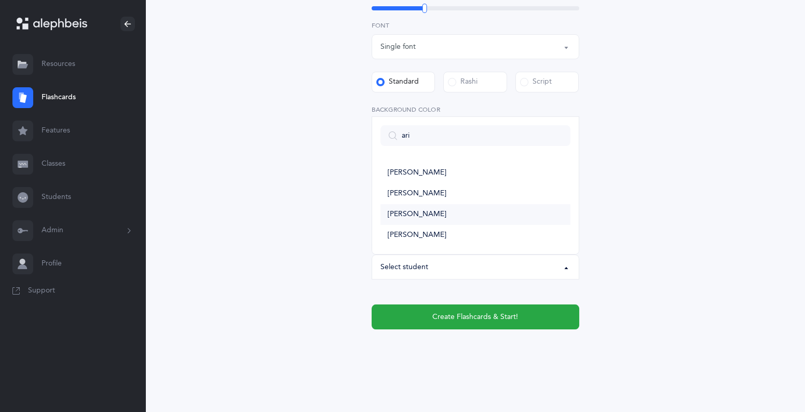
click at [403, 210] on span "[PERSON_NAME]" at bounding box center [417, 214] width 59 height 9
select select "6011"
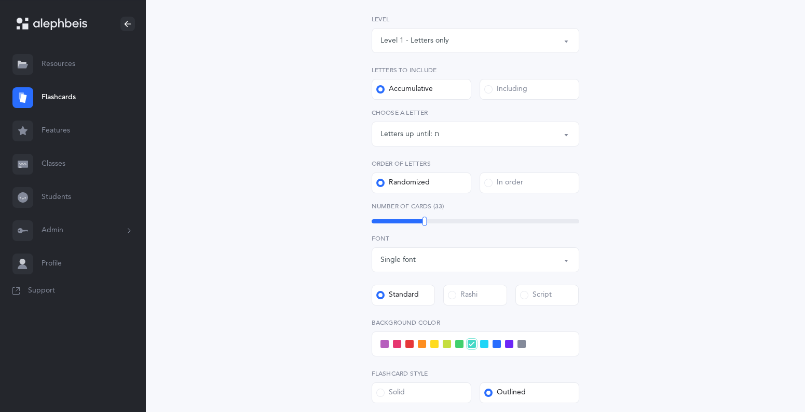
scroll to position [151, 0]
click at [386, 347] on span at bounding box center [385, 346] width 8 height 8
click at [0, 0] on input "checkbox" at bounding box center [0, 0] width 0 height 0
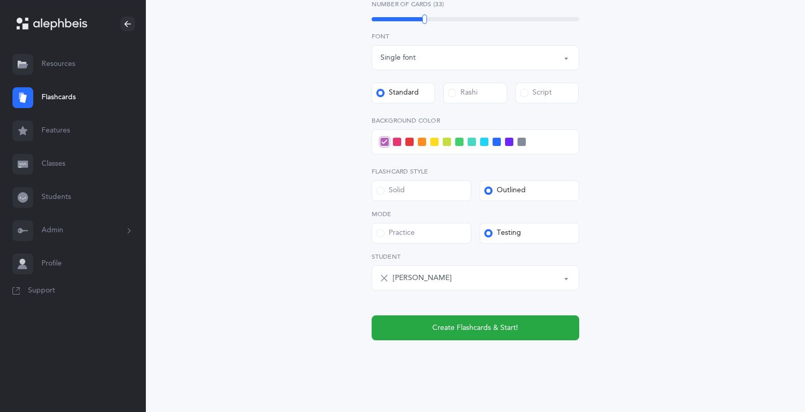
scroll to position [366, 0]
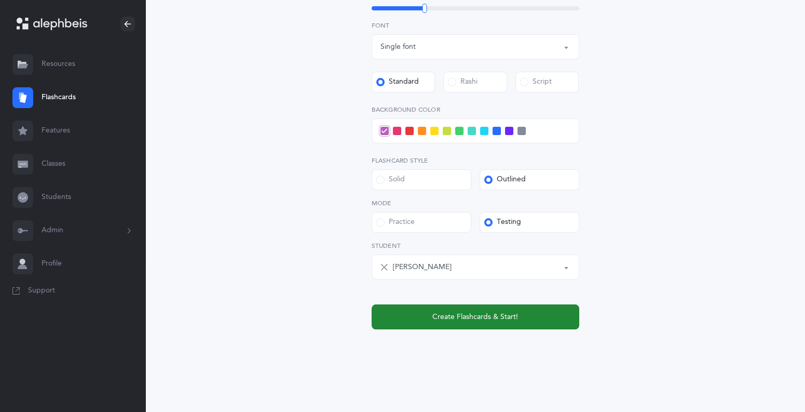
click at [507, 321] on span "Create Flashcards & Start!" at bounding box center [476, 317] width 86 height 11
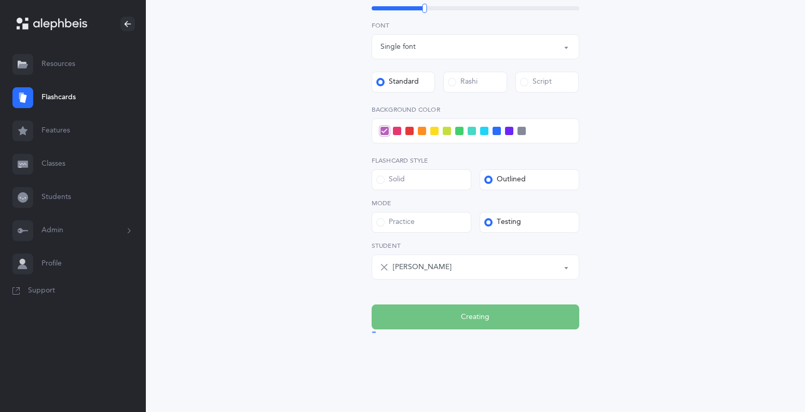
scroll to position [0, 0]
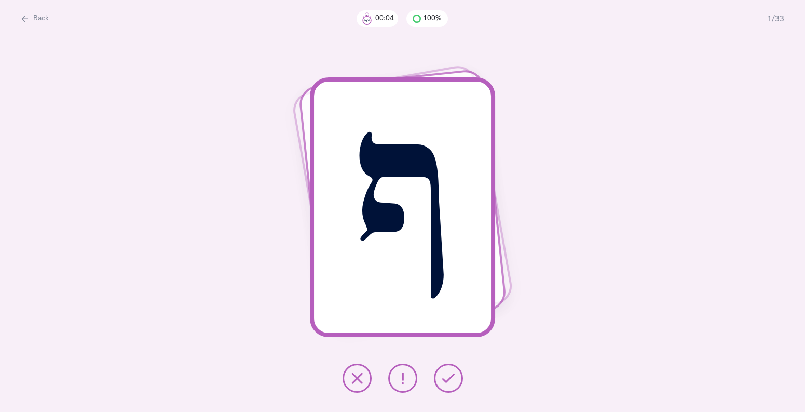
click at [28, 16] on icon at bounding box center [25, 18] width 8 height 11
select select "27"
select select "single"
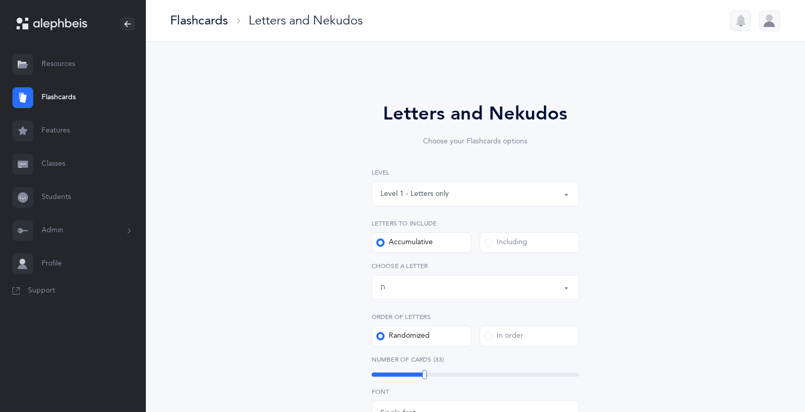
click at [562, 199] on div "Level 1 - Letters only" at bounding box center [476, 194] width 190 height 18
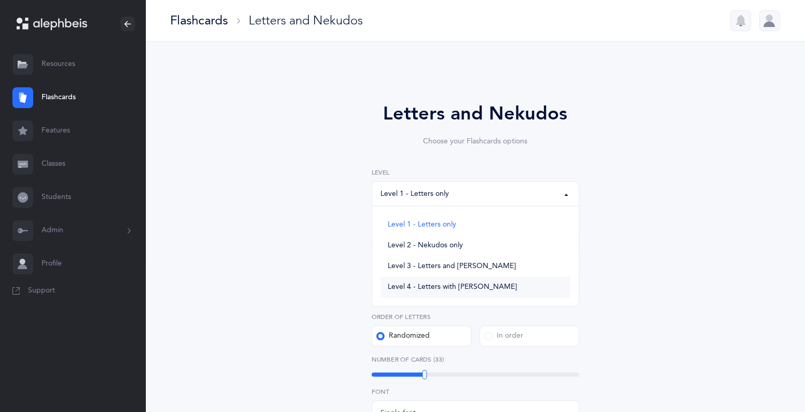
click at [480, 293] on link "Level 4 - Letters with [PERSON_NAME]" at bounding box center [476, 287] width 190 height 21
select select "4"
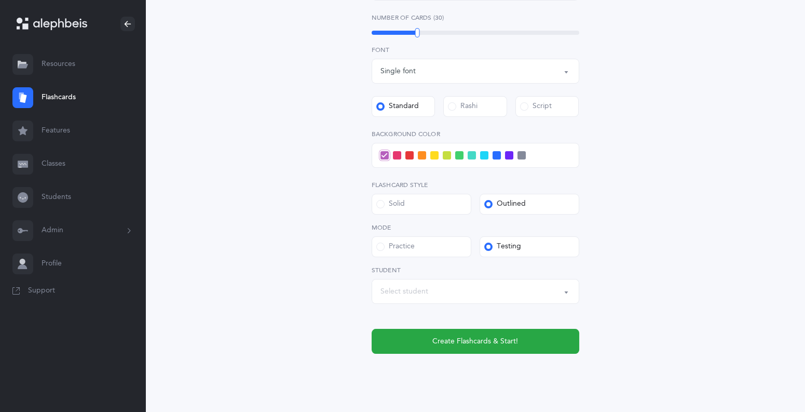
scroll to position [393, 0]
click at [570, 291] on button "Select student" at bounding box center [476, 290] width 208 height 25
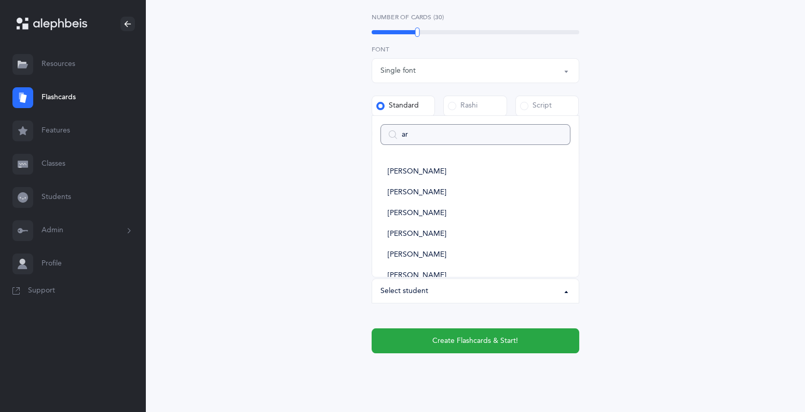
type input "ari"
click at [447, 238] on link "[PERSON_NAME]" at bounding box center [476, 237] width 190 height 21
select select "6011"
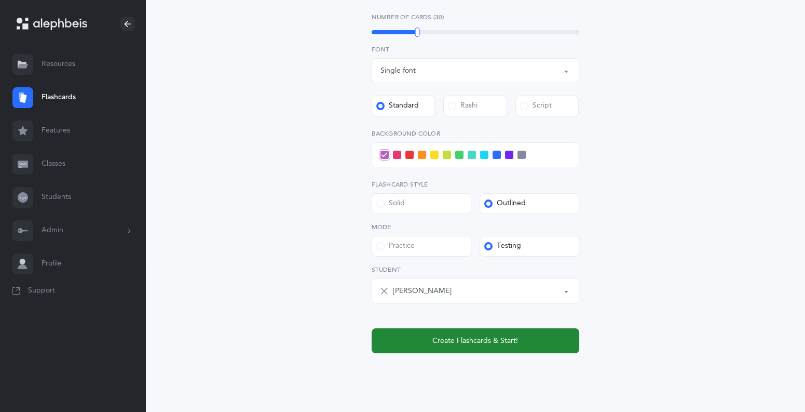
click at [515, 348] on button "Create Flashcards & Start!" at bounding box center [476, 340] width 208 height 25
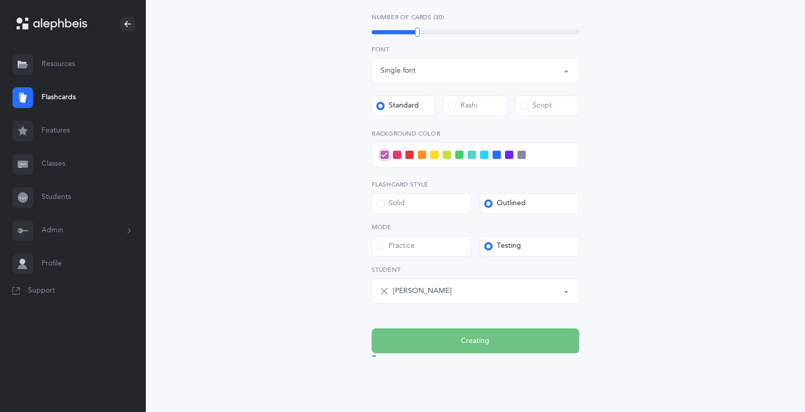
scroll to position [0, 0]
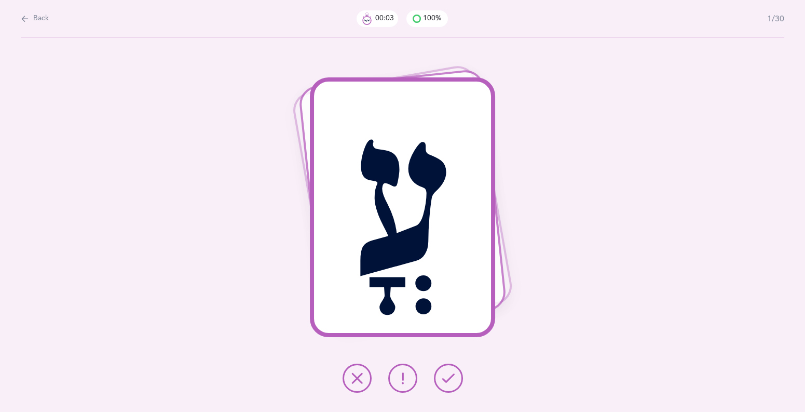
click at [446, 373] on icon at bounding box center [448, 378] width 12 height 12
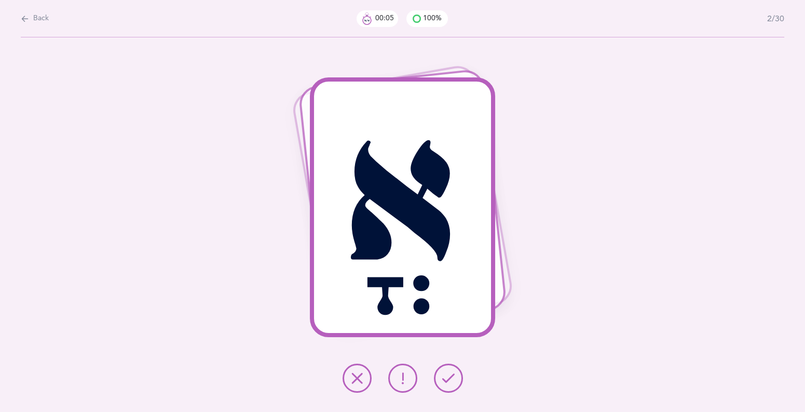
click at [446, 373] on icon at bounding box center [448, 378] width 12 height 12
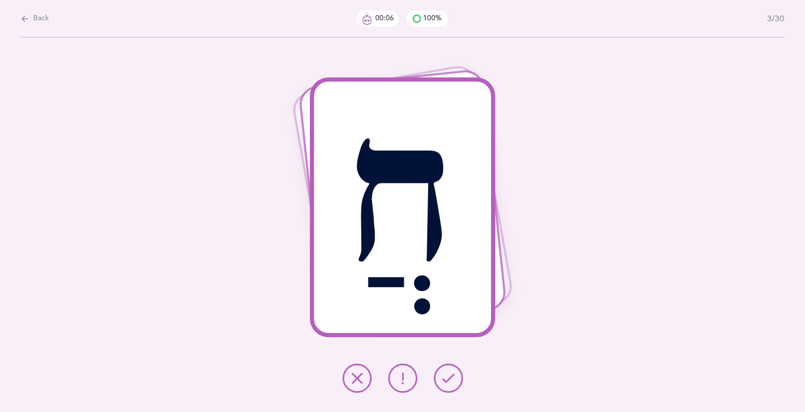
click at [446, 373] on icon at bounding box center [448, 378] width 12 height 12
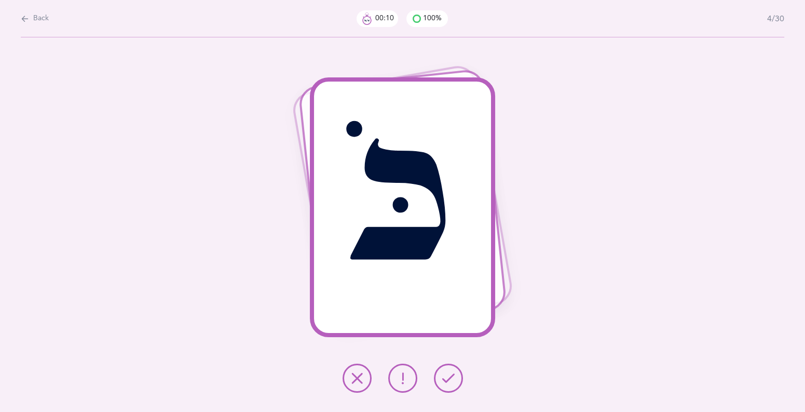
click at [446, 373] on icon at bounding box center [448, 378] width 12 height 12
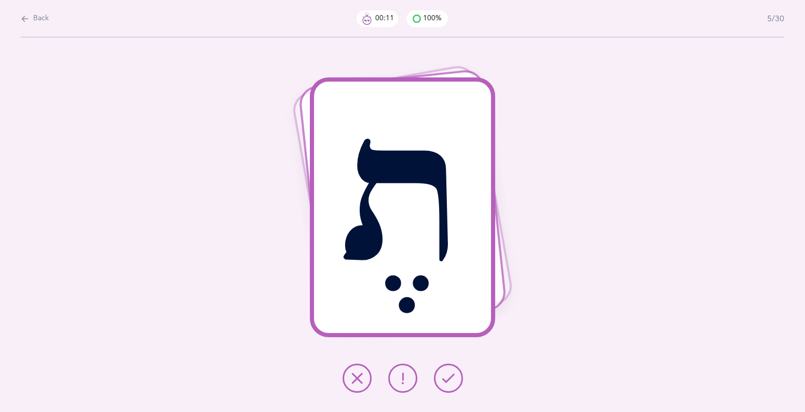
click at [446, 373] on icon at bounding box center [448, 378] width 12 height 12
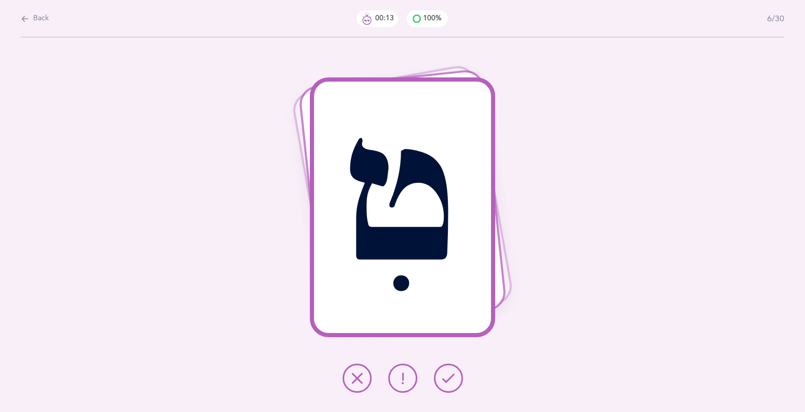
click at [446, 373] on icon at bounding box center [448, 378] width 12 height 12
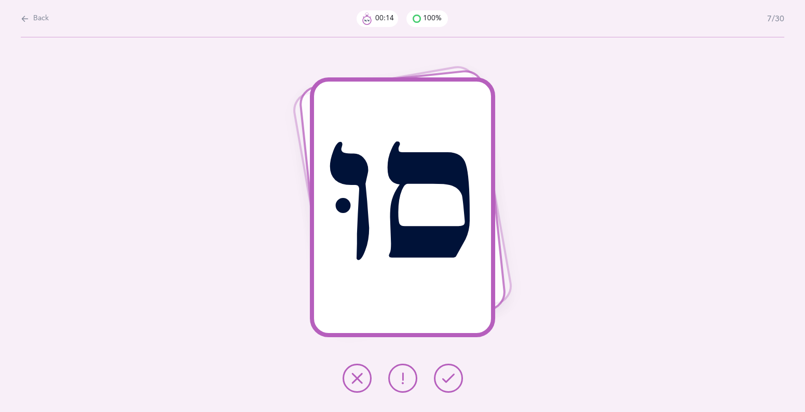
click at [446, 373] on icon at bounding box center [448, 378] width 12 height 12
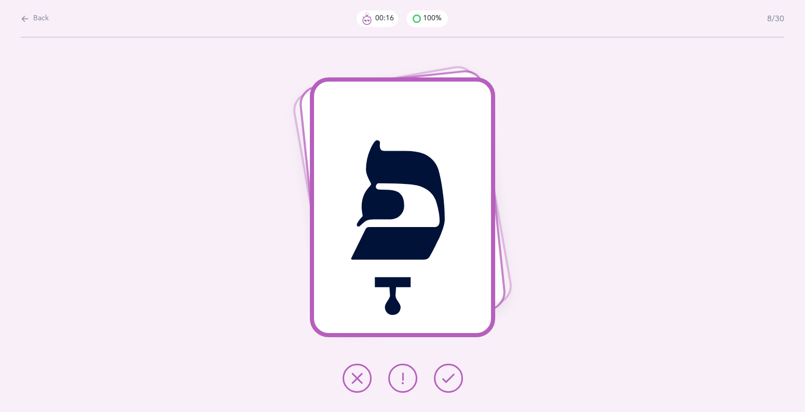
click at [446, 373] on icon at bounding box center [448, 378] width 12 height 12
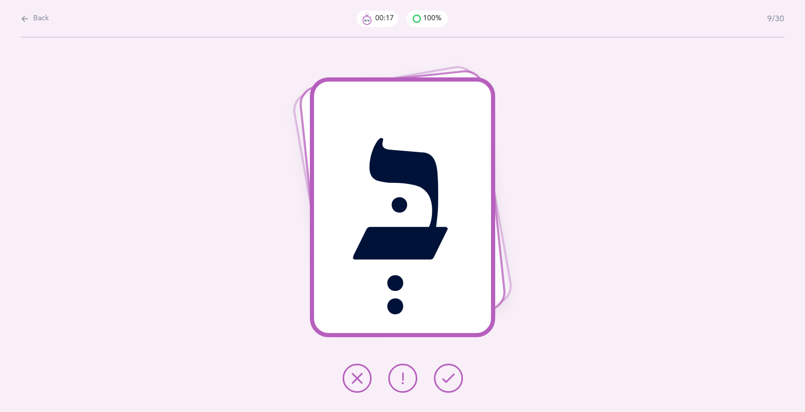
click at [446, 373] on icon at bounding box center [448, 378] width 12 height 12
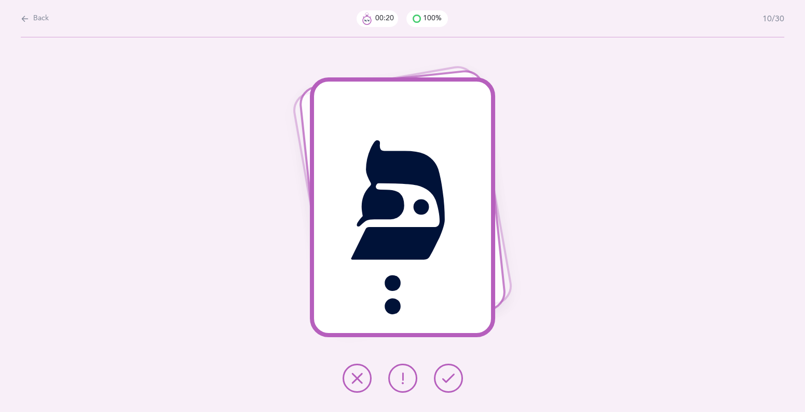
click at [356, 372] on icon at bounding box center [357, 378] width 12 height 12
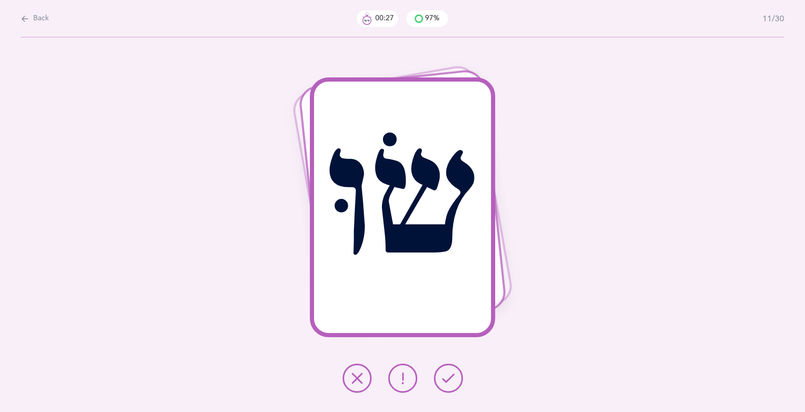
click at [440, 378] on button at bounding box center [448, 377] width 29 height 29
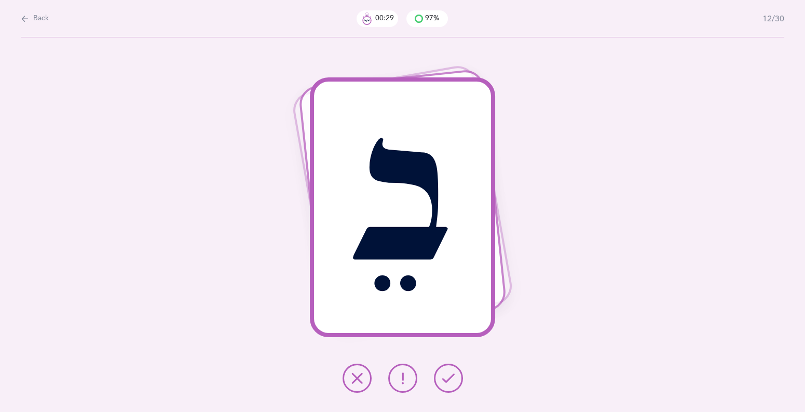
click at [440, 378] on button at bounding box center [448, 377] width 29 height 29
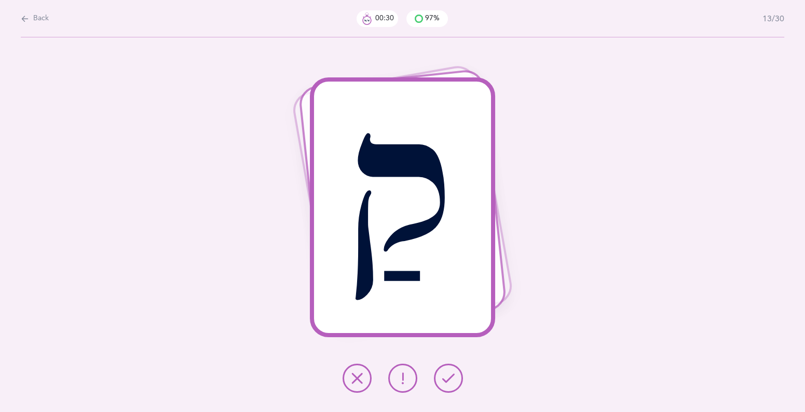
click at [440, 378] on button at bounding box center [448, 377] width 29 height 29
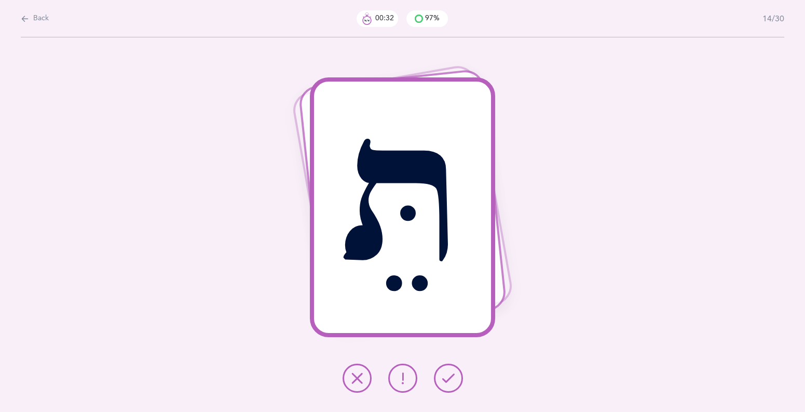
click at [440, 378] on button at bounding box center [448, 377] width 29 height 29
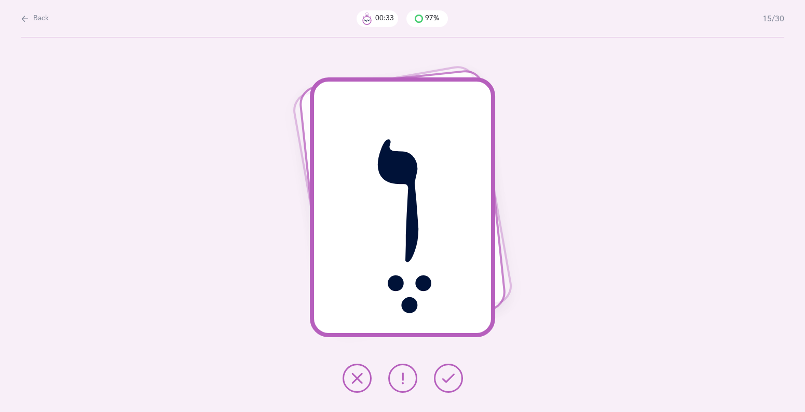
click at [440, 378] on button at bounding box center [448, 377] width 29 height 29
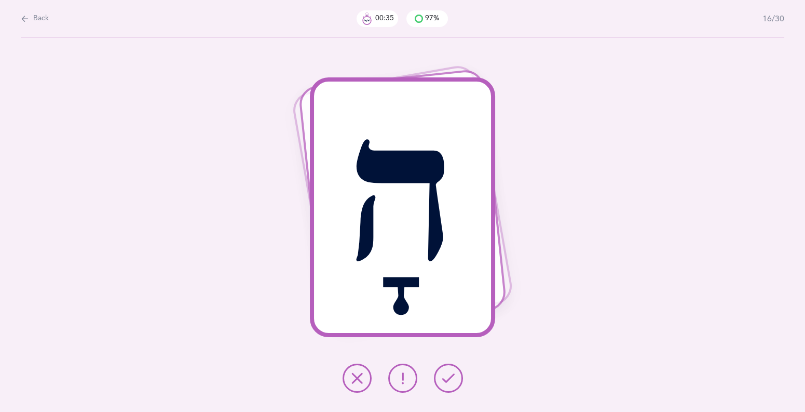
click at [440, 378] on button at bounding box center [448, 377] width 29 height 29
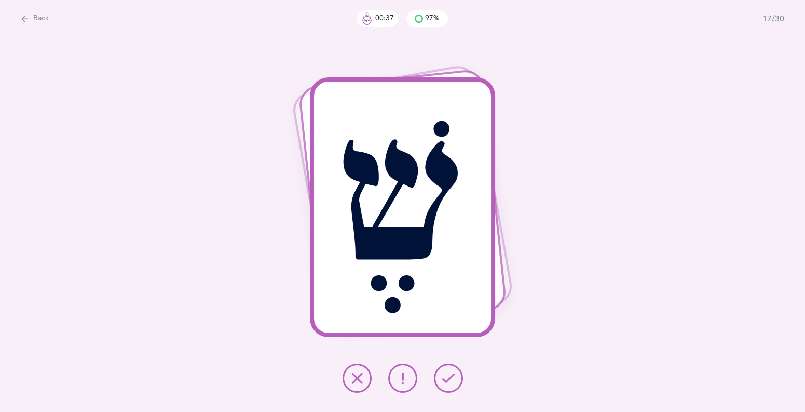
click at [440, 378] on button at bounding box center [448, 377] width 29 height 29
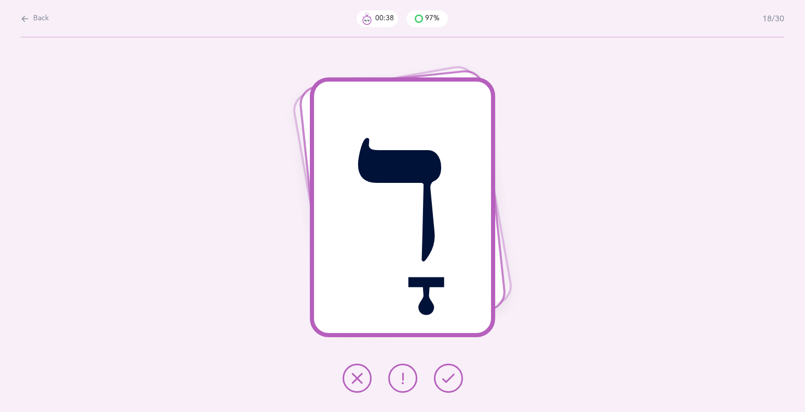
click at [440, 378] on button at bounding box center [448, 377] width 29 height 29
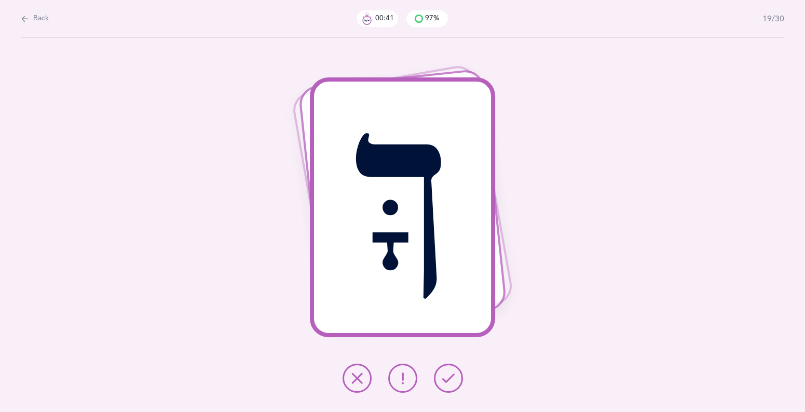
click at [356, 374] on icon at bounding box center [357, 378] width 12 height 12
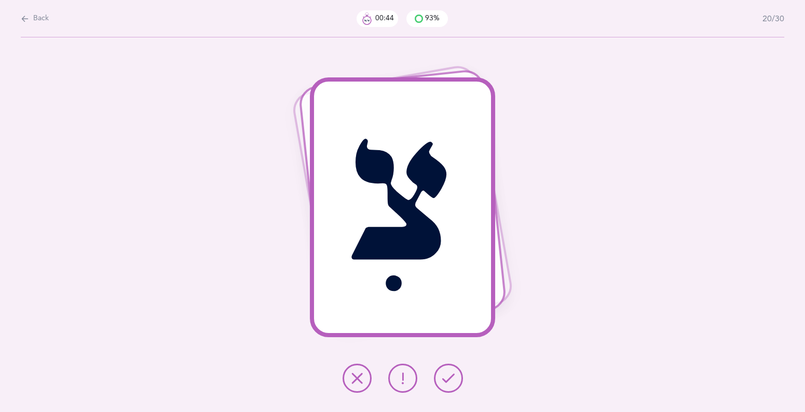
click at [442, 373] on icon at bounding box center [448, 378] width 12 height 12
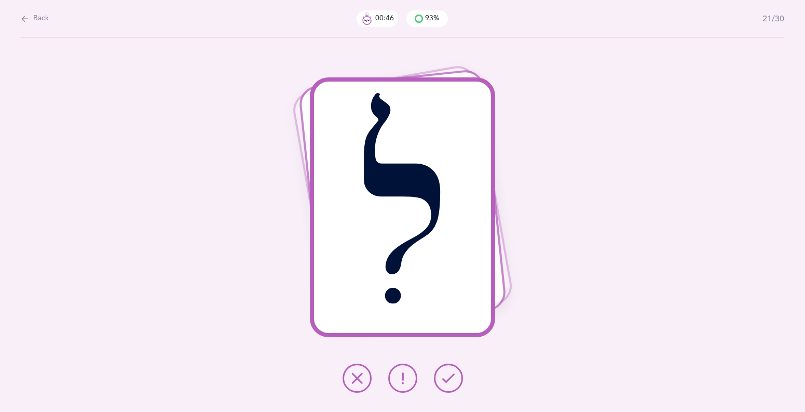
click at [442, 373] on icon at bounding box center [448, 378] width 12 height 12
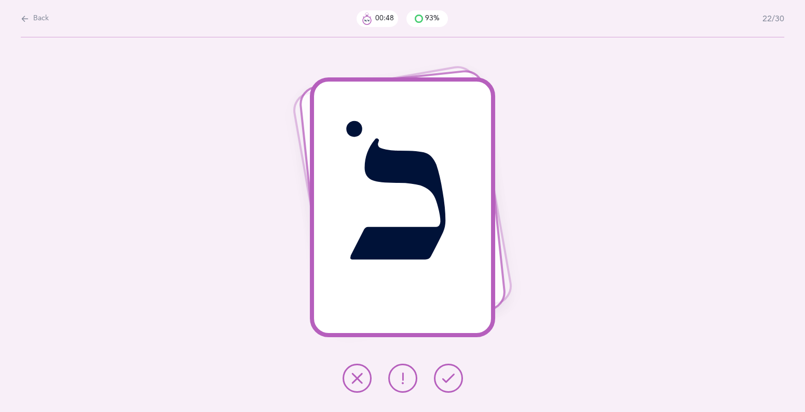
click at [442, 373] on icon at bounding box center [448, 378] width 12 height 12
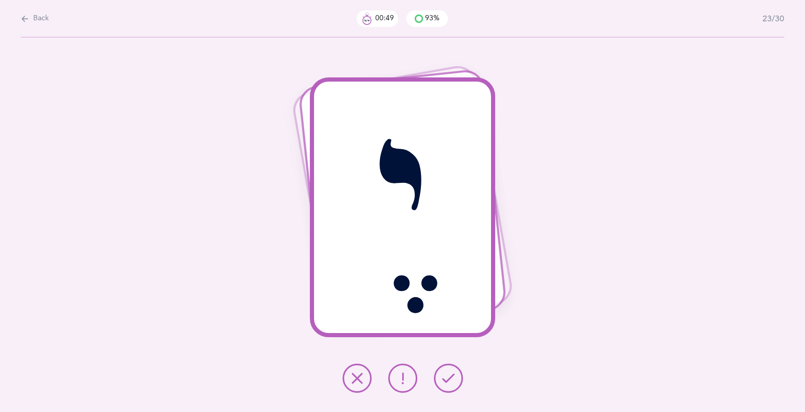
click at [442, 373] on icon at bounding box center [448, 378] width 12 height 12
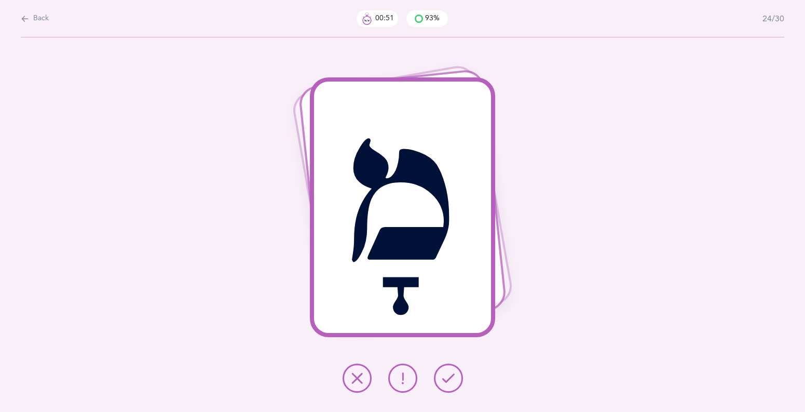
click at [442, 373] on icon at bounding box center [448, 378] width 12 height 12
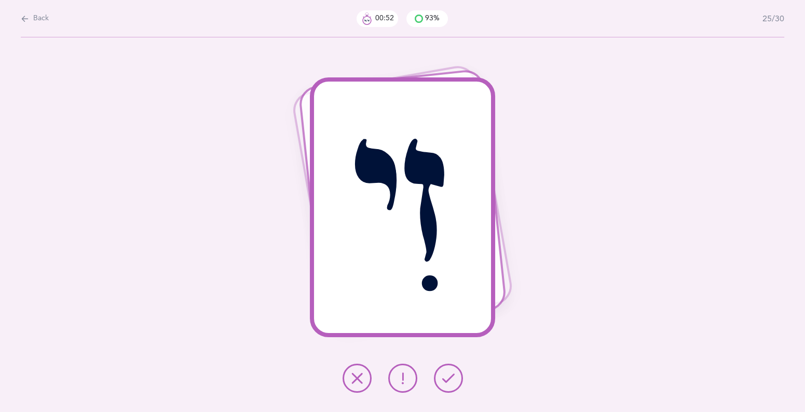
click at [442, 373] on icon at bounding box center [448, 378] width 12 height 12
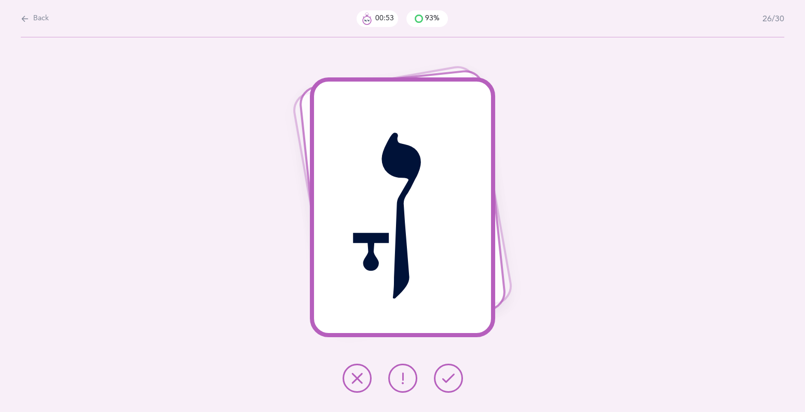
click at [442, 373] on icon at bounding box center [448, 378] width 12 height 12
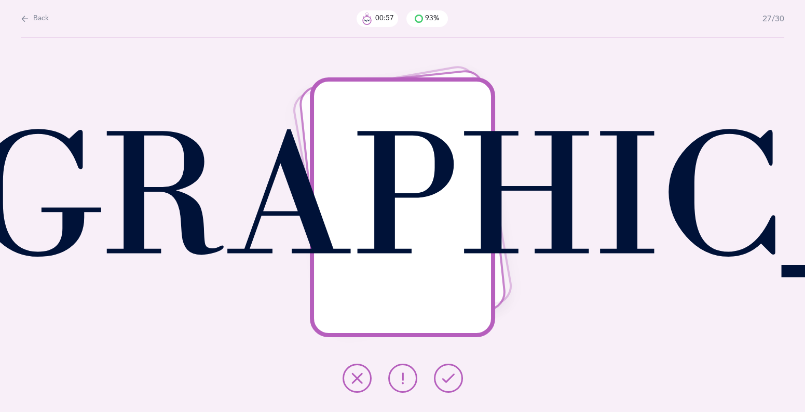
click at [442, 373] on icon at bounding box center [448, 378] width 12 height 12
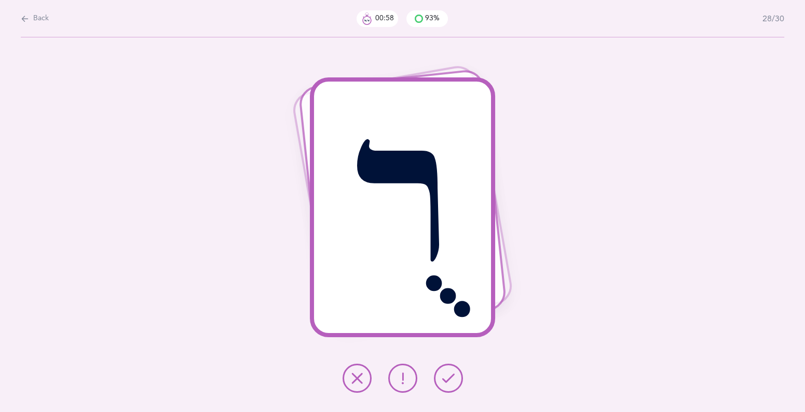
click at [442, 373] on icon at bounding box center [448, 378] width 12 height 12
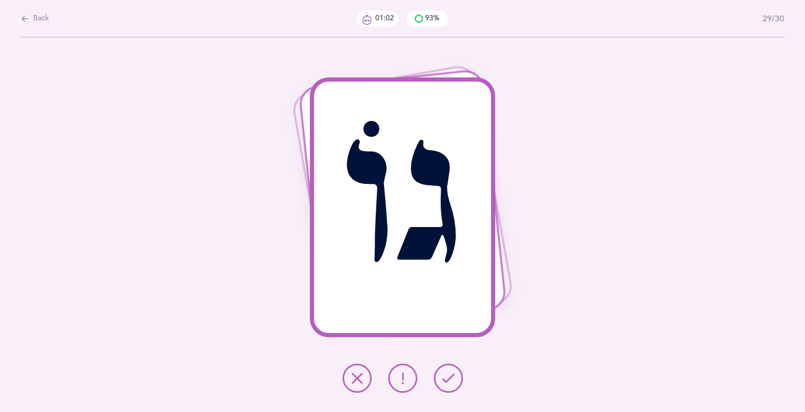
click at [442, 373] on icon at bounding box center [448, 378] width 12 height 12
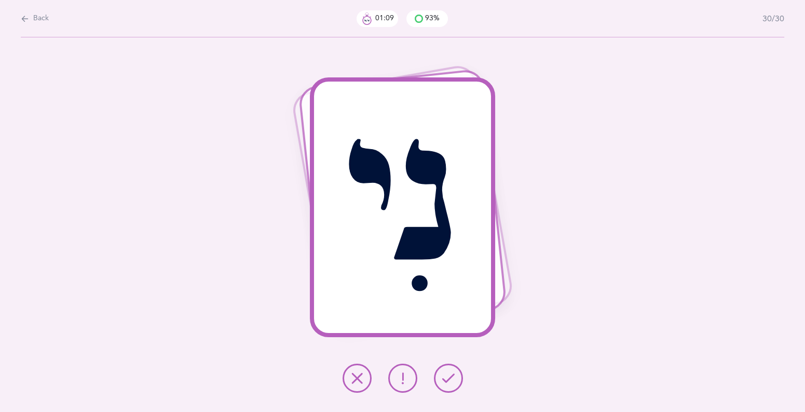
click at [442, 373] on icon at bounding box center [448, 378] width 12 height 12
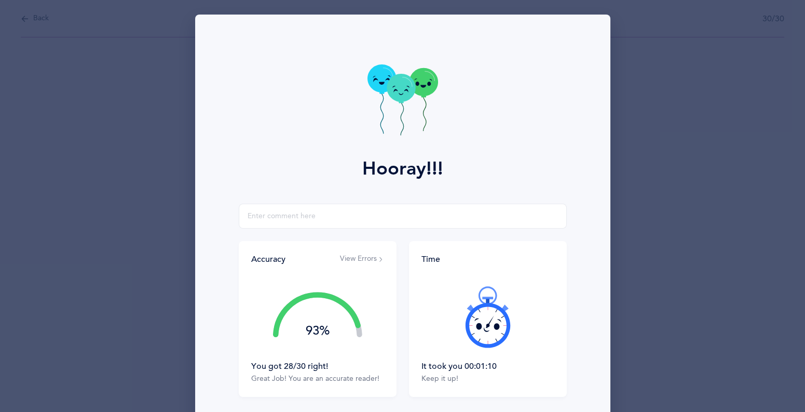
click at [361, 262] on button "View Errors" at bounding box center [362, 259] width 44 height 10
